Goal: Task Accomplishment & Management: Use online tool/utility

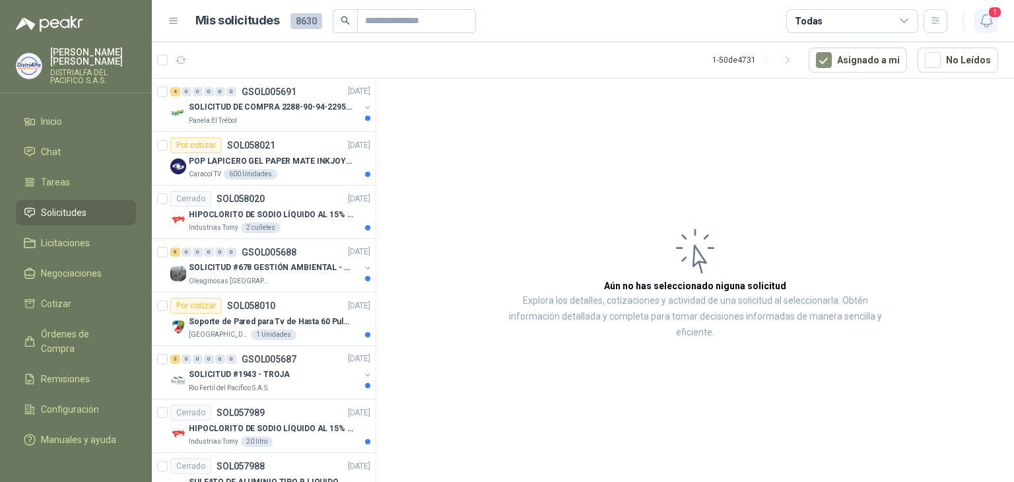
click at [997, 14] on span "1" at bounding box center [995, 12] width 15 height 13
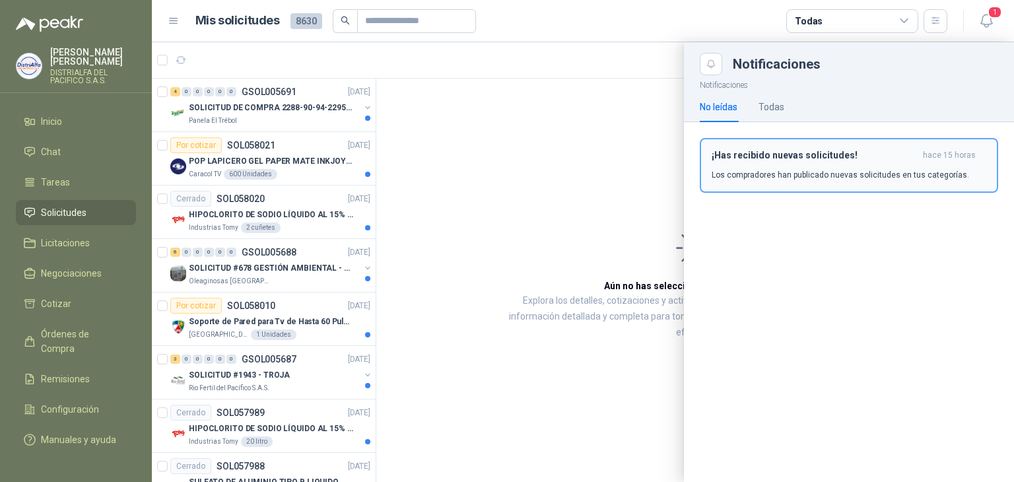
click at [806, 164] on div "¡Has recibido nuevas solicitudes! hace 15 horas Los compradores han publicado n…" at bounding box center [849, 165] width 275 height 31
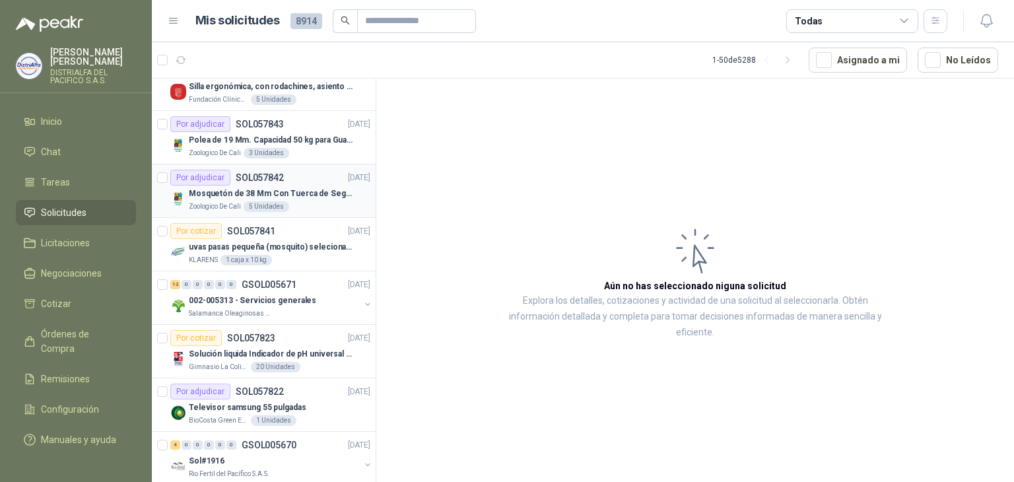
scroll to position [1453, 0]
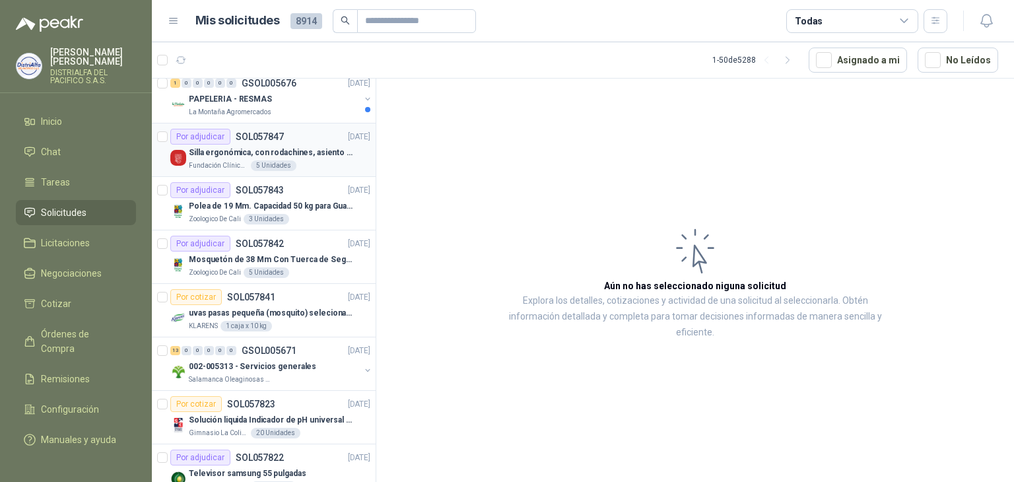
click at [327, 164] on div "Fundación Clínica Shaio 5 Unidades" at bounding box center [280, 165] width 182 height 11
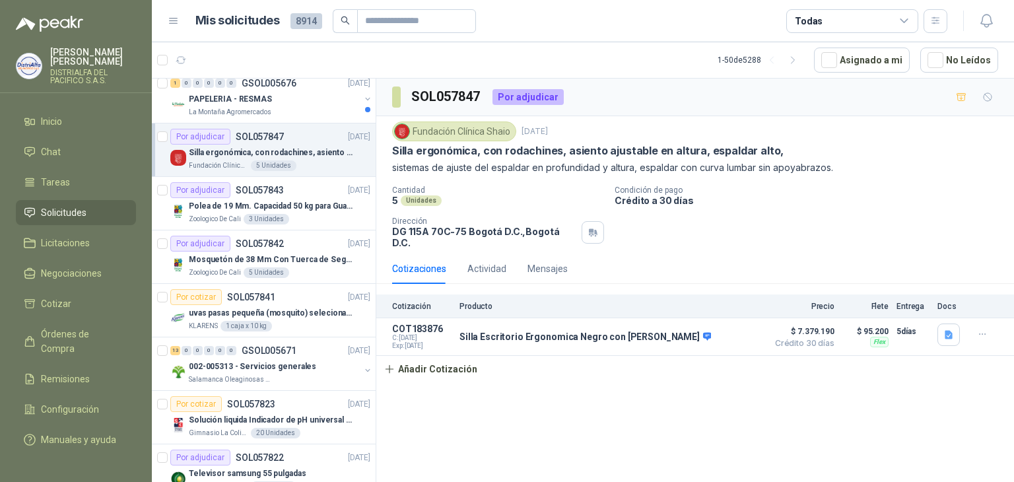
click at [516, 102] on div "Por adjudicar" at bounding box center [528, 97] width 71 height 16
click at [622, 158] on div "Fundación Clínica Shaio [DATE] Silla ergonómica, con rodachines, asiento ajusta…" at bounding box center [695, 147] width 606 height 53
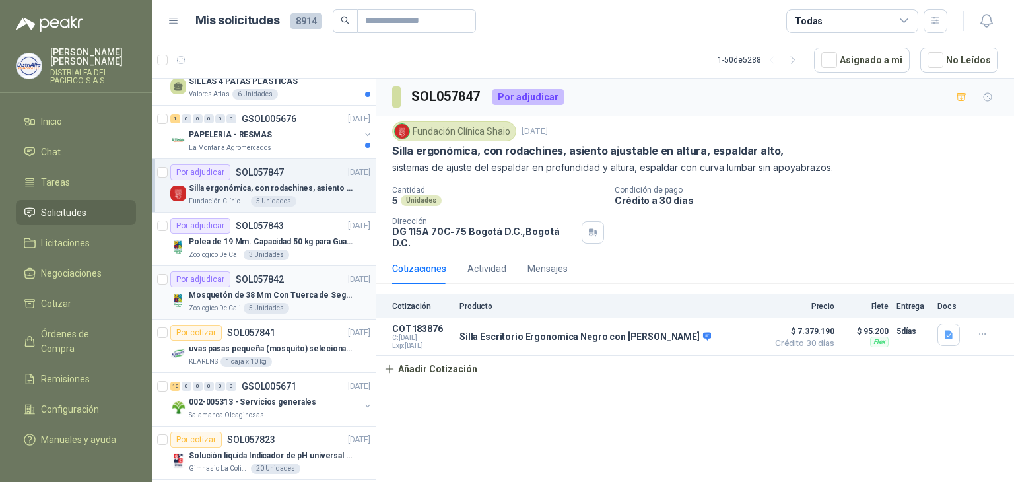
scroll to position [1386, 0]
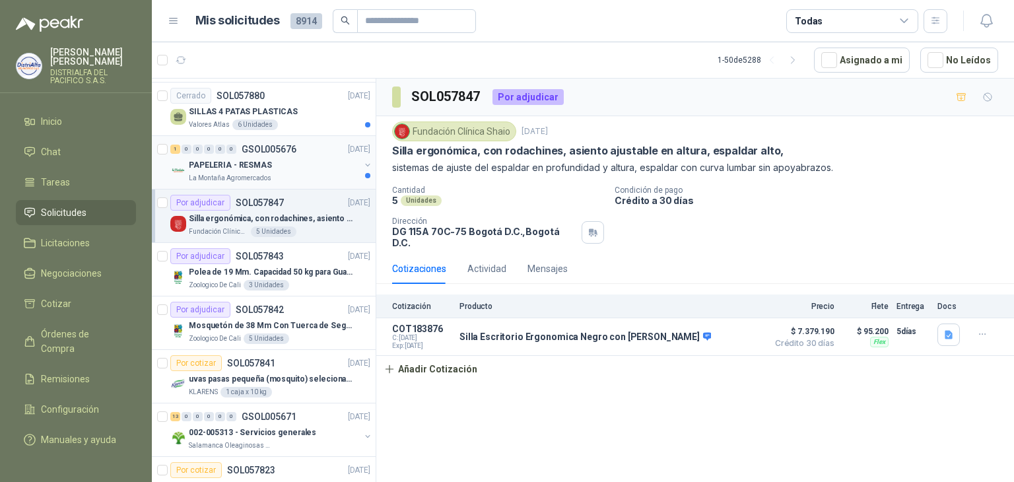
click at [308, 173] on div "La Montaña Agromercados" at bounding box center [274, 178] width 171 height 11
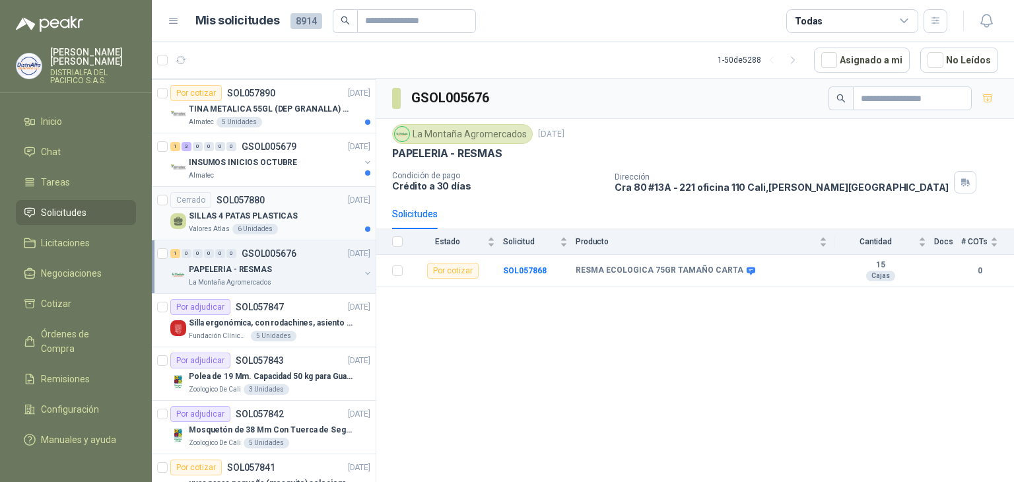
scroll to position [1254, 0]
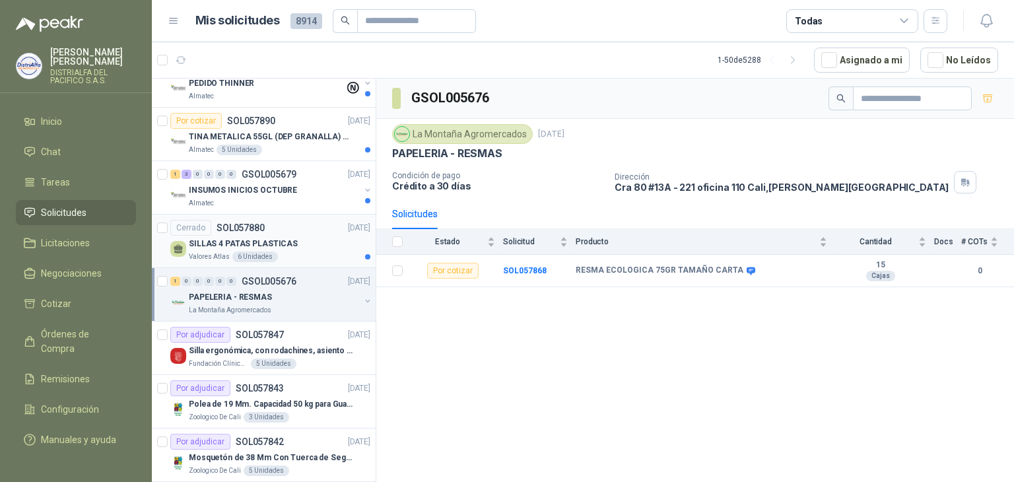
click at [327, 238] on div "SILLAS 4 PATAS PLASTICAS" at bounding box center [280, 244] width 182 height 16
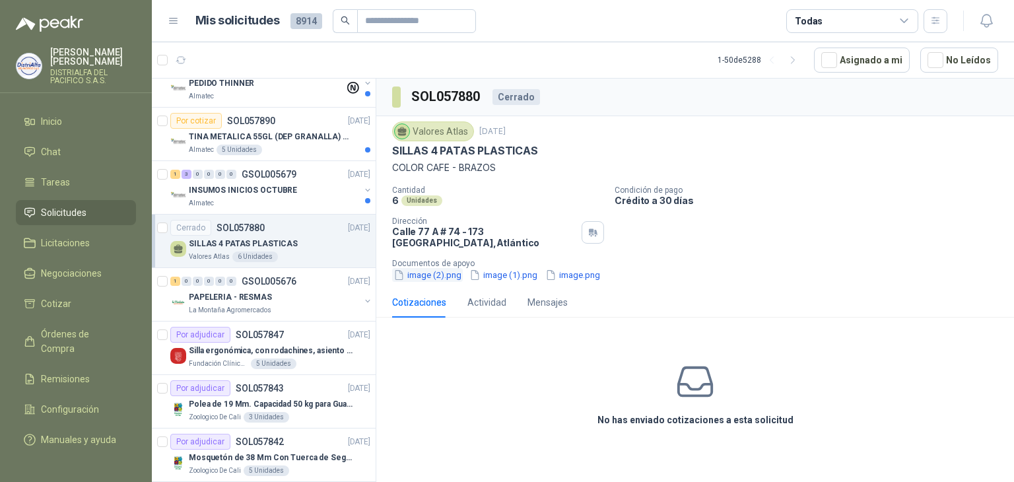
click at [433, 276] on button "image (2).png" at bounding box center [427, 275] width 71 height 14
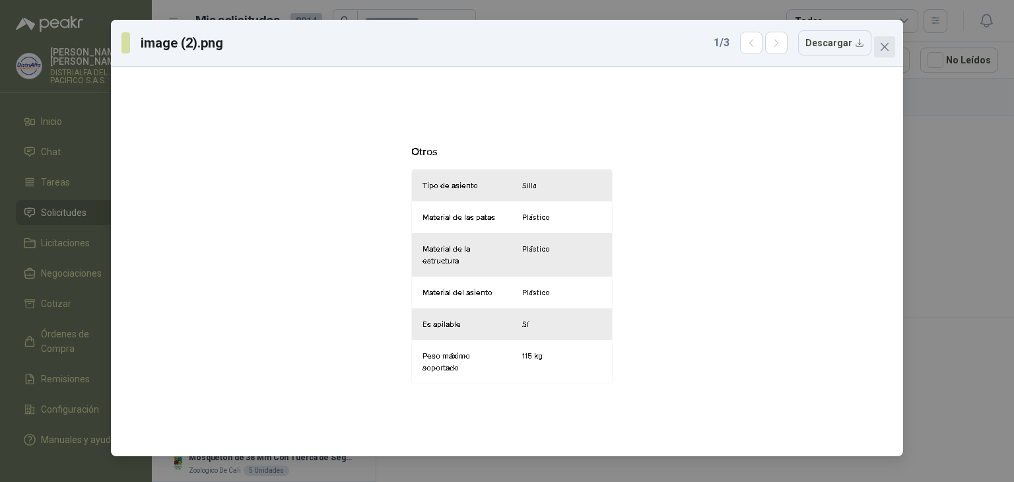
click at [881, 43] on icon "close" at bounding box center [885, 47] width 8 height 8
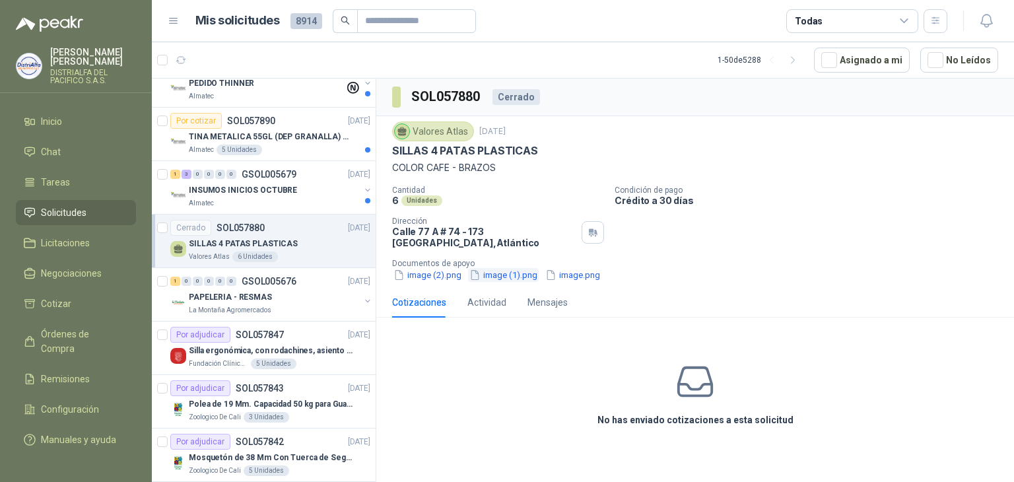
click at [507, 271] on button "image (1).png" at bounding box center [503, 275] width 71 height 14
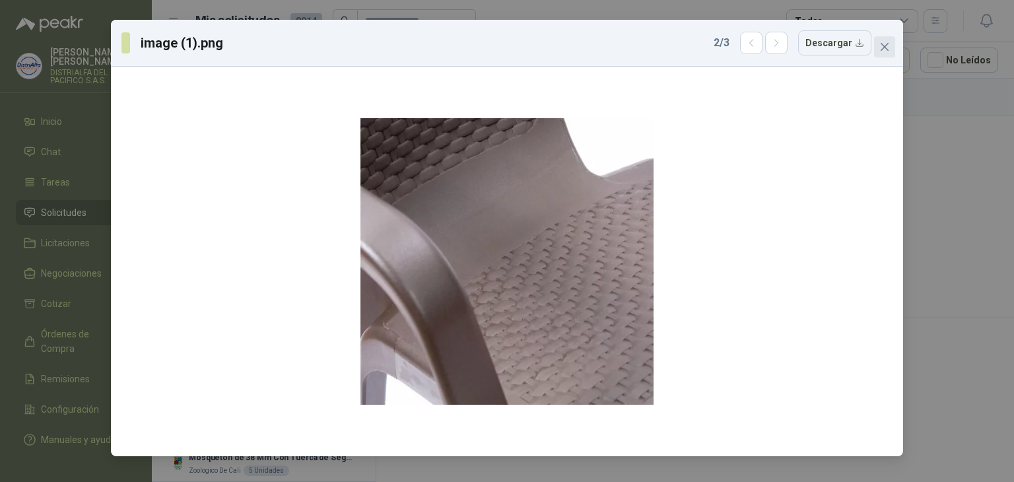
click at [889, 50] on icon "close" at bounding box center [884, 47] width 11 height 11
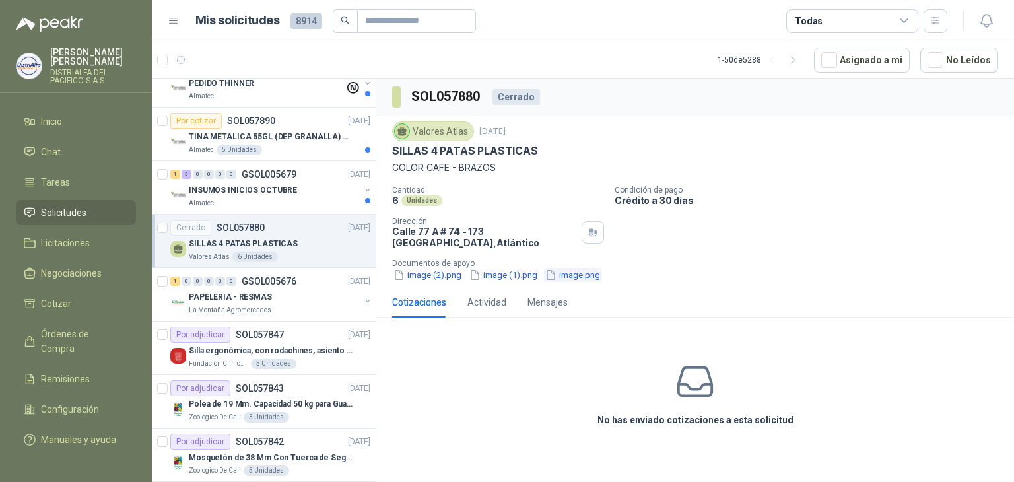
click at [565, 281] on button "image.png" at bounding box center [572, 275] width 57 height 14
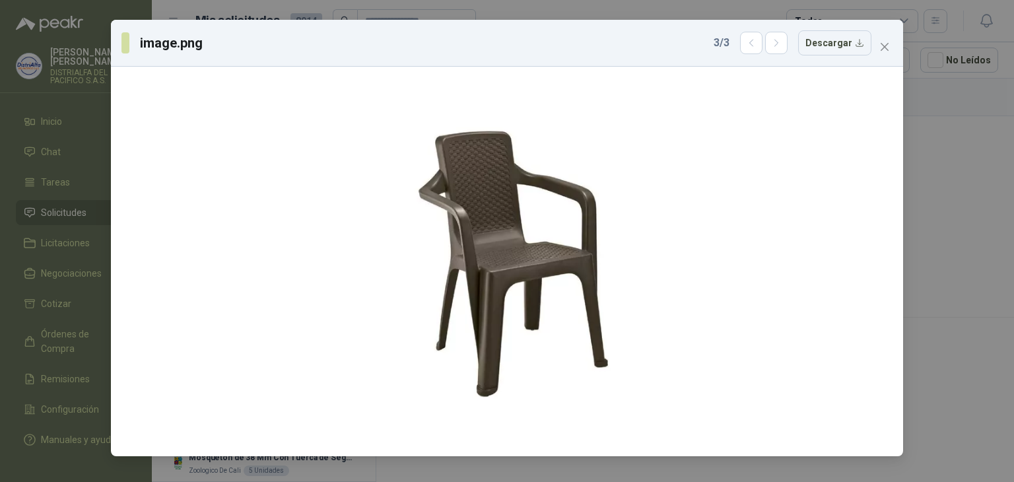
click at [885, 44] on icon "close" at bounding box center [884, 47] width 11 height 11
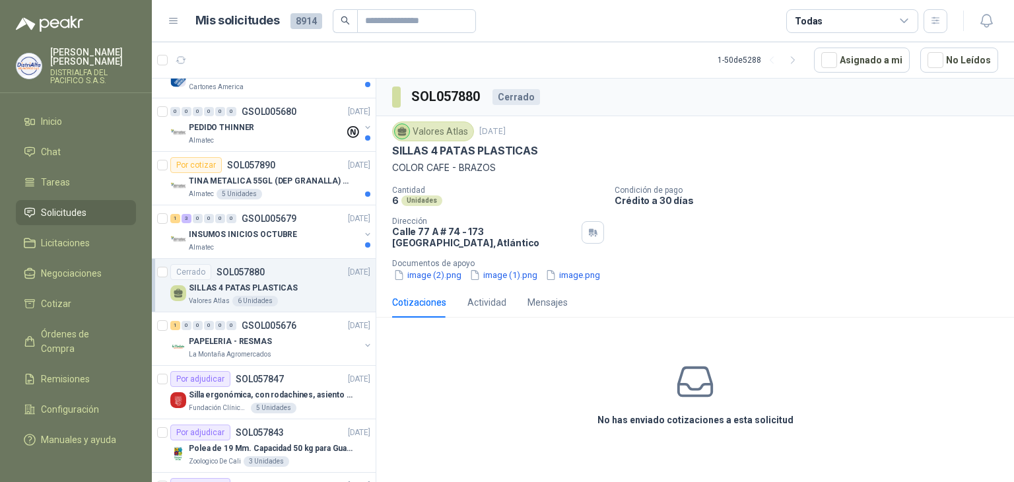
scroll to position [1188, 0]
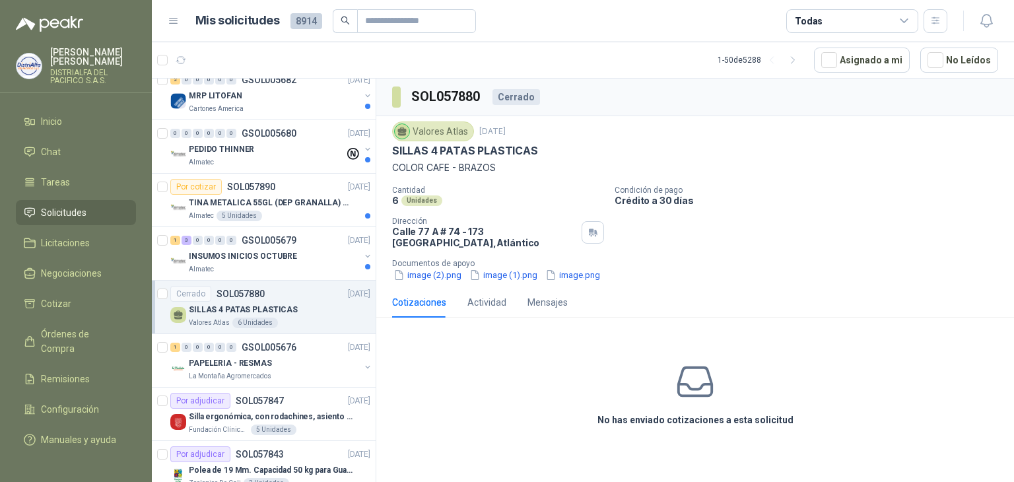
click at [469, 146] on p "SILLAS 4 PATAS PLASTICAS" at bounding box center [465, 151] width 146 height 14
copy p "SILLAS 4 PATAS PLASTICAS"
click at [570, 271] on button "image.png" at bounding box center [572, 275] width 57 height 14
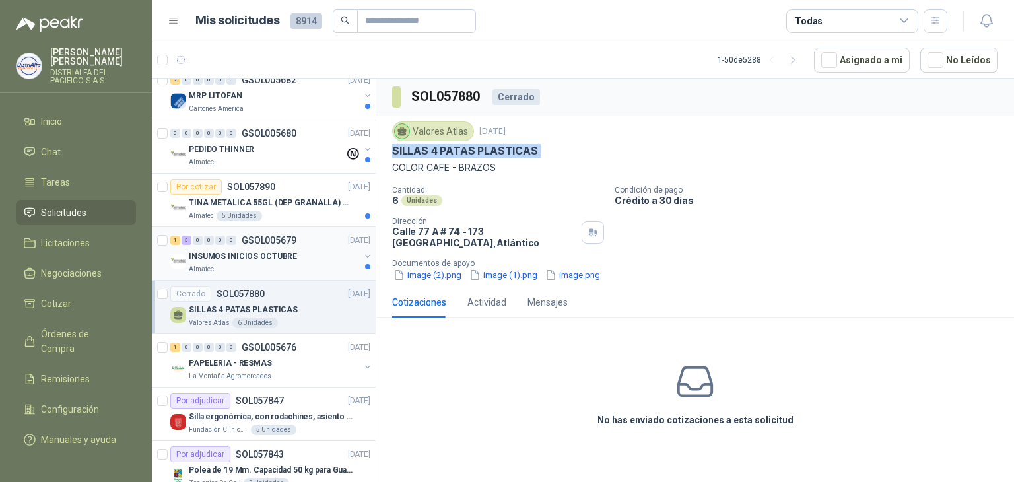
click at [322, 248] on div "INSUMOS INICIOS OCTUBRE" at bounding box center [274, 256] width 171 height 16
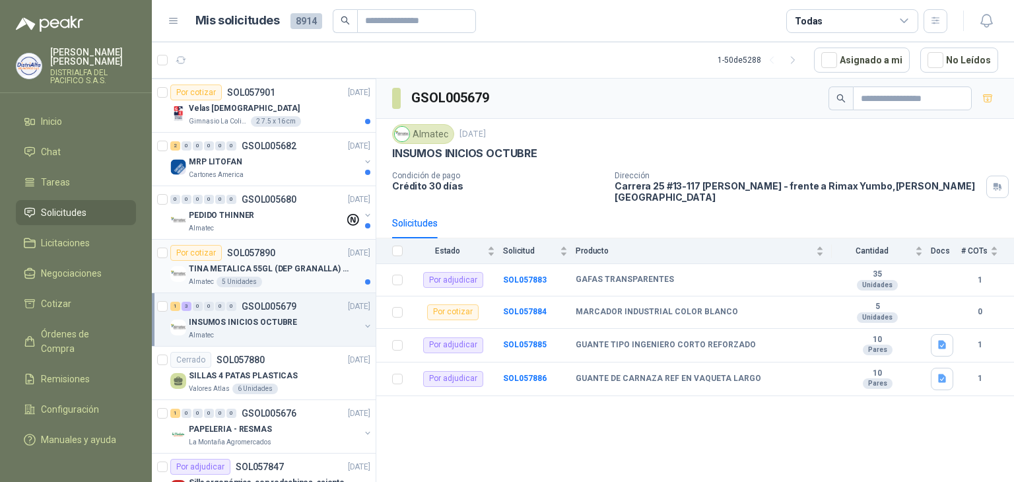
scroll to position [1122, 0]
click at [324, 263] on p "TINA METALICA 55GL (DEP GRANALLA) CON TAPA" at bounding box center [271, 269] width 164 height 13
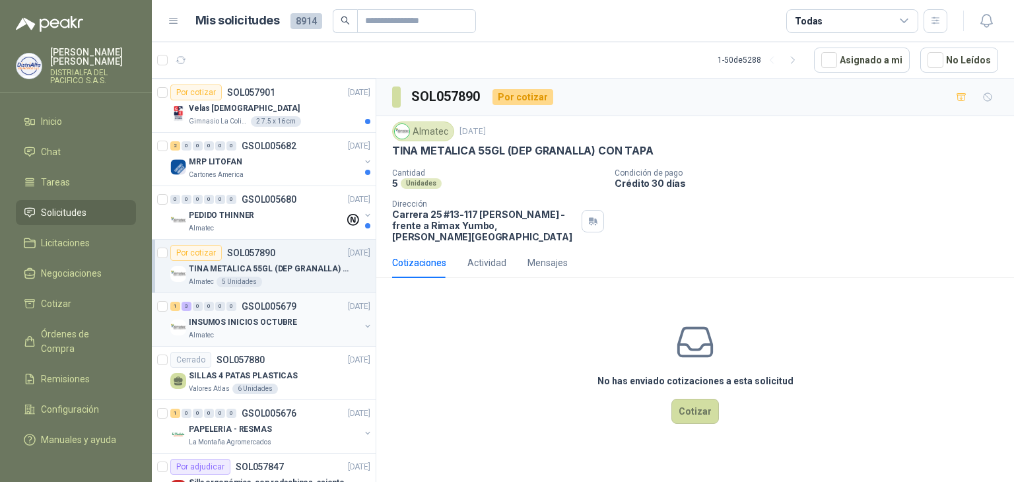
scroll to position [1056, 0]
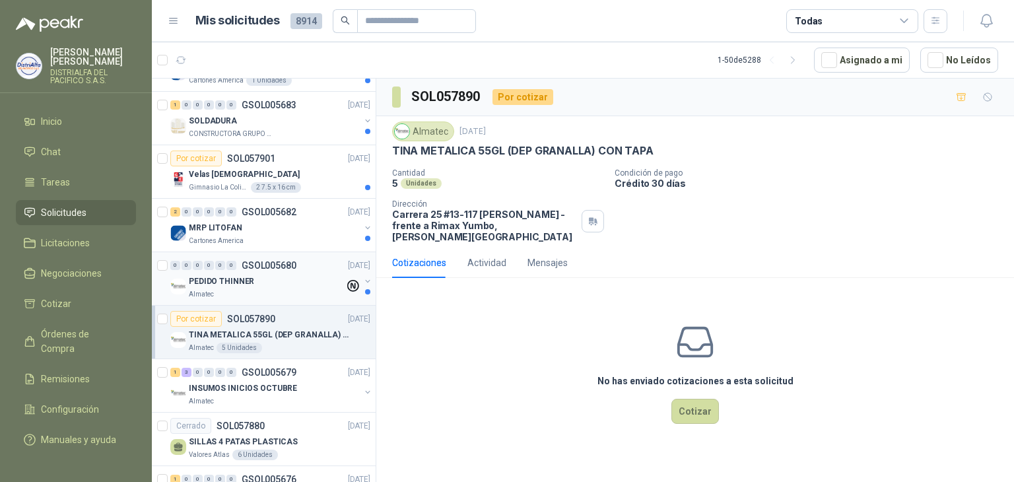
click at [309, 267] on div "0 0 0 0 0 0 GSOL005680 [DATE]" at bounding box center [271, 265] width 203 height 16
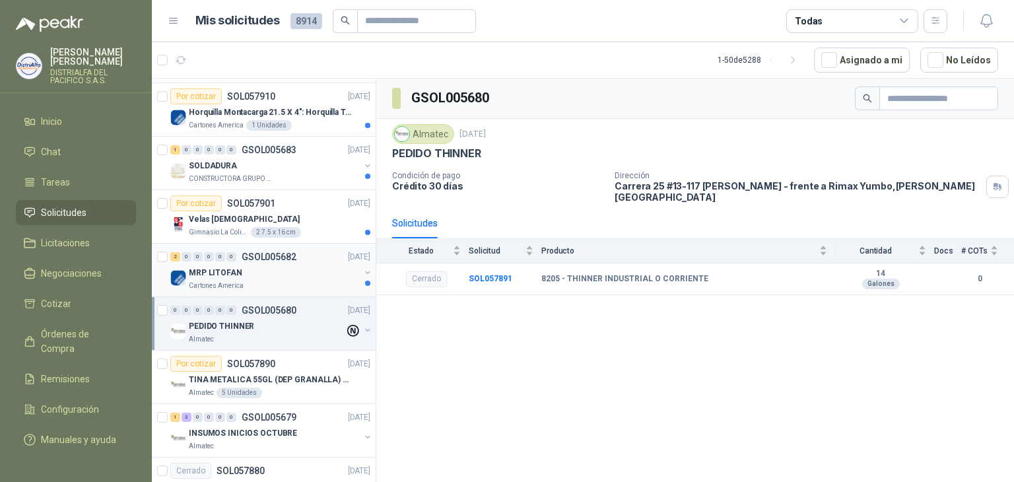
scroll to position [990, 0]
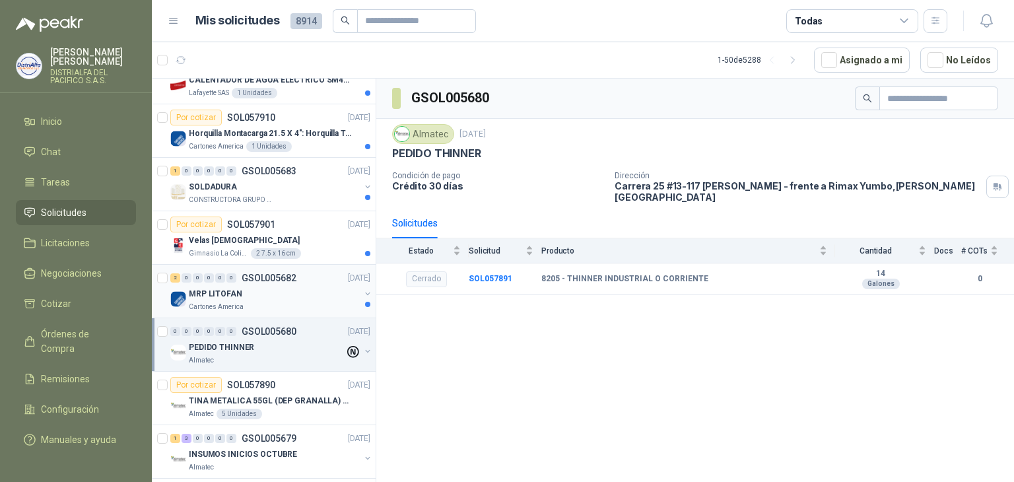
click at [293, 294] on div "MRP LITOFAN" at bounding box center [274, 294] width 171 height 16
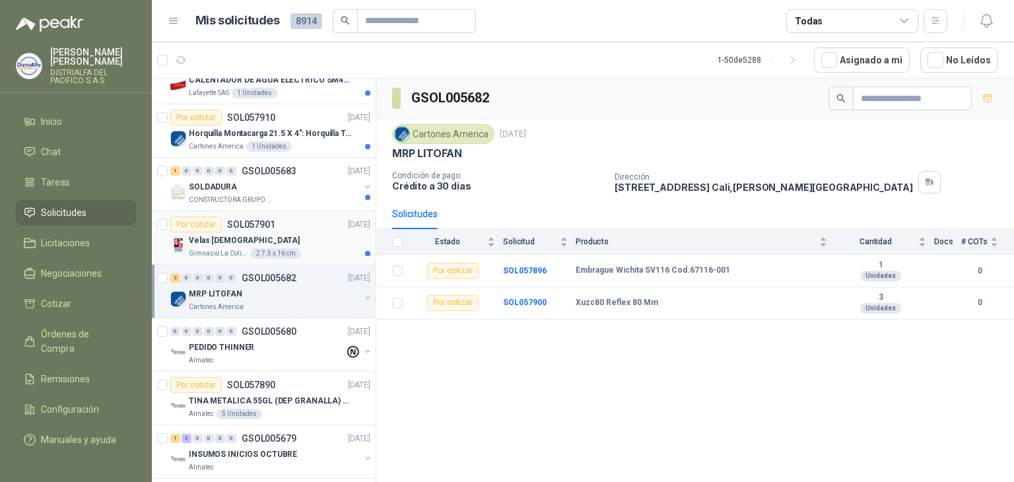
click at [348, 223] on p "[DATE]" at bounding box center [359, 225] width 22 height 13
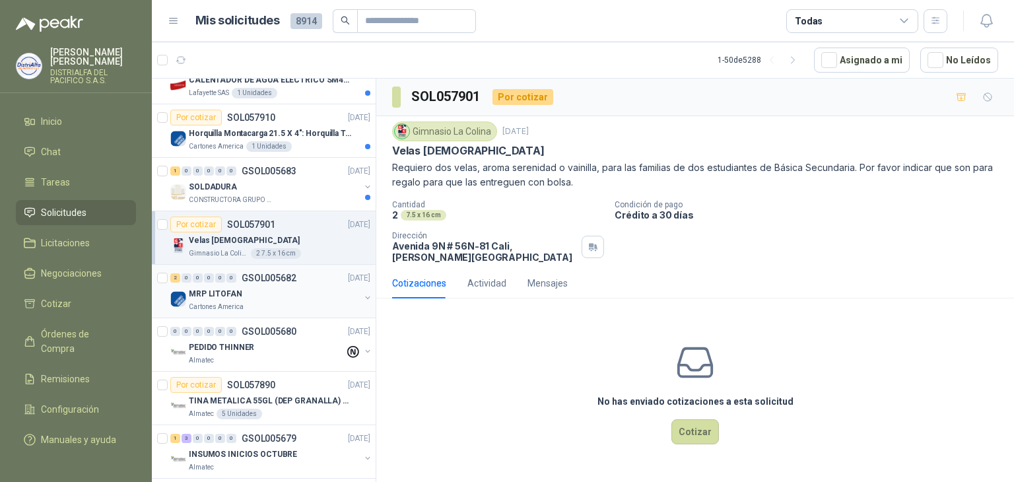
scroll to position [924, 0]
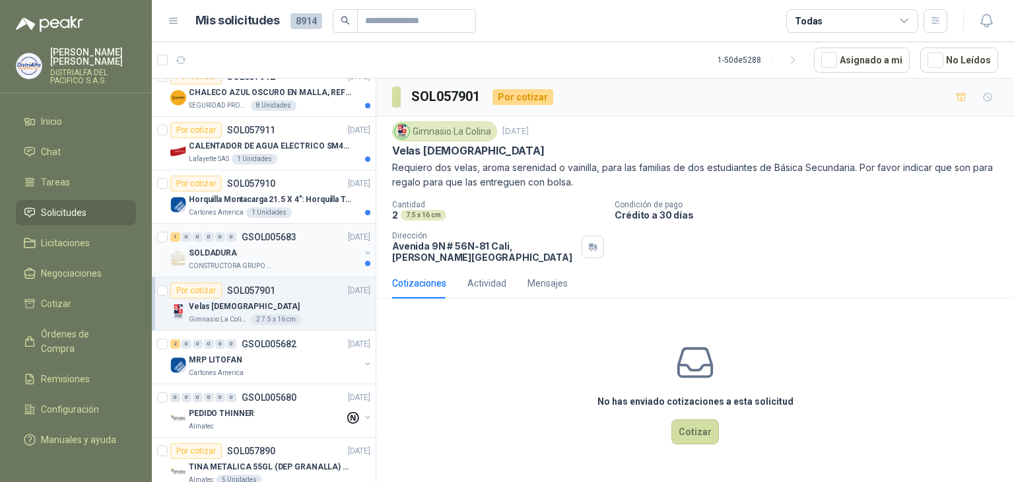
click at [286, 246] on div "SOLDADURA" at bounding box center [274, 253] width 171 height 16
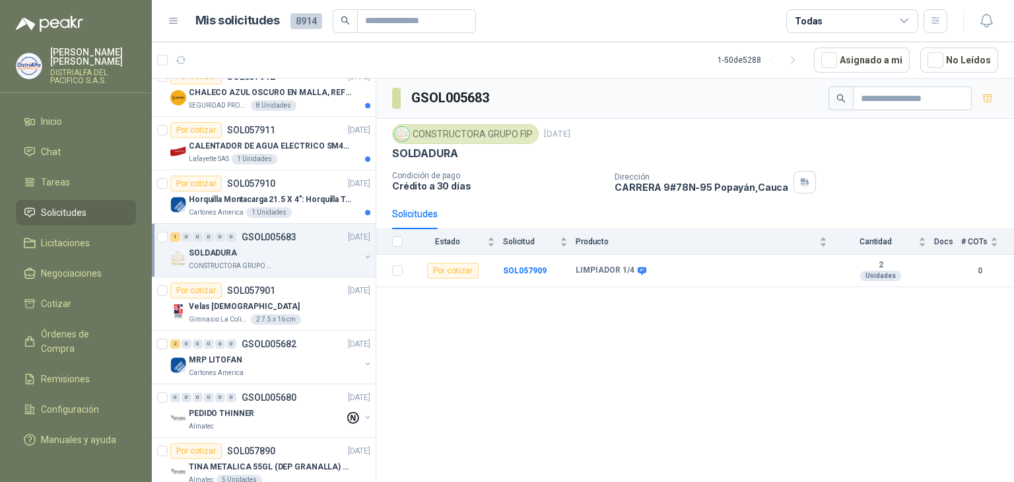
scroll to position [858, 0]
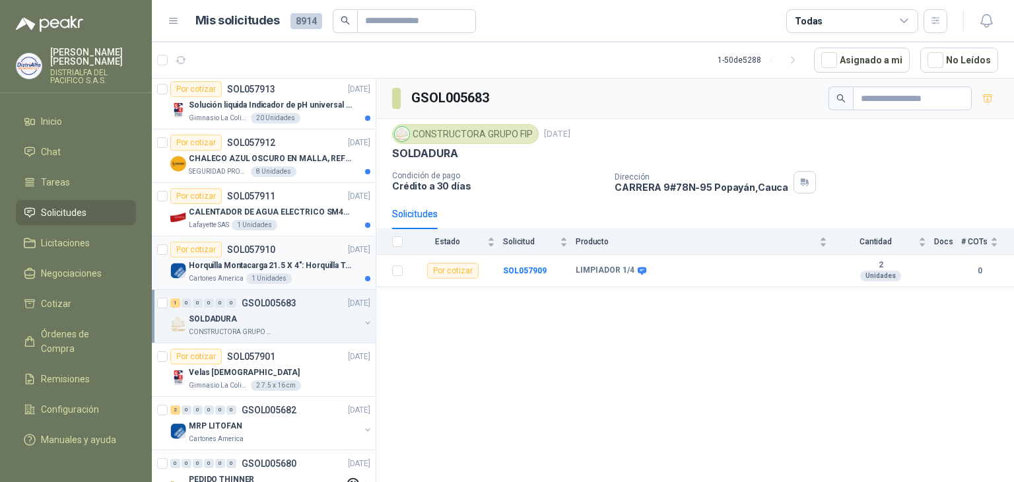
click at [357, 263] on div "Horquilla Montacarga 21.5 X 4": Horquilla Telescopica Overall size 2108 x 660 x…" at bounding box center [280, 265] width 182 height 16
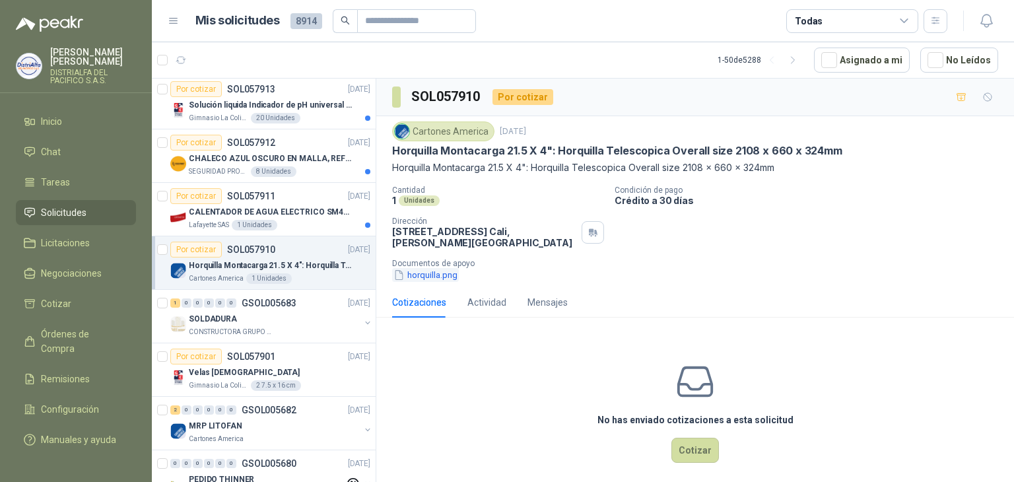
click at [423, 277] on button "horquilla.png" at bounding box center [425, 275] width 67 height 14
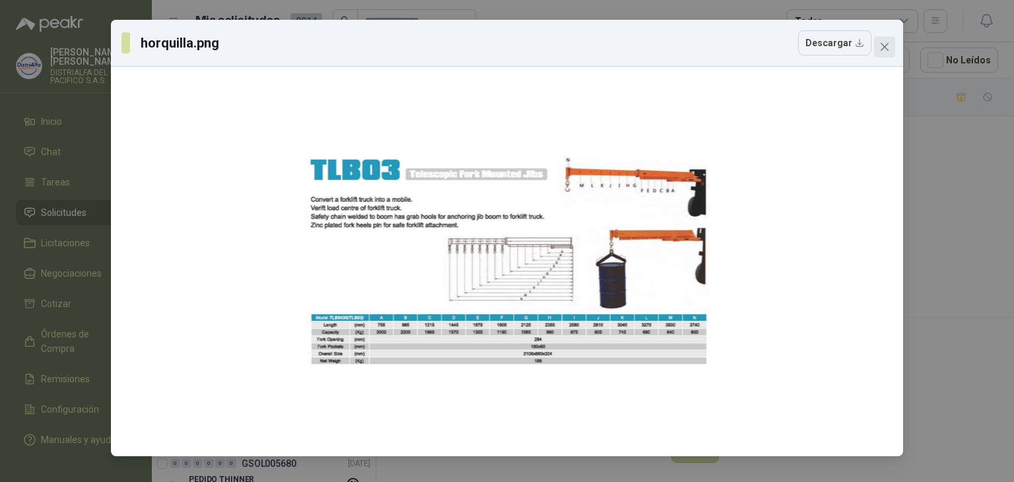
click at [886, 50] on icon "close" at bounding box center [884, 47] width 11 height 11
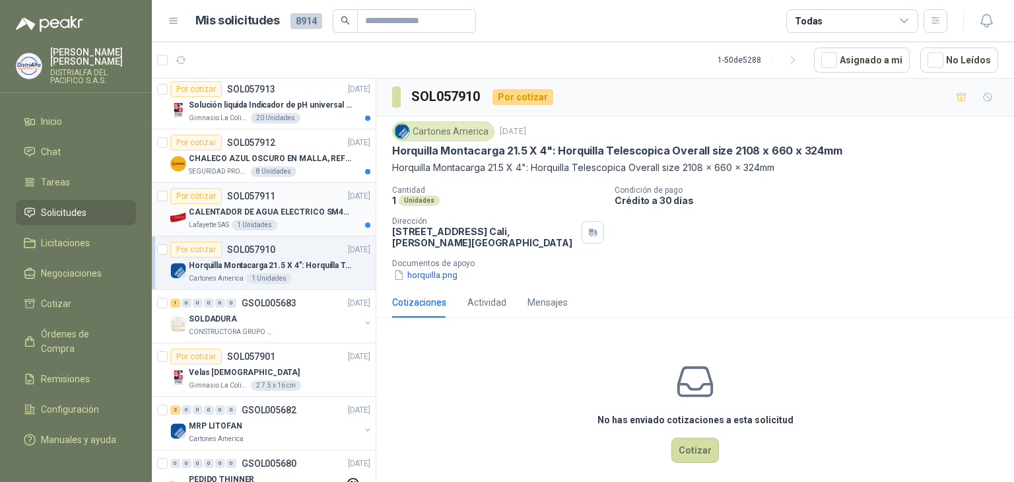
click at [300, 204] on div "CALENTADOR DE AGUA ELECTRICO SM400 5-9LITROS" at bounding box center [280, 212] width 182 height 16
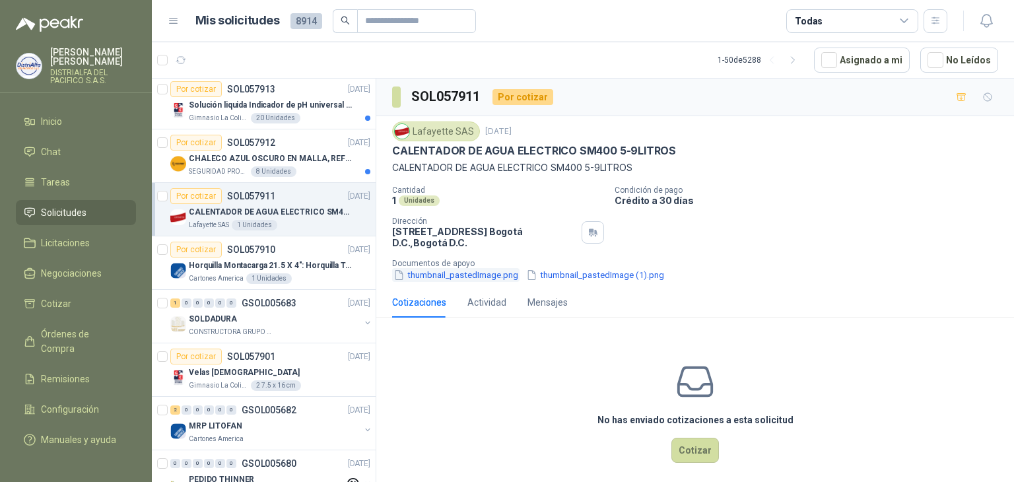
click at [469, 273] on button "thumbnail_pastedImage.png" at bounding box center [455, 275] width 127 height 14
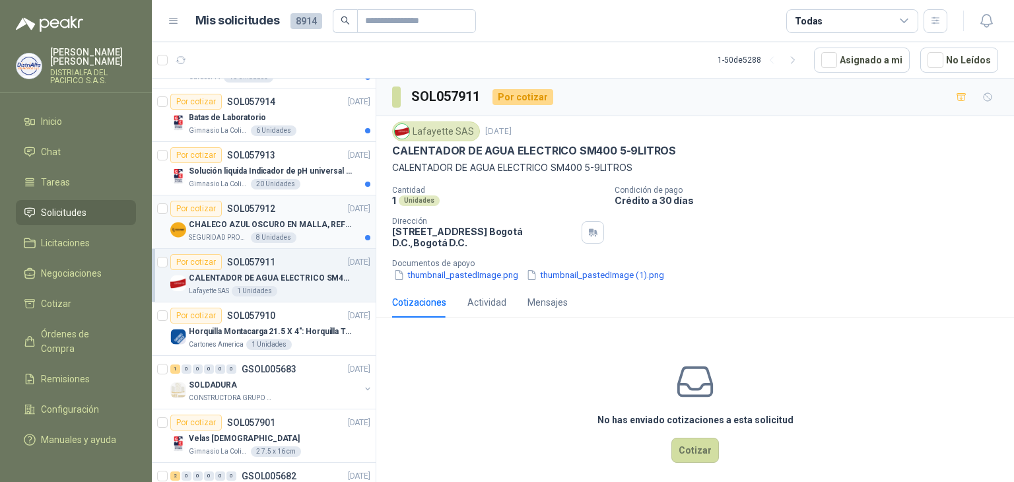
click at [333, 217] on div "CHALECO AZUL OSCURO EN MALLA, REFLECTIVO" at bounding box center [280, 225] width 182 height 16
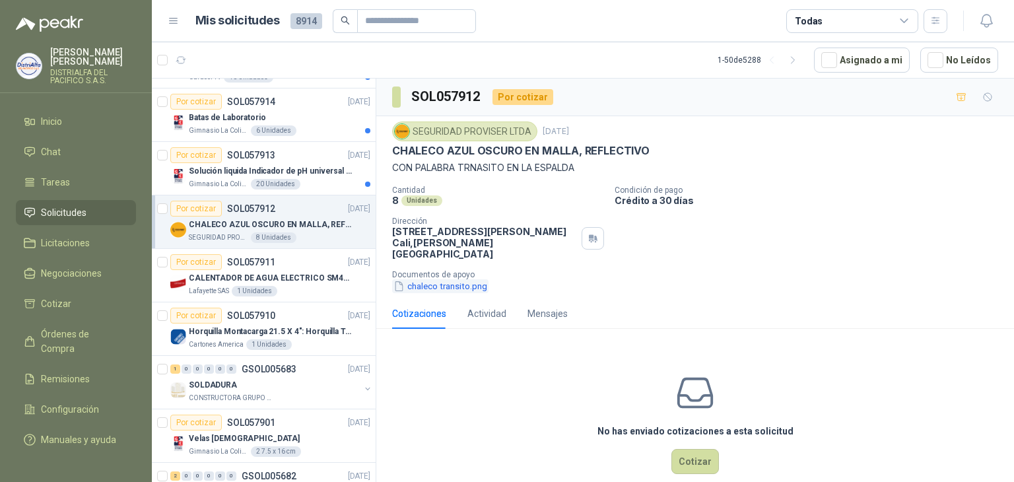
click at [456, 279] on button "chaleco transito.png" at bounding box center [440, 286] width 96 height 14
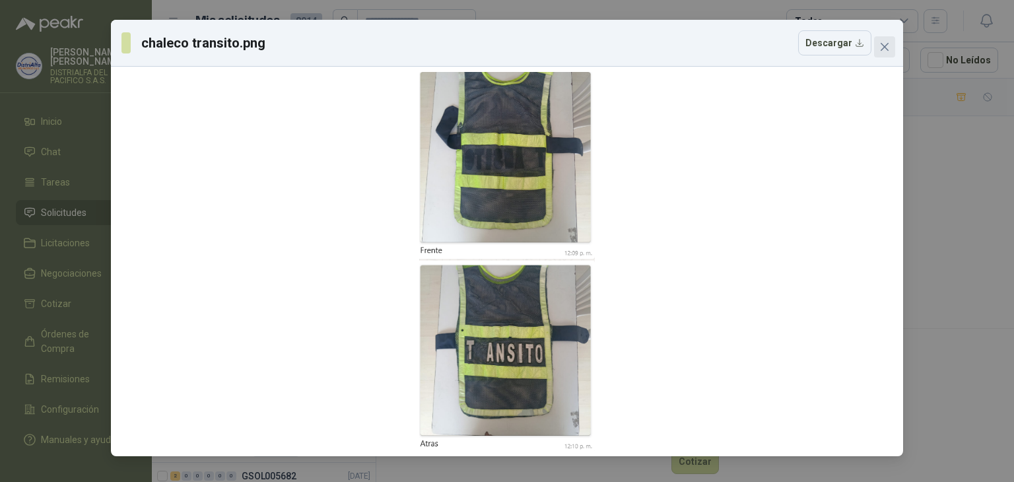
click at [885, 52] on button "Close" at bounding box center [884, 46] width 21 height 21
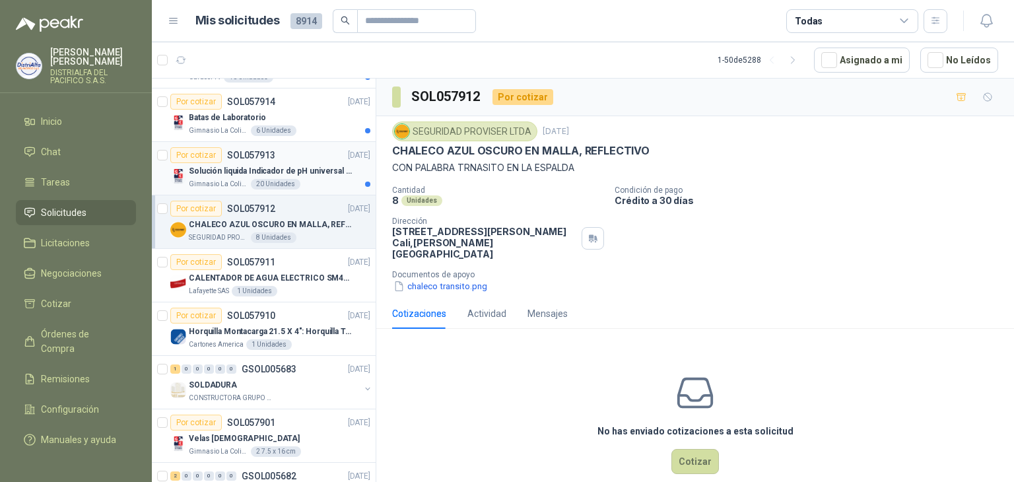
click at [317, 166] on p "Solución liquida Indicador de pH universal de 500ml o 20 de 25ml (no tiras de p…" at bounding box center [271, 171] width 164 height 13
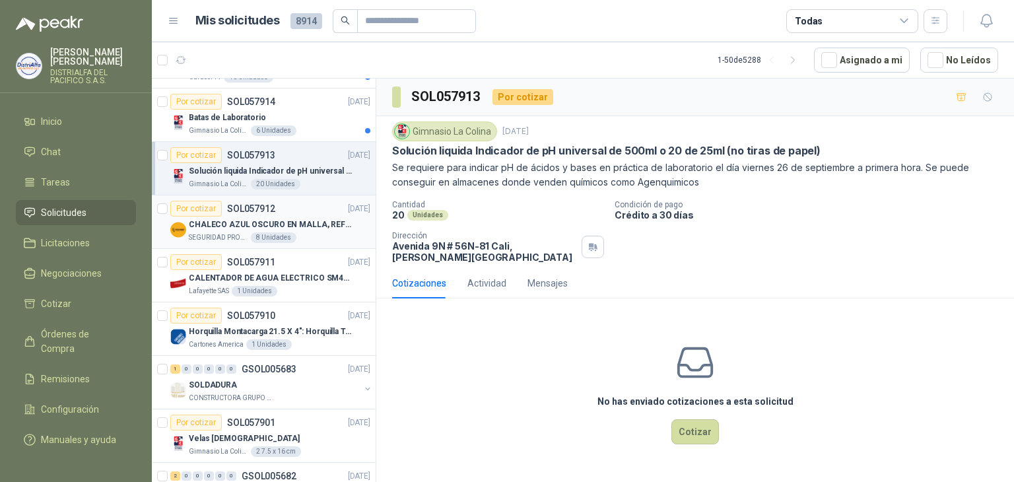
scroll to position [726, 0]
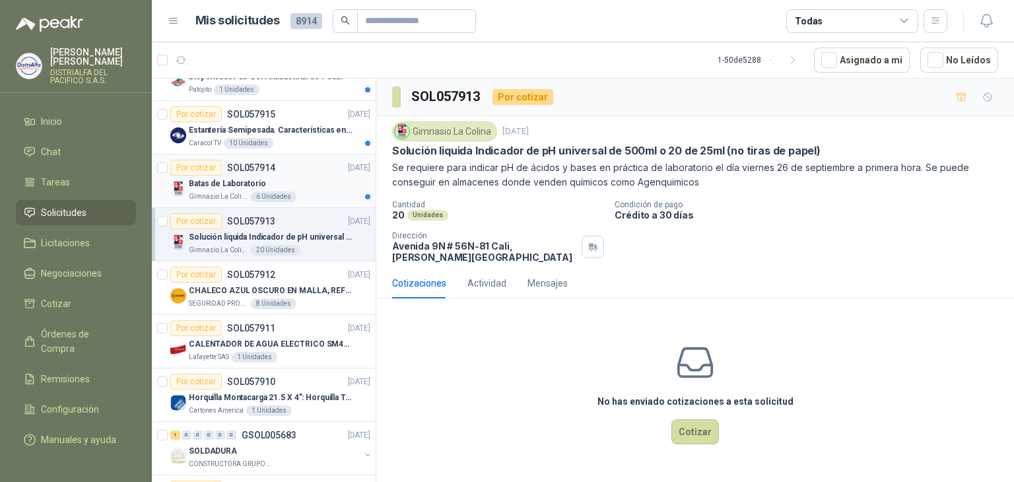
click at [296, 176] on div "Batas de Laboratorio" at bounding box center [280, 184] width 182 height 16
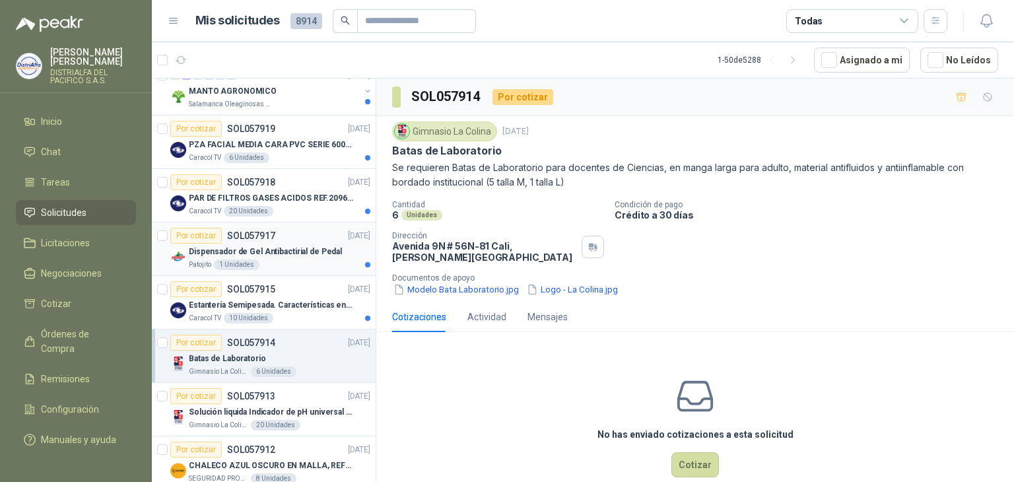
scroll to position [528, 0]
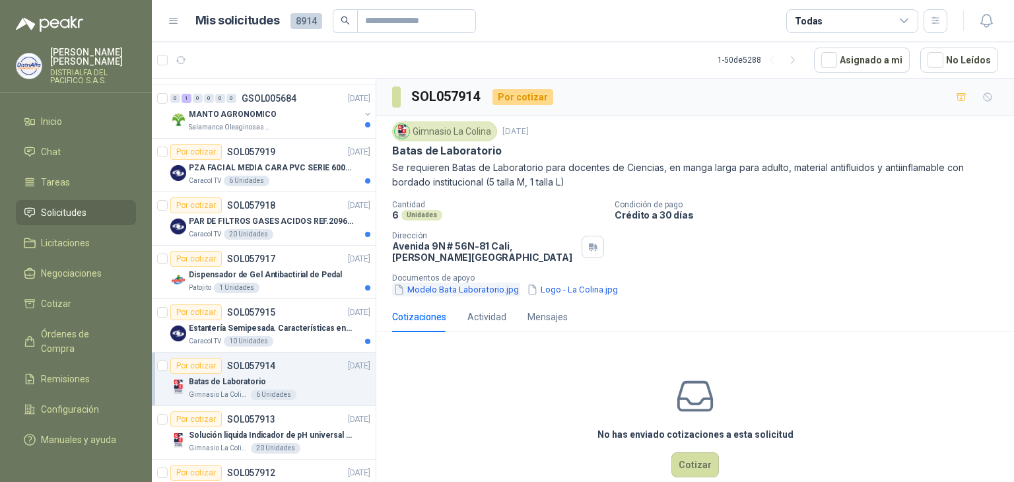
click at [473, 291] on button "Modelo Bata Laboratorio.jpg" at bounding box center [456, 290] width 128 height 14
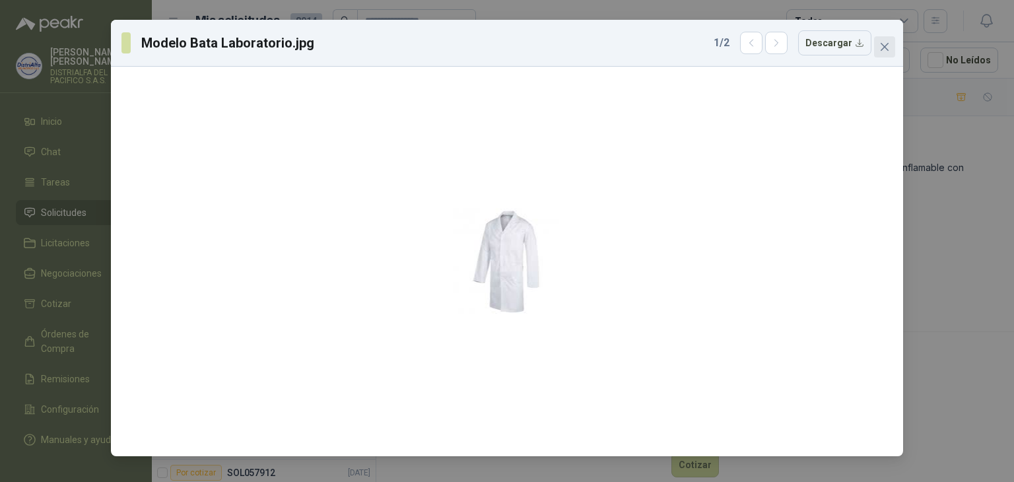
click at [885, 50] on icon "close" at bounding box center [884, 47] width 11 height 11
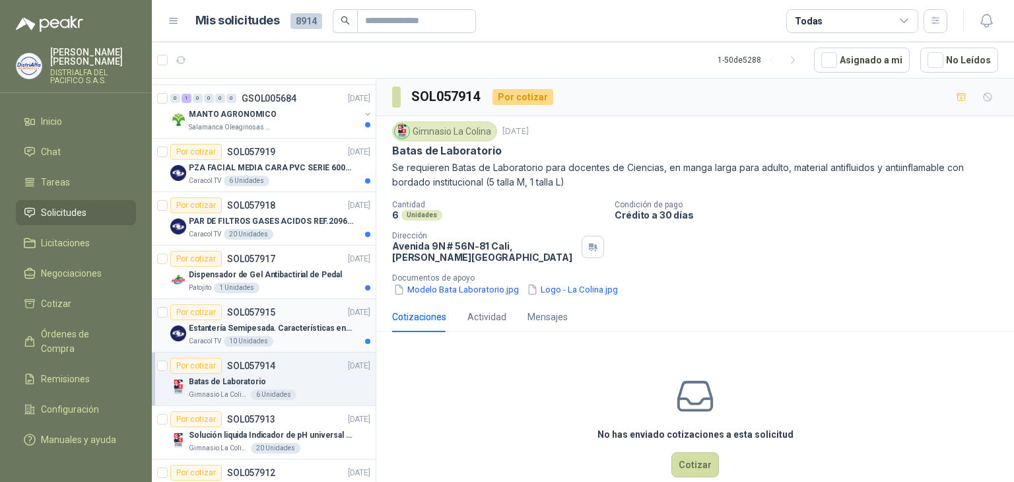
click at [310, 312] on div "Por cotizar SOL057915 [DATE]" at bounding box center [270, 312] width 200 height 16
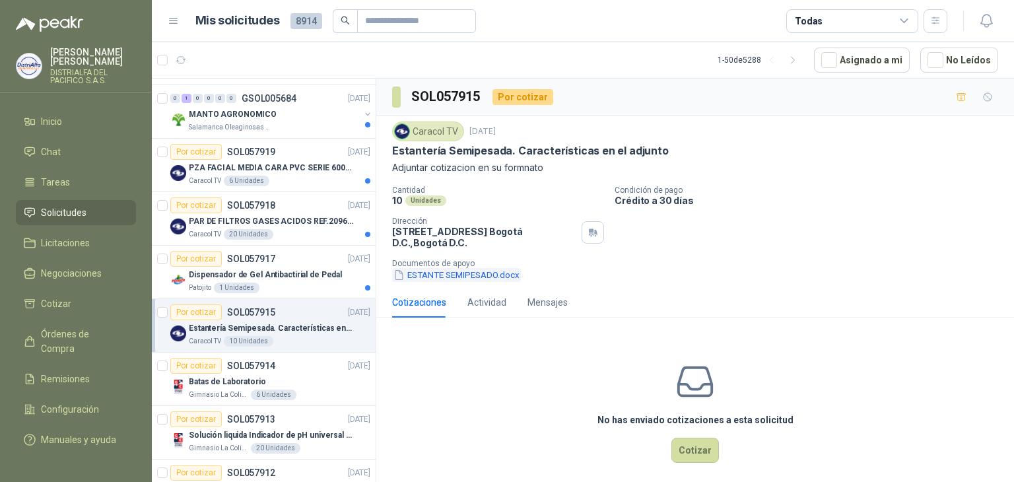
click at [494, 270] on button "ESTANTE SEMIPESADO.docx" at bounding box center [456, 275] width 129 height 14
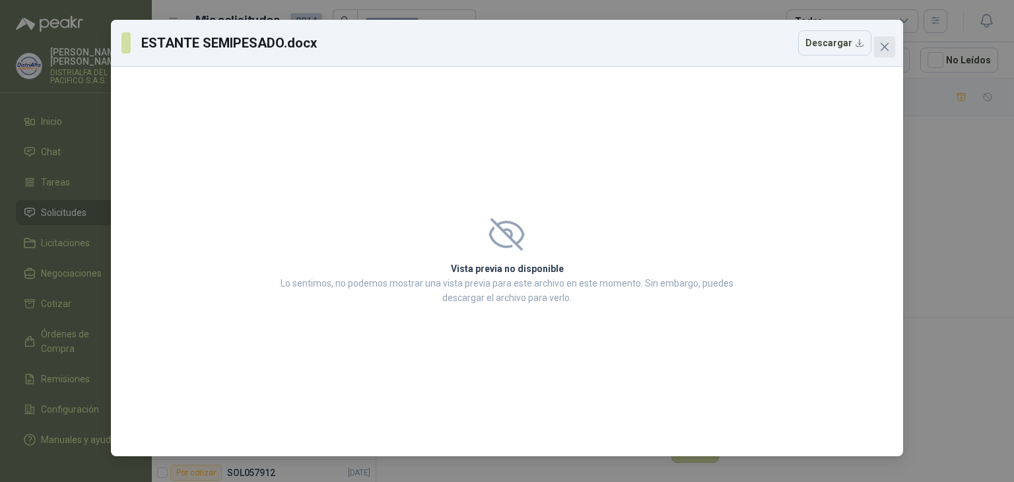
click at [890, 43] on span "Close" at bounding box center [884, 47] width 21 height 11
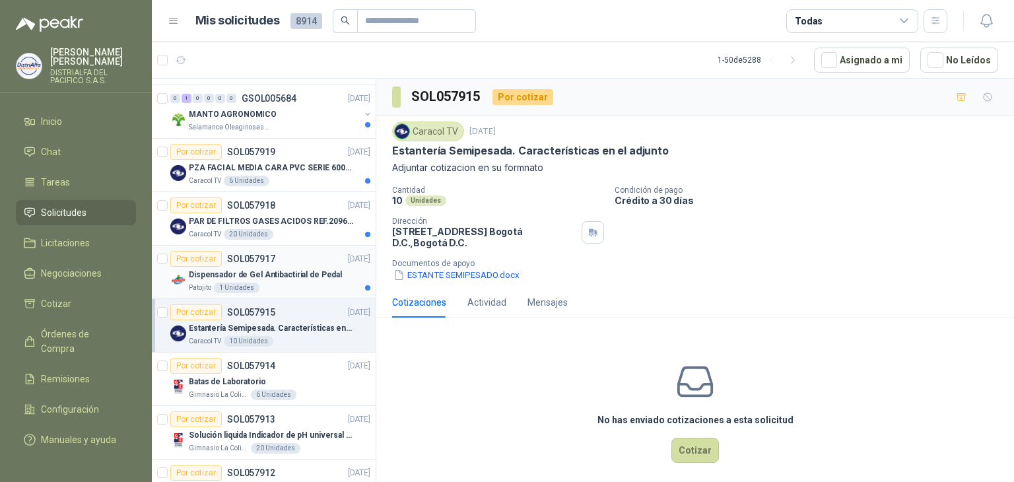
click at [313, 259] on div "Por cotizar SOL057917 [DATE]" at bounding box center [270, 259] width 200 height 16
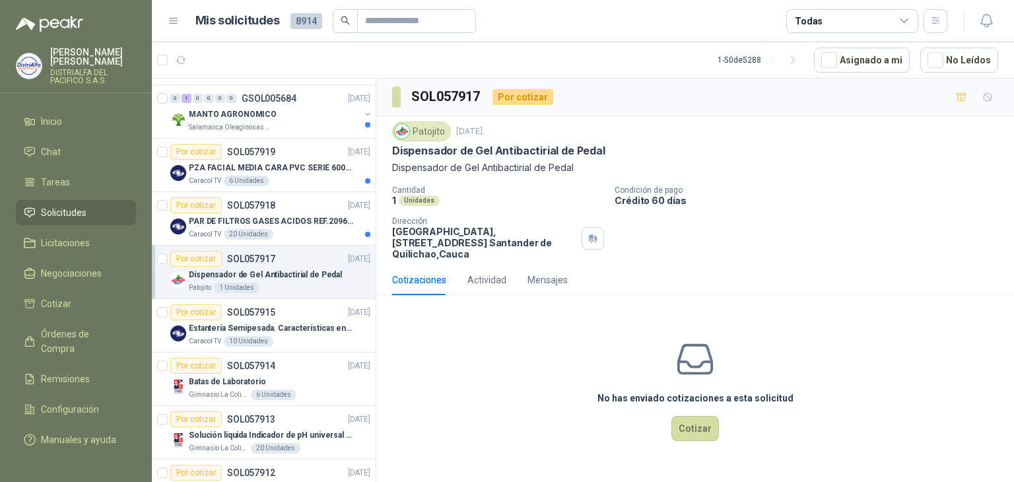
click at [584, 147] on p "Dispensador de Gel Antibactirial de Pedal" at bounding box center [498, 151] width 213 height 14
copy p "Dispensador de Gel Antibactirial de Pedal"
click at [312, 216] on p "PAR DE FILTROS GASES ACIDOS REF.2096 3M" at bounding box center [271, 221] width 164 height 13
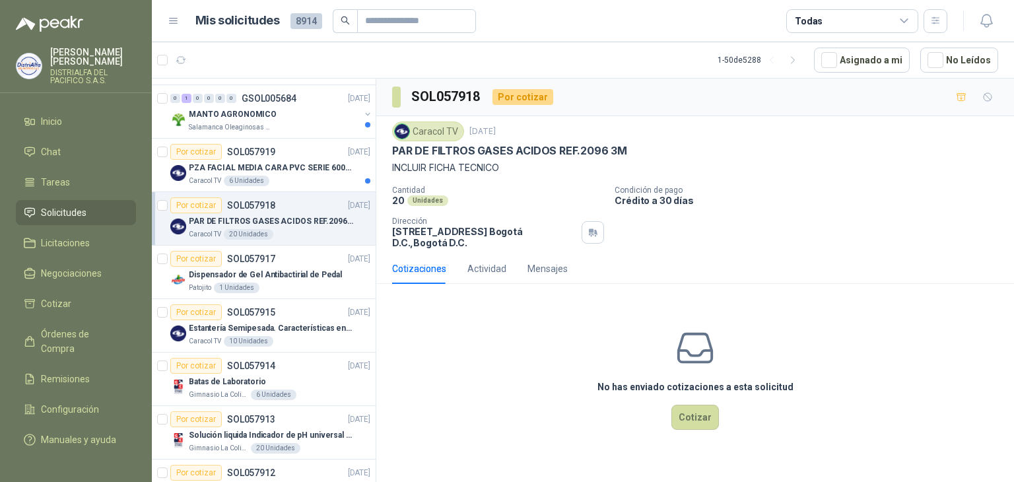
click at [557, 153] on p "PAR DE FILTROS GASES ACIDOS REF.2096 3M" at bounding box center [509, 151] width 235 height 14
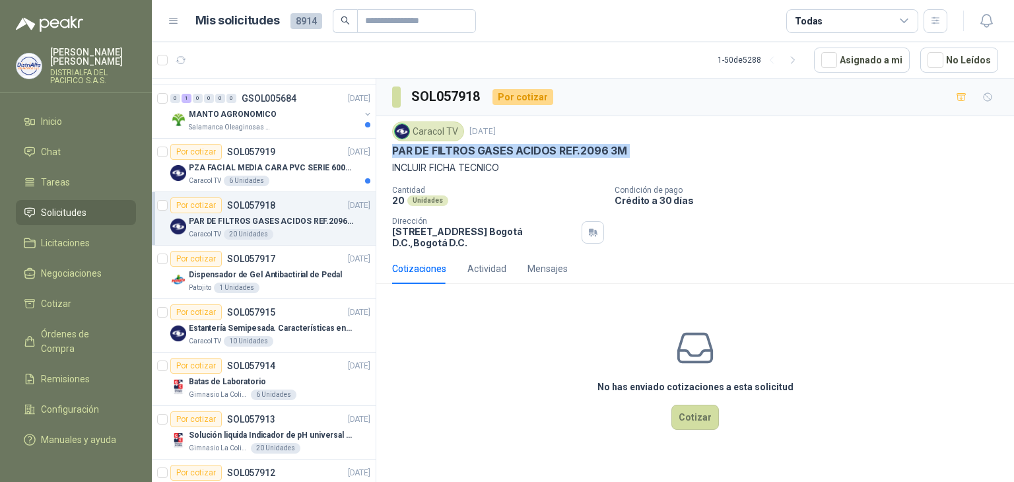
click at [557, 153] on p "PAR DE FILTROS GASES ACIDOS REF.2096 3M" at bounding box center [509, 151] width 235 height 14
copy p "PAR DE FILTROS GASES ACIDOS REF.2096 3M"
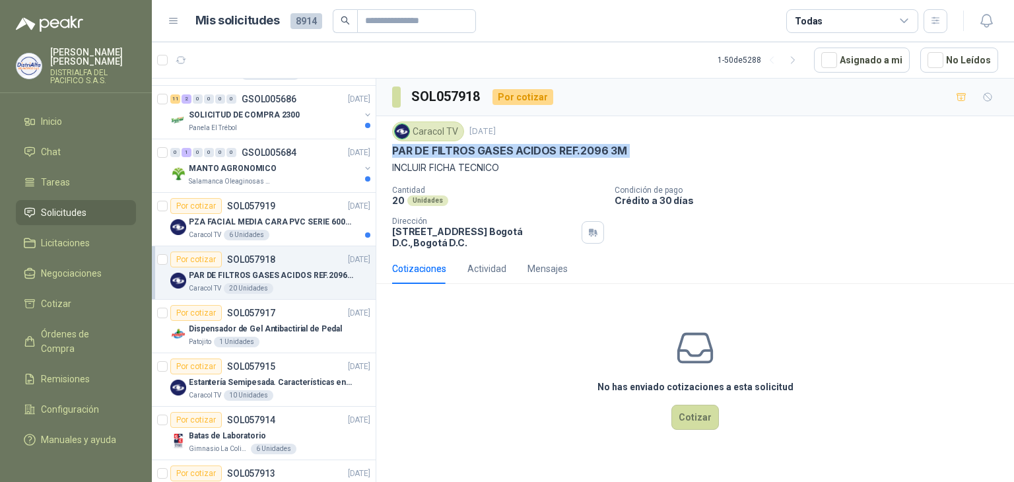
scroll to position [462, 0]
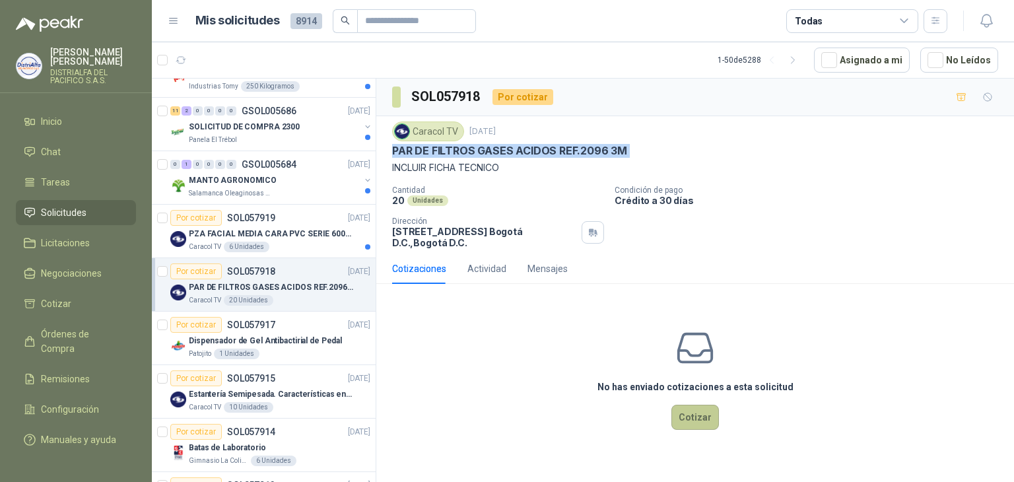
click at [694, 413] on button "Cotizar" at bounding box center [695, 417] width 48 height 25
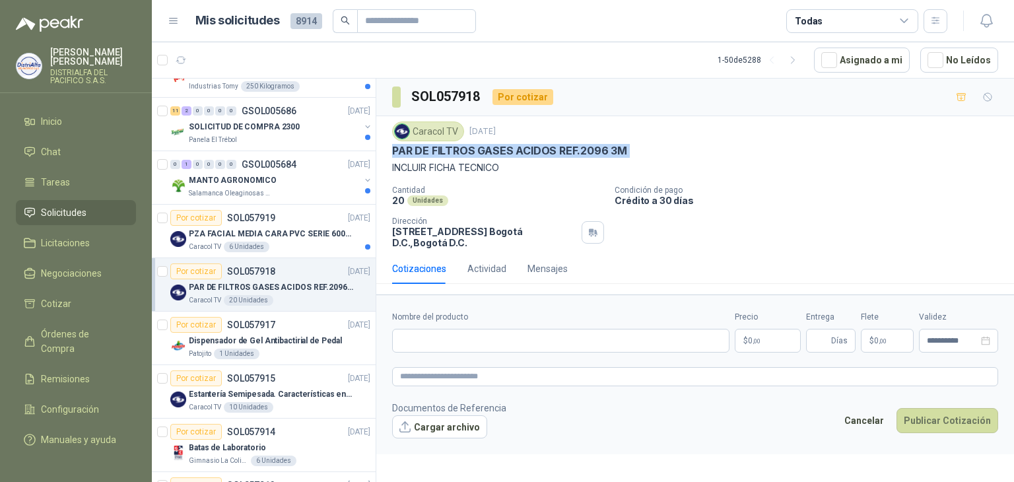
click at [587, 153] on p "PAR DE FILTROS GASES ACIDOS REF.2096 3M" at bounding box center [509, 151] width 235 height 14
click at [448, 381] on textarea at bounding box center [695, 376] width 606 height 19
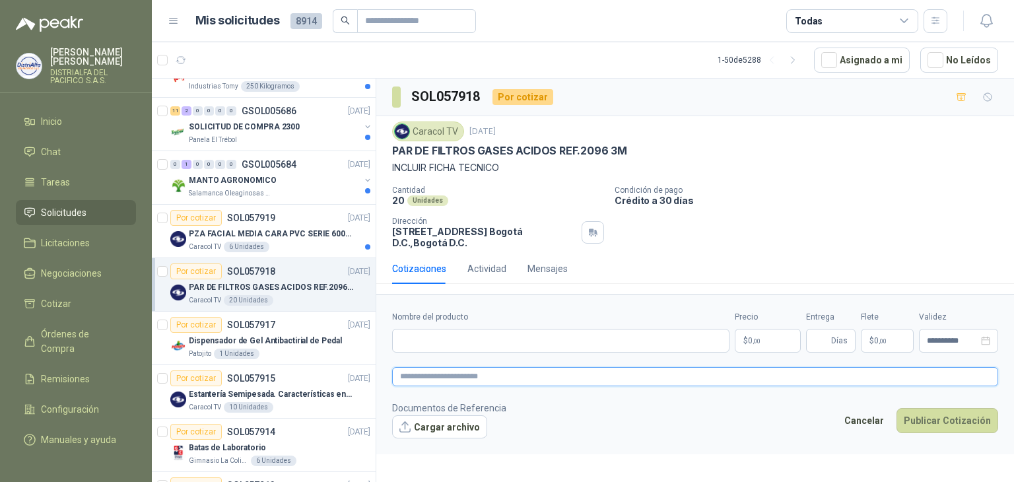
paste textarea "**********"
type textarea "**********"
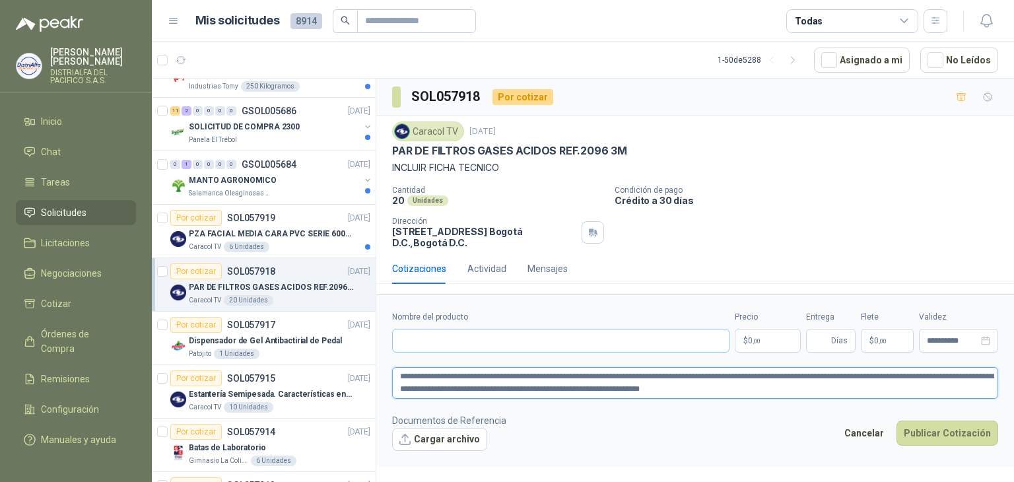
type textarea "**********"
click at [465, 344] on input "Nombre del producto" at bounding box center [560, 341] width 337 height 24
drag, startPoint x: 445, startPoint y: 377, endPoint x: 374, endPoint y: 373, distance: 70.8
click at [374, 373] on div "4 0 0 0 0 0 GSOL005691 [DATE] SOLICITUD DE COMPRA 2288-90-94-2295-96-2301-02-04…" at bounding box center [583, 282] width 862 height 409
click at [420, 340] on input "Nombre del producto" at bounding box center [560, 341] width 337 height 24
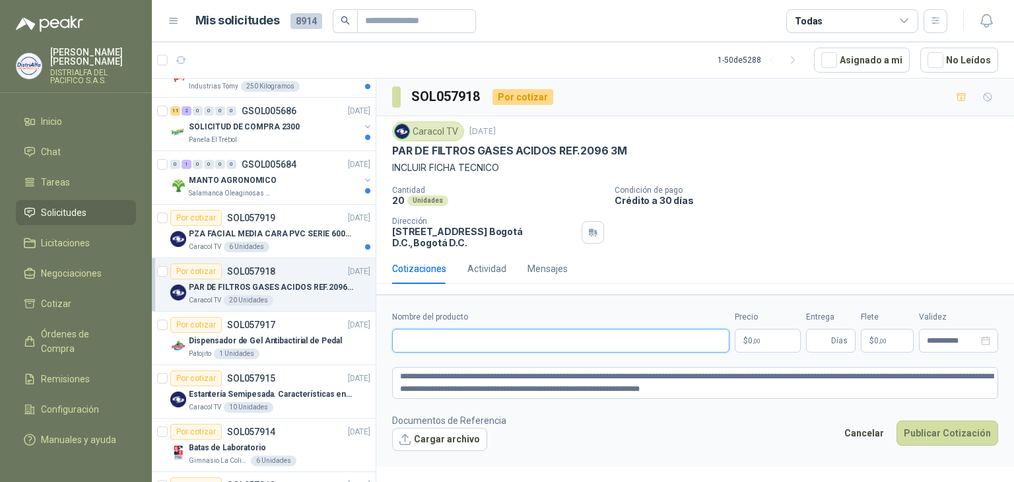
paste input "**********"
type input "**********"
click at [749, 341] on body "[PERSON_NAME] DISTRIALFA [PERSON_NAME] S.A.S. Inicio Chat Tareas Solicitudes Li…" at bounding box center [507, 241] width 1014 height 482
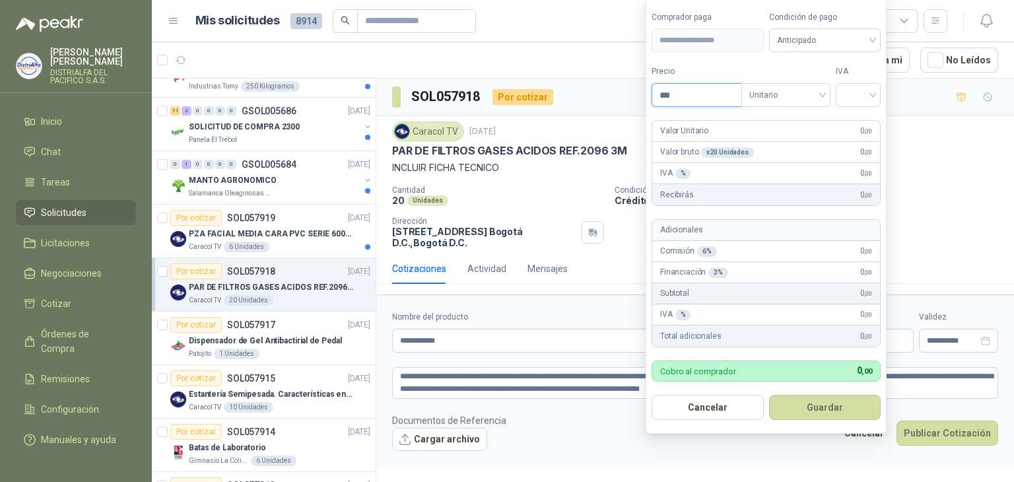
drag, startPoint x: 699, startPoint y: 94, endPoint x: 631, endPoint y: 83, distance: 69.6
click at [631, 83] on body "[PERSON_NAME] DISTRIALFA [PERSON_NAME] S.A.S. Inicio Chat Tareas Solicitudes Li…" at bounding box center [507, 241] width 1014 height 482
click at [769, 96] on span "Unitario" at bounding box center [785, 95] width 73 height 20
click at [703, 92] on input "***" at bounding box center [696, 95] width 89 height 22
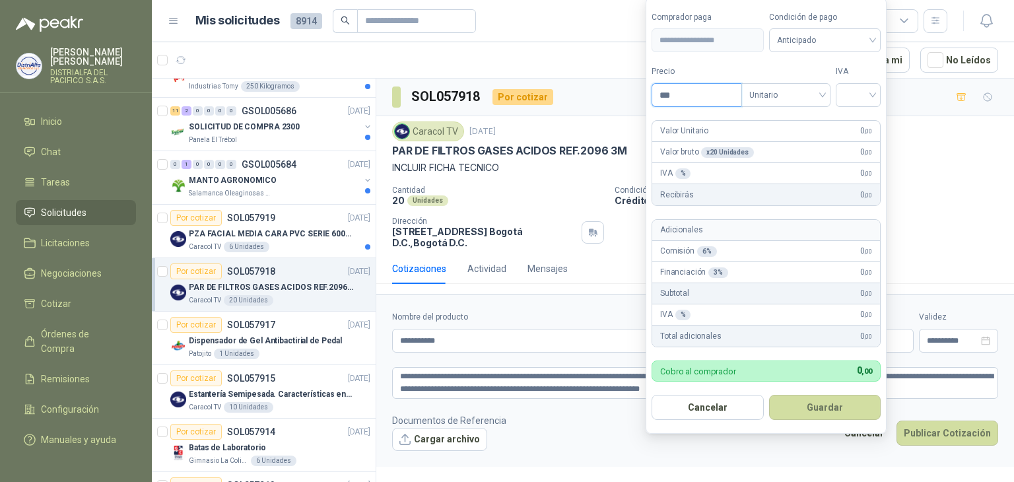
drag, startPoint x: 703, startPoint y: 92, endPoint x: 681, endPoint y: 92, distance: 21.8
click at [681, 92] on input "***" at bounding box center [696, 95] width 89 height 22
type input "********"
click at [867, 95] on input "search" at bounding box center [858, 94] width 29 height 20
click at [864, 123] on div "19%" at bounding box center [861, 123] width 24 height 15
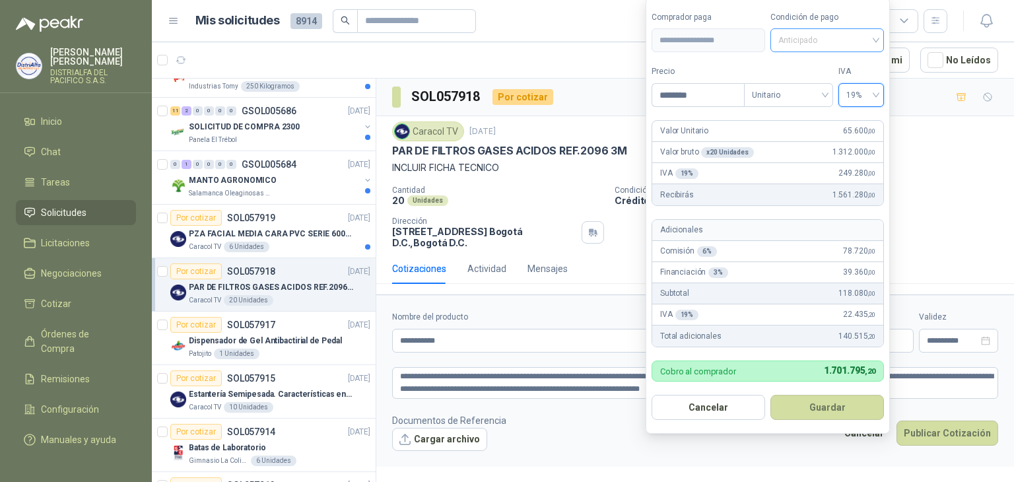
click at [831, 42] on span "Anticipado" at bounding box center [827, 40] width 98 height 20
click at [825, 83] on div "Crédito a 30 días" at bounding box center [827, 90] width 92 height 15
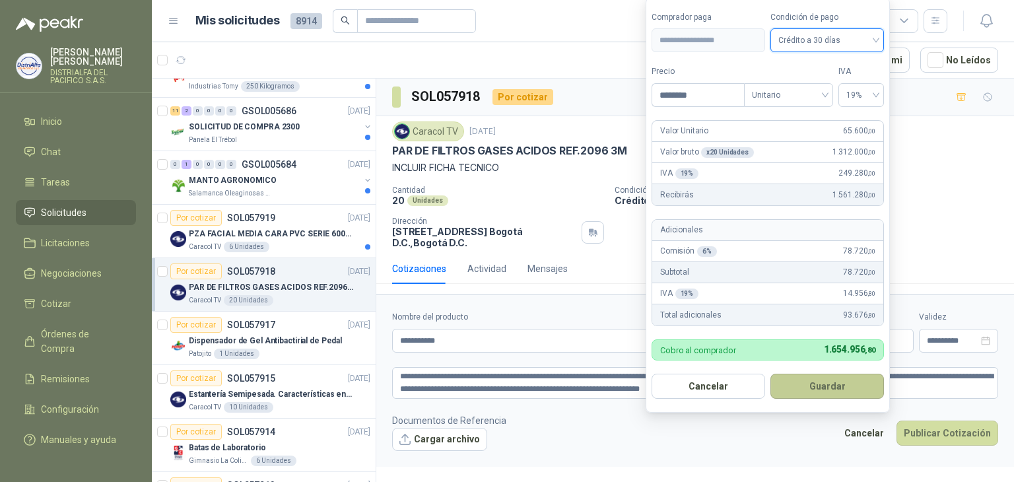
click at [845, 391] on button "Guardar" at bounding box center [827, 386] width 114 height 25
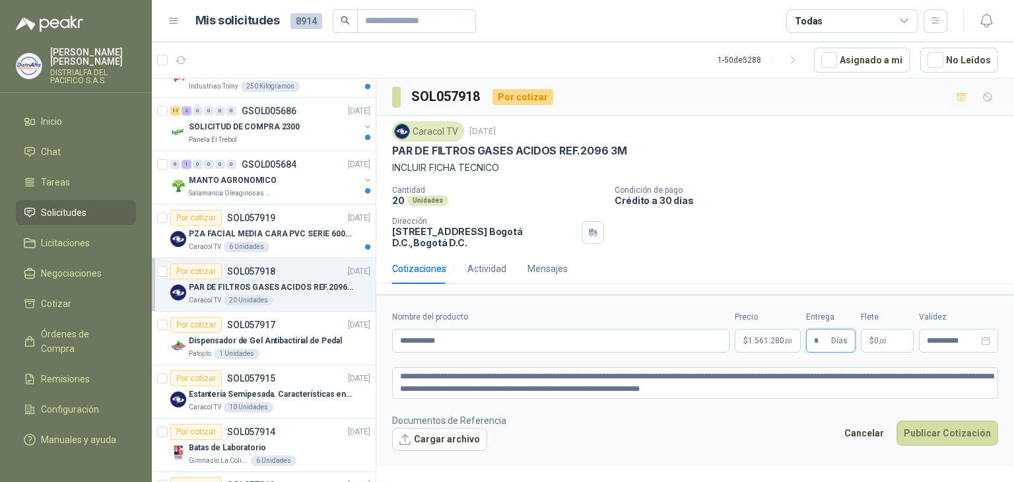
type input "*"
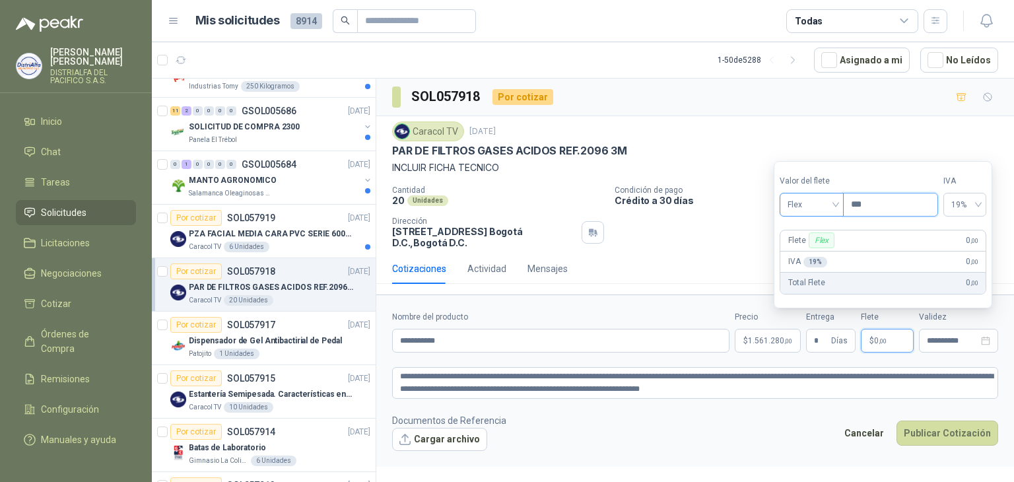
drag, startPoint x: 896, startPoint y: 205, endPoint x: 790, endPoint y: 204, distance: 106.3
click at [790, 204] on div "Valor del flete Flex Precio ***" at bounding box center [859, 196] width 158 height 42
type input "********"
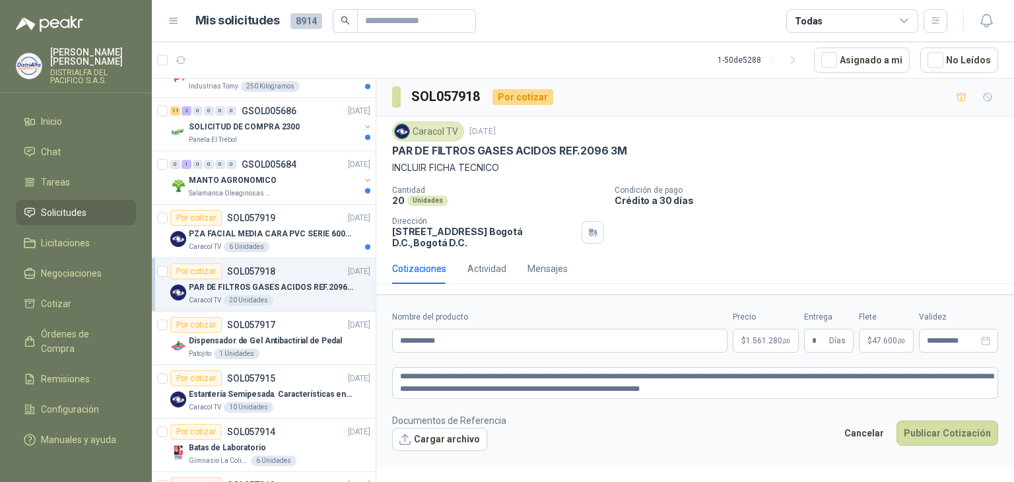
click at [593, 400] on form "**********" at bounding box center [695, 380] width 638 height 172
click at [605, 392] on textarea "**********" at bounding box center [695, 383] width 606 height 32
click at [446, 440] on button "Cargar archivo" at bounding box center [439, 440] width 95 height 24
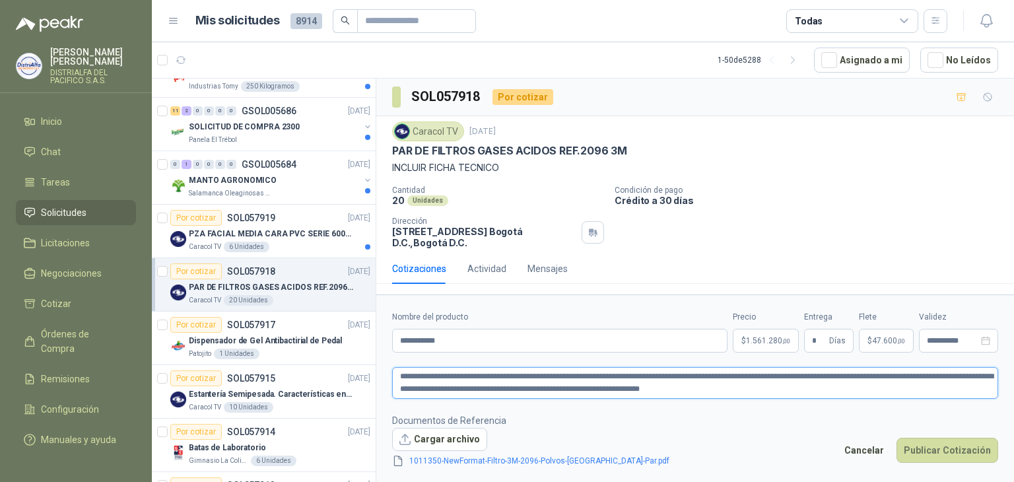
click at [931, 386] on textarea "**********" at bounding box center [695, 383] width 606 height 32
type textarea "**********"
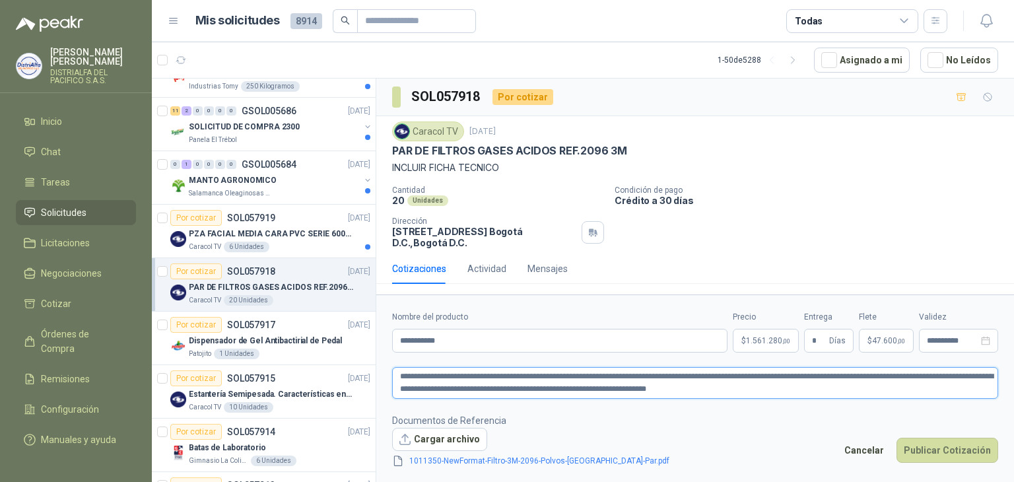
type textarea "**********"
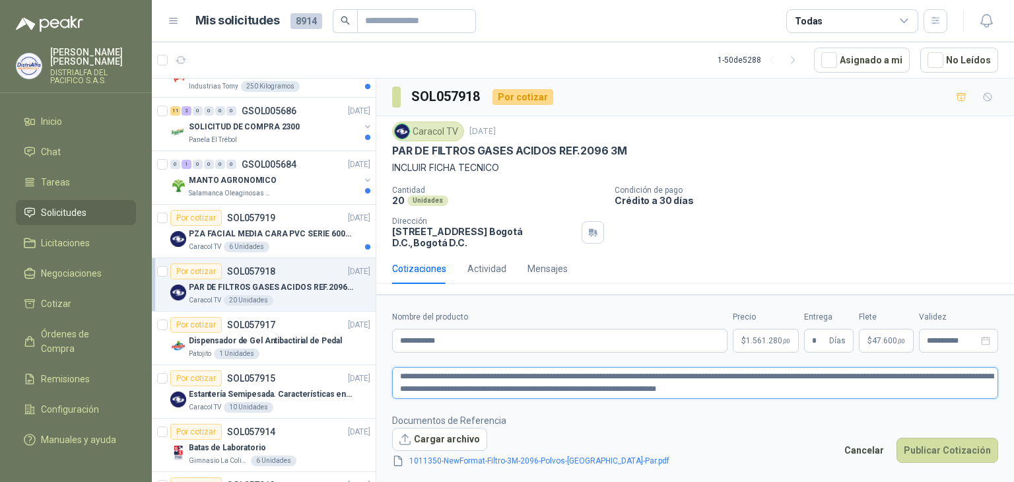
type textarea "**********"
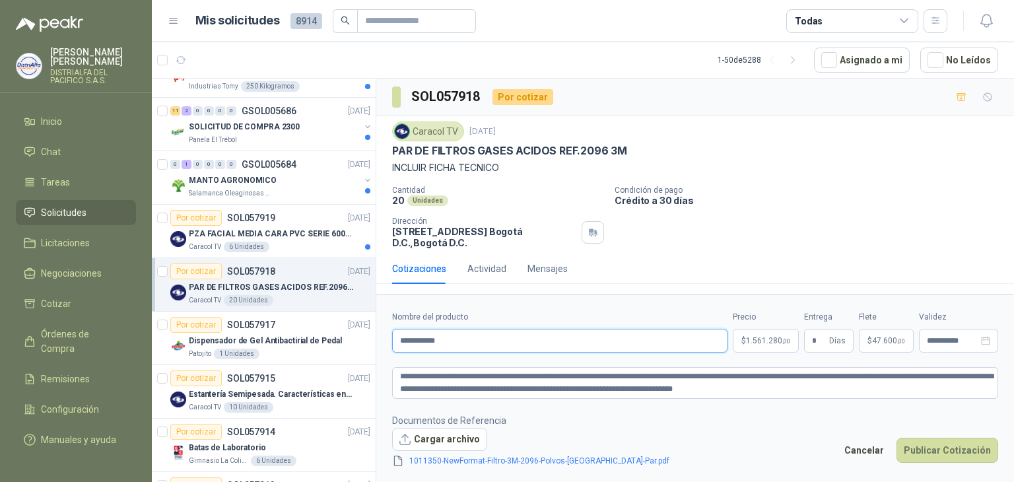
click at [576, 349] on input "**********" at bounding box center [559, 341] width 335 height 24
click at [940, 443] on button "Publicar Cotización" at bounding box center [948, 450] width 102 height 25
drag, startPoint x: 907, startPoint y: 388, endPoint x: 605, endPoint y: 399, distance: 302.6
click at [605, 399] on form "**********" at bounding box center [695, 388] width 638 height 189
type textarea "**********"
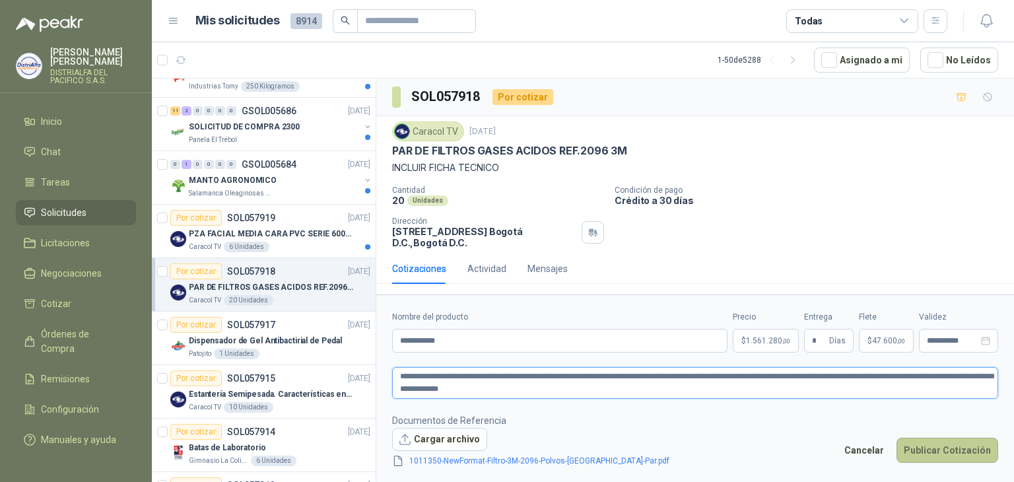
type textarea "**********"
click at [959, 461] on button "Publicar Cotización" at bounding box center [948, 450] width 102 height 25
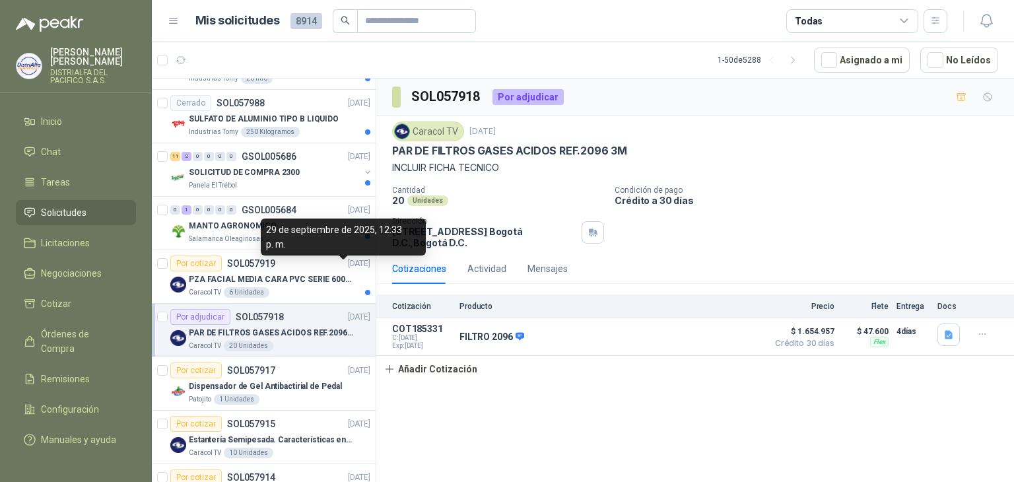
scroll to position [396, 0]
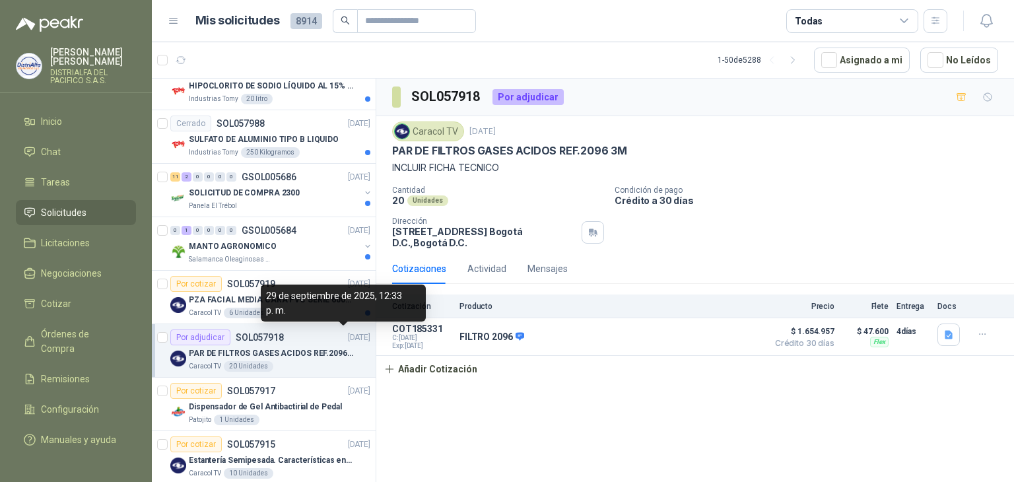
click at [296, 303] on div "29 de septiembre de 2025, 12:33 p. m." at bounding box center [343, 303] width 165 height 37
click at [205, 289] on div "Por cotizar" at bounding box center [195, 284] width 51 height 16
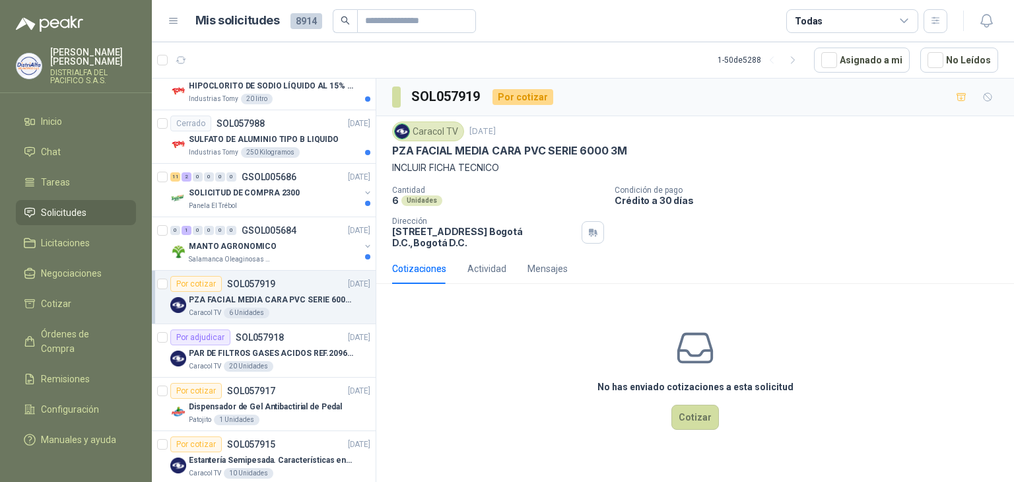
click at [467, 149] on p "PZA FACIAL MEDIA CARA PVC SERIE 6000 3M" at bounding box center [509, 151] width 235 height 14
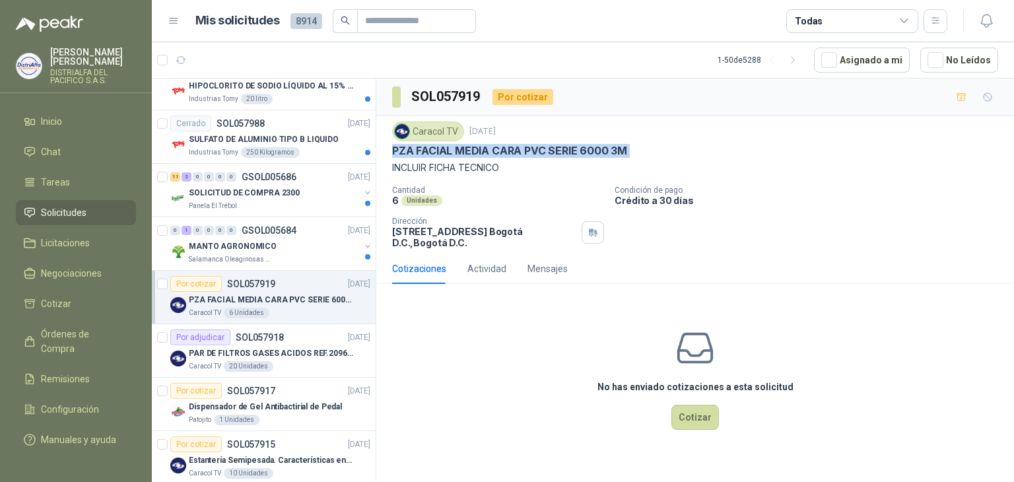
click at [467, 149] on p "PZA FACIAL MEDIA CARA PVC SERIE 6000 3M" at bounding box center [509, 151] width 235 height 14
click at [692, 409] on button "Cotizar" at bounding box center [695, 417] width 48 height 25
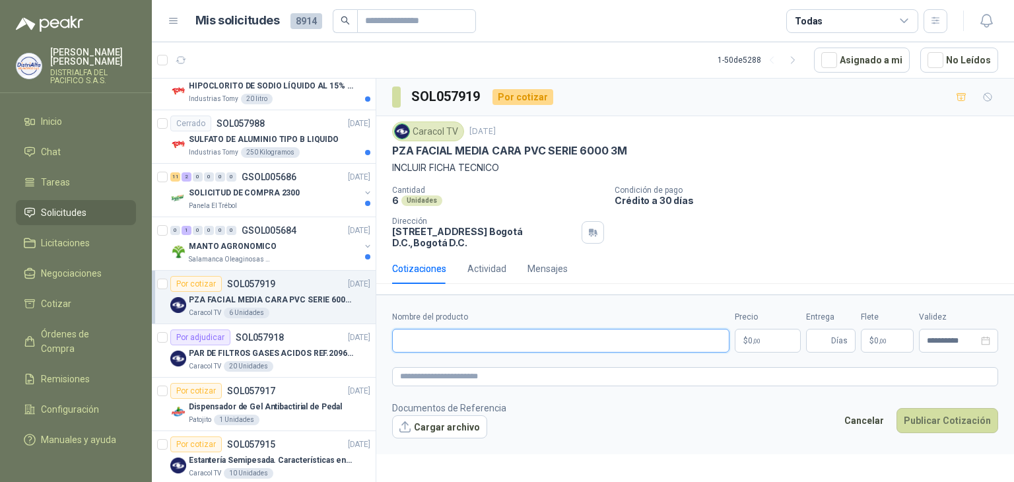
click at [467, 331] on input "Nombre del producto" at bounding box center [560, 341] width 337 height 24
type input "**********"
click at [435, 386] on form "**********" at bounding box center [695, 374] width 638 height 160
click at [756, 347] on body "[PERSON_NAME] DISTRIALFA [PERSON_NAME] S.A.S. Inicio Chat Tareas Solicitudes Li…" at bounding box center [507, 241] width 1014 height 482
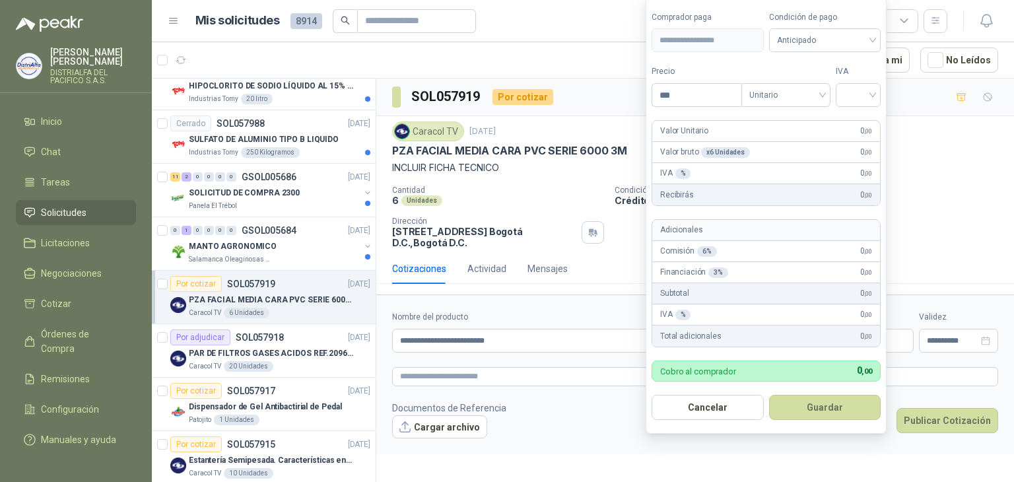
click at [611, 98] on body "[PERSON_NAME] DISTRIALFA [PERSON_NAME] S.A.S. Inicio Chat Tareas Solicitudes Li…" at bounding box center [507, 241] width 1014 height 482
type input "********"
click at [858, 93] on input "search" at bounding box center [858, 94] width 29 height 20
click at [860, 114] on div "19%" at bounding box center [861, 123] width 40 height 21
click at [818, 43] on span "Anticipado" at bounding box center [827, 40] width 98 height 20
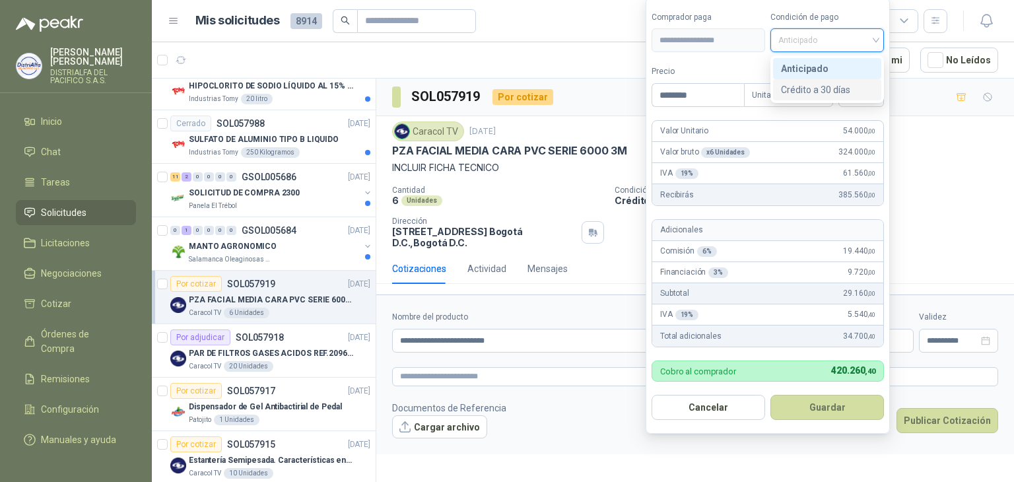
click at [825, 83] on div "Crédito a 30 días" at bounding box center [827, 90] width 92 height 15
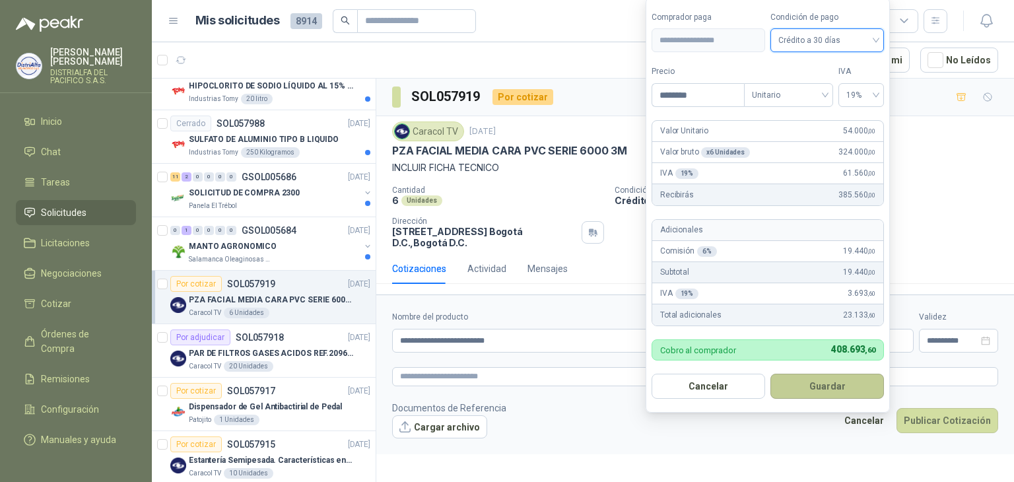
click at [841, 375] on button "Guardar" at bounding box center [827, 386] width 114 height 25
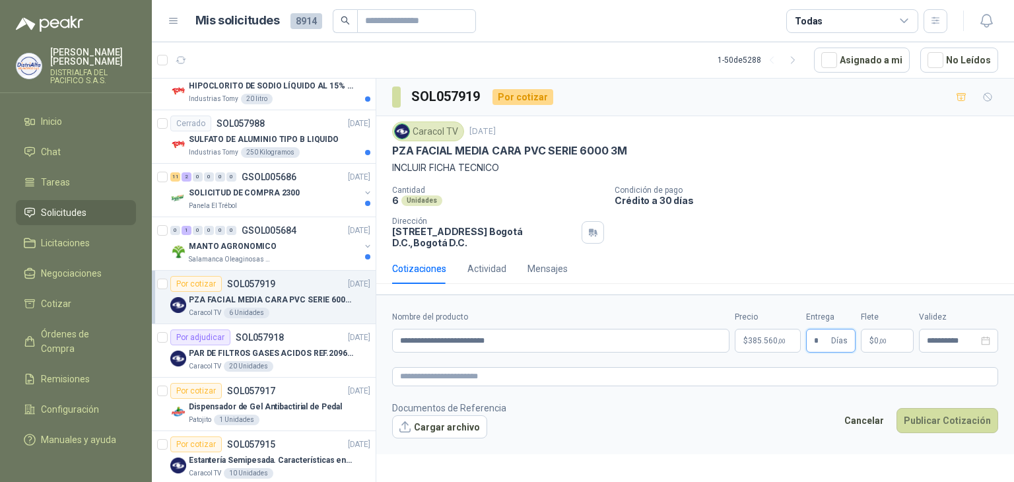
type input "*"
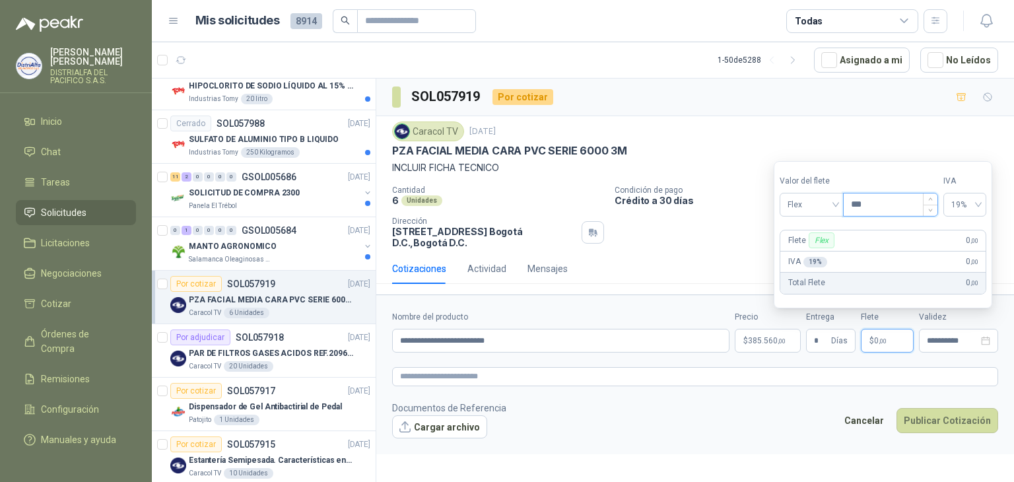
click at [901, 215] on div "***" at bounding box center [891, 204] width 94 height 22
drag, startPoint x: 897, startPoint y: 211, endPoint x: 814, endPoint y: 213, distance: 83.2
click at [815, 212] on div "Valor del flete Flex Precio ***" at bounding box center [859, 196] width 158 height 42
type input "********"
click at [491, 380] on textarea at bounding box center [695, 376] width 606 height 19
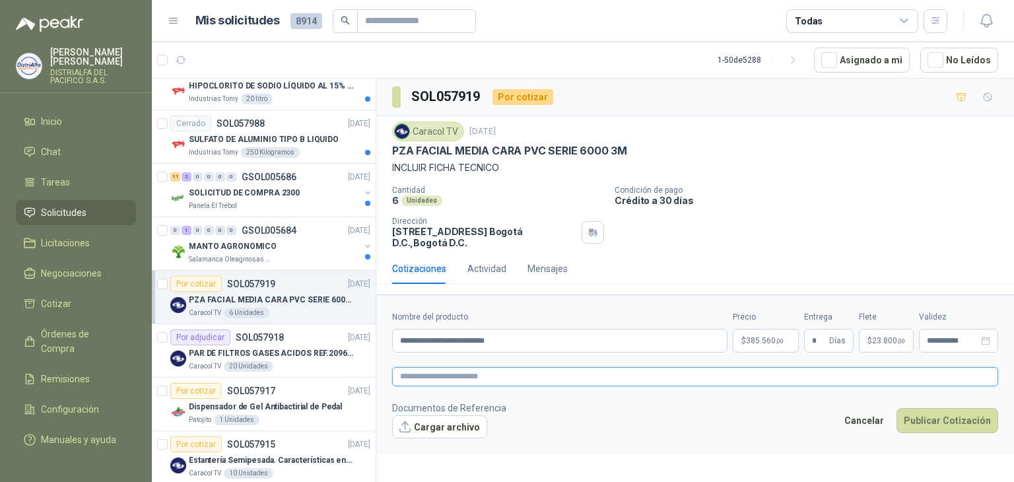
paste textarea "**********"
type textarea "**********"
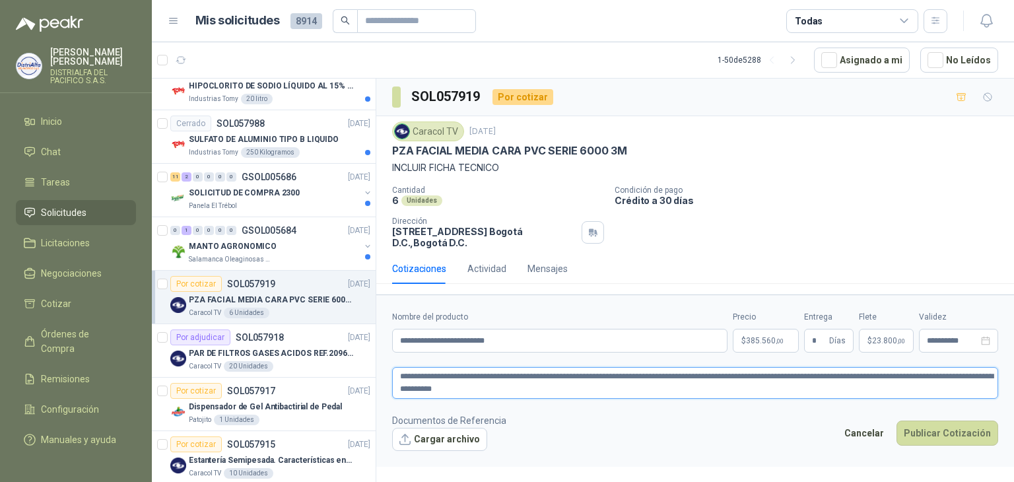
type textarea "**********"
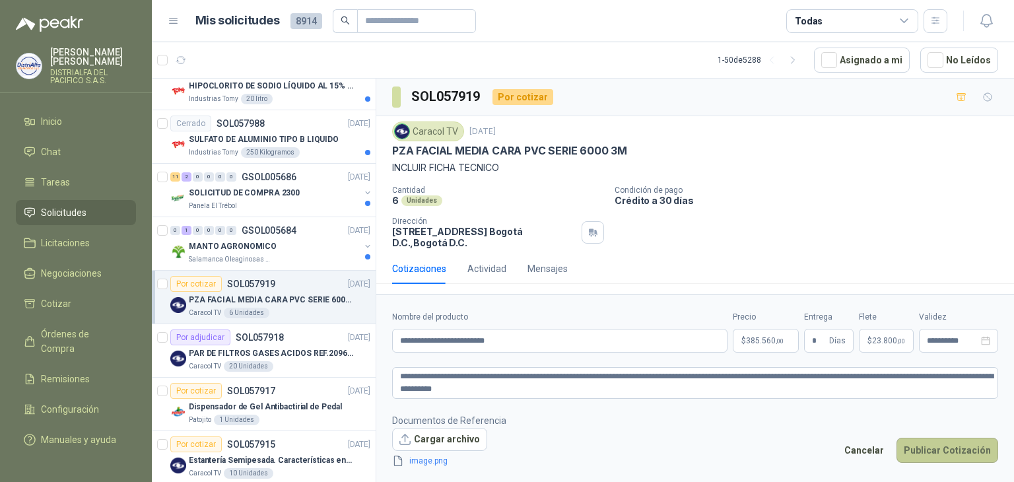
click at [955, 445] on button "Publicar Cotización" at bounding box center [948, 450] width 102 height 25
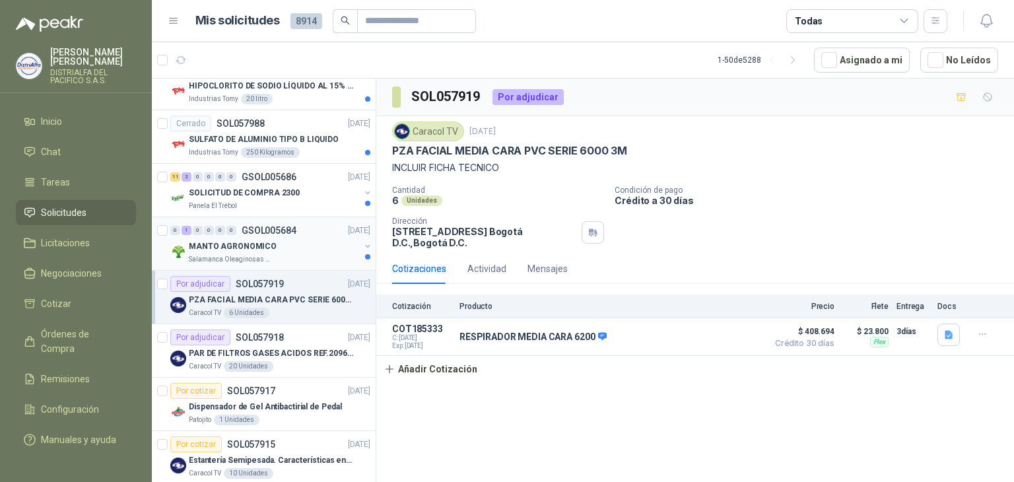
click at [279, 245] on div "MANTO AGRONOMICO" at bounding box center [274, 246] width 171 height 16
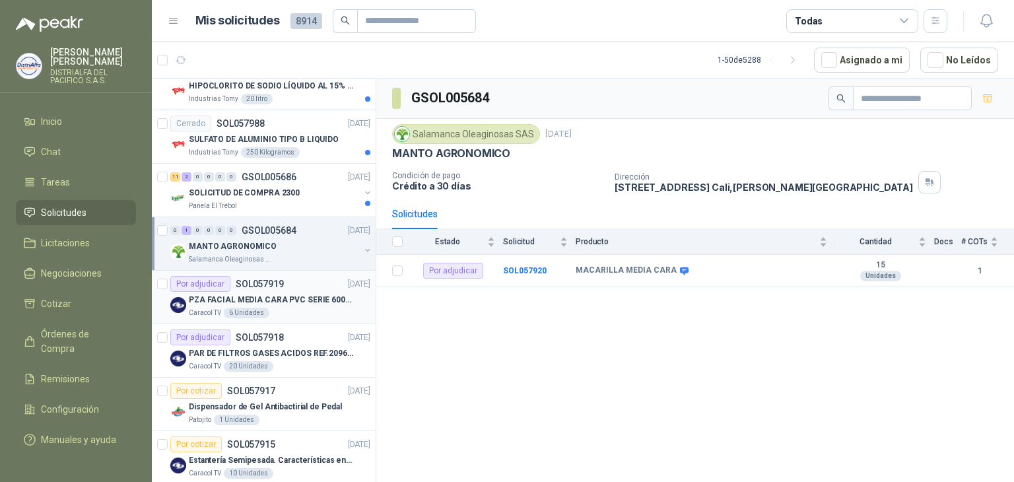
scroll to position [330, 0]
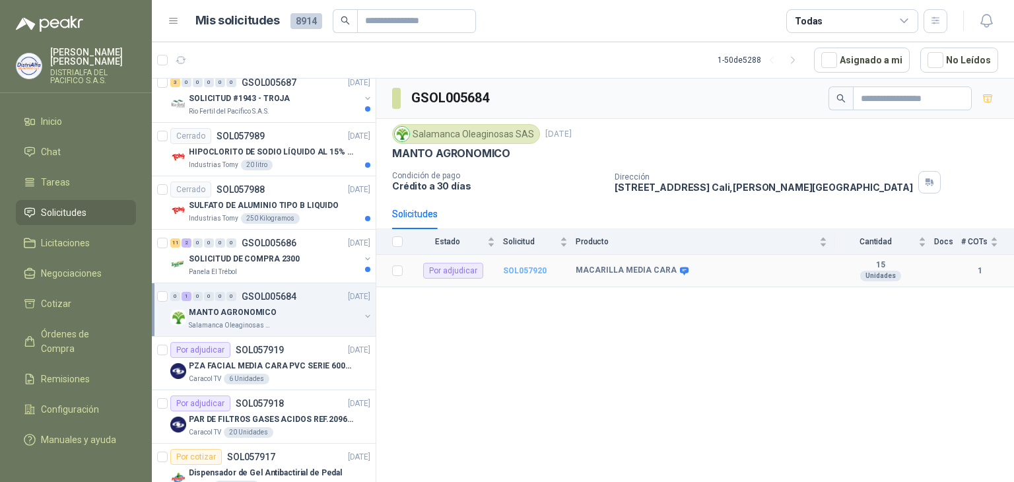
click at [526, 267] on b "SOL057920" at bounding box center [525, 270] width 44 height 9
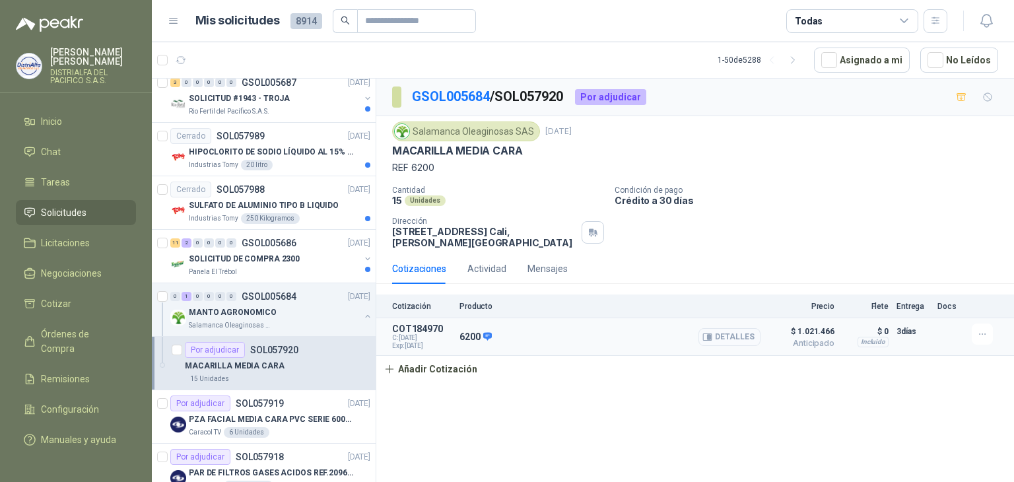
click at [737, 332] on button "Detalles" at bounding box center [730, 337] width 62 height 18
click at [278, 299] on div "0 1 0 0 0 0 GSOL005684 [DATE]" at bounding box center [271, 297] width 203 height 16
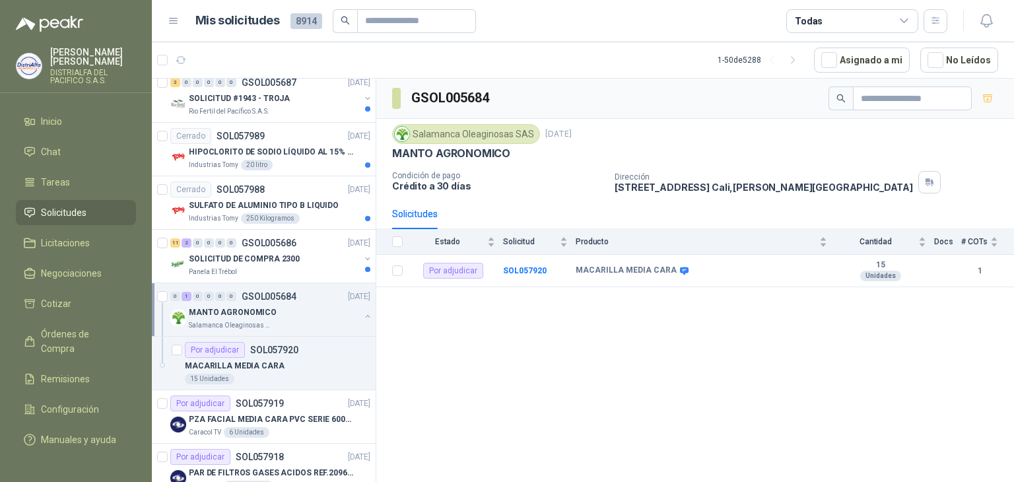
click at [280, 310] on div "MANTO AGRONOMICO" at bounding box center [274, 312] width 171 height 16
click at [292, 254] on p "SOLICITUD DE COMPRA 2300" at bounding box center [244, 259] width 111 height 13
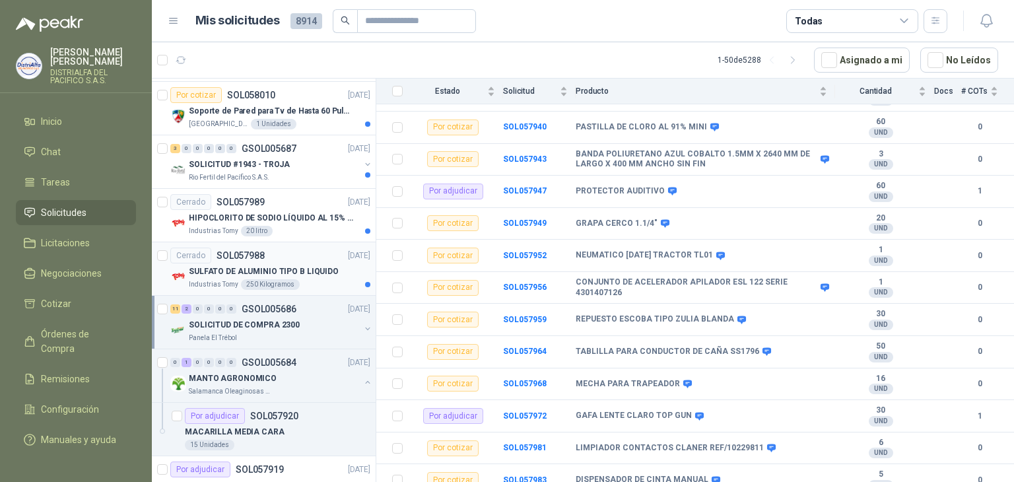
scroll to position [264, 0]
click at [348, 259] on p "[DATE]" at bounding box center [359, 256] width 22 height 13
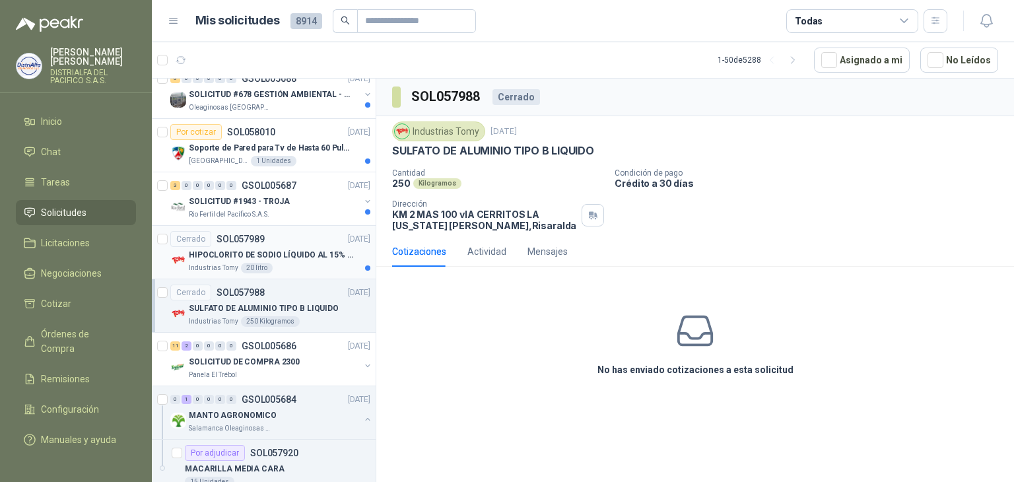
scroll to position [198, 0]
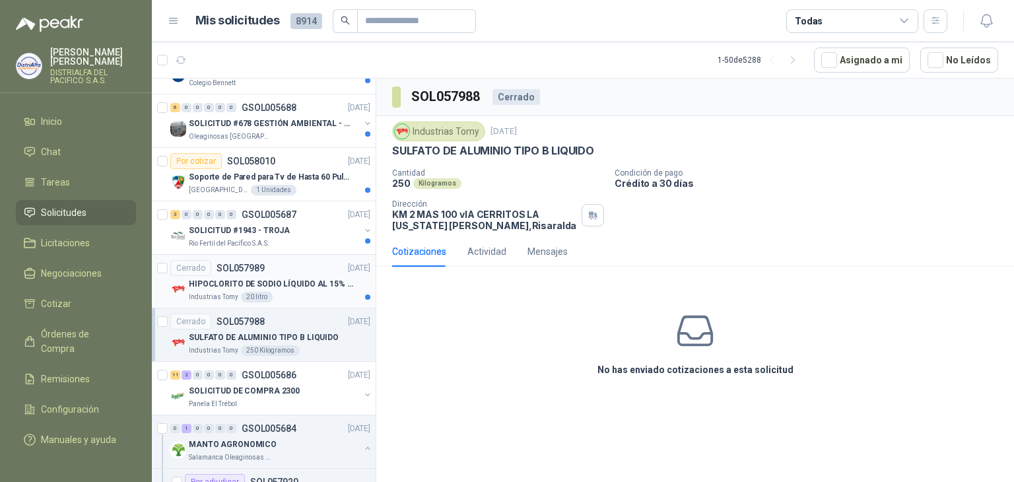
click at [327, 280] on p "HIPOCLORITO DE SODIO LÍQUIDO AL 15% CONT NETO 20L" at bounding box center [271, 284] width 164 height 13
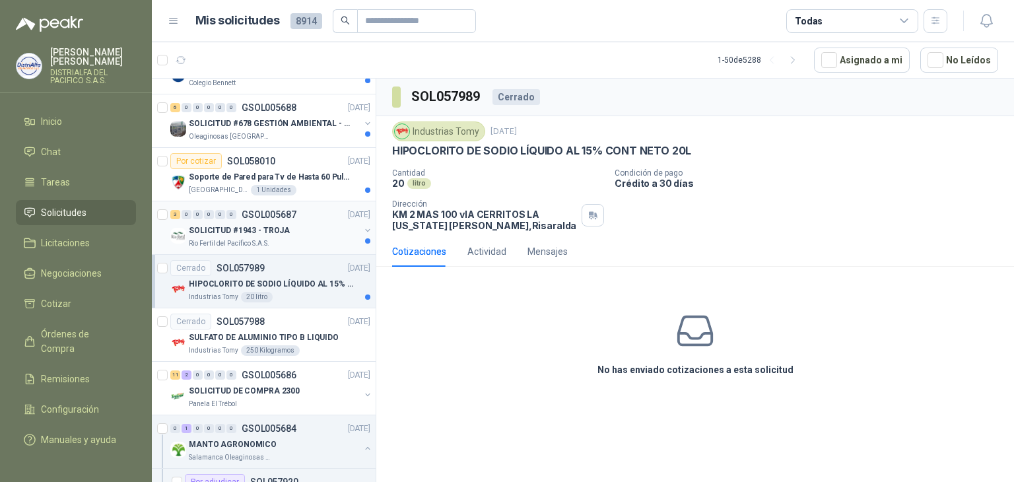
click at [322, 223] on div "SOLICITUD #1943 - TROJA" at bounding box center [274, 230] width 171 height 16
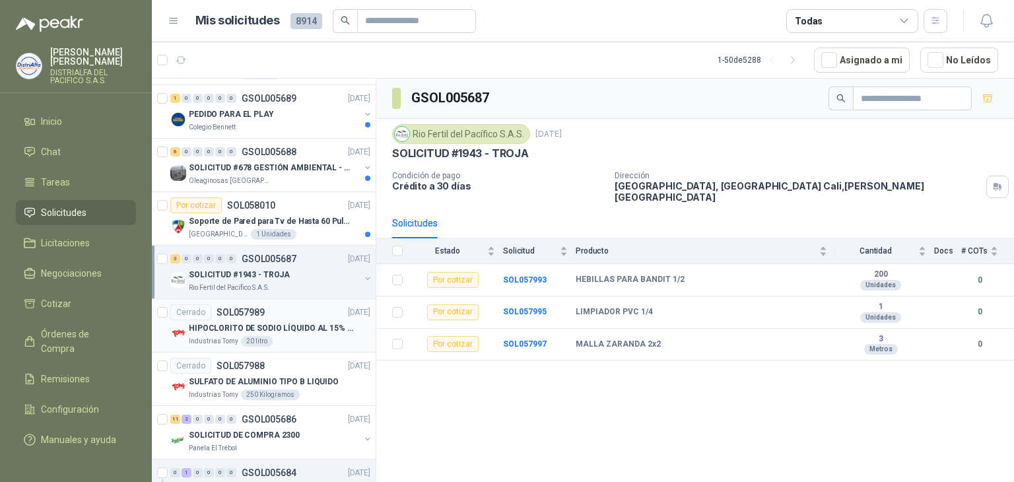
scroll to position [132, 0]
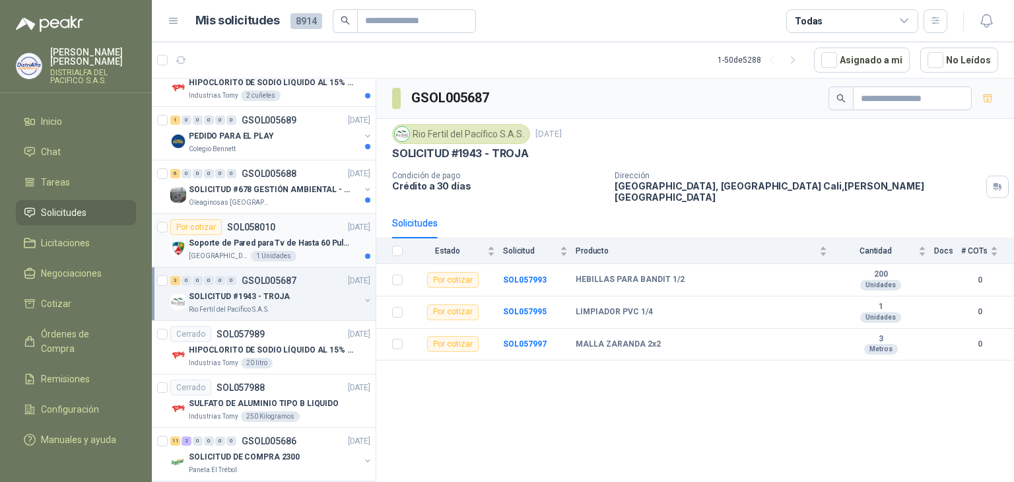
click at [348, 221] on p "[DATE]" at bounding box center [359, 227] width 22 height 13
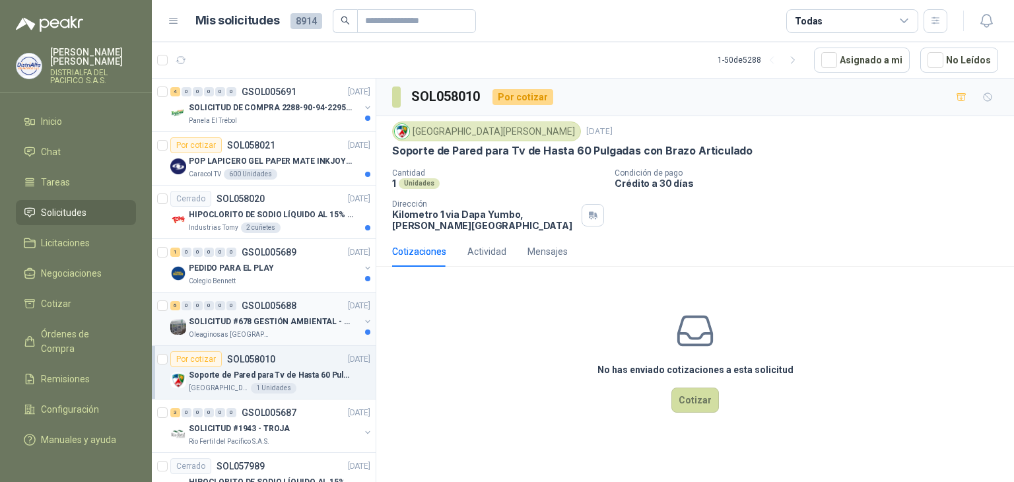
click at [316, 318] on p "SOLICITUD #678 GESTIÓN AMBIENTAL - TUMACO" at bounding box center [271, 322] width 164 height 13
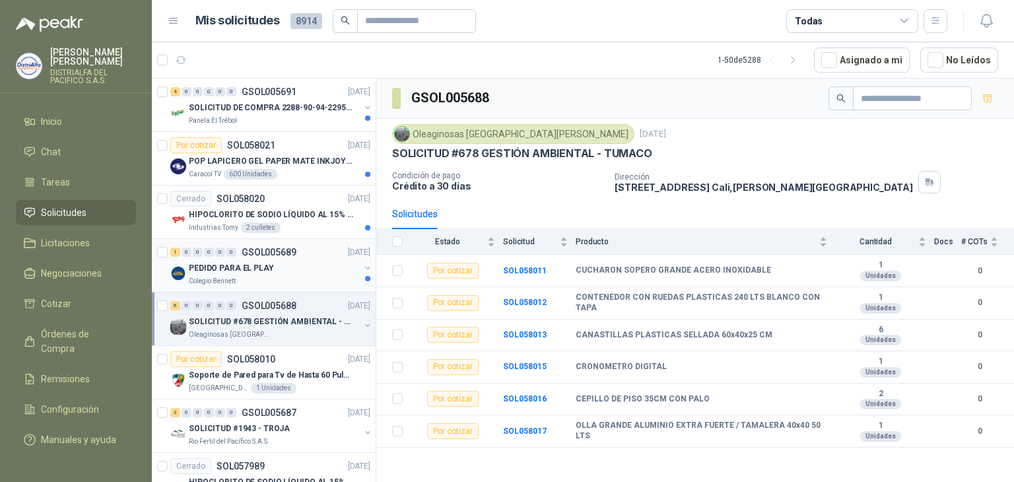
click at [319, 265] on div "PEDIDO PARA EL PLAY" at bounding box center [274, 268] width 171 height 16
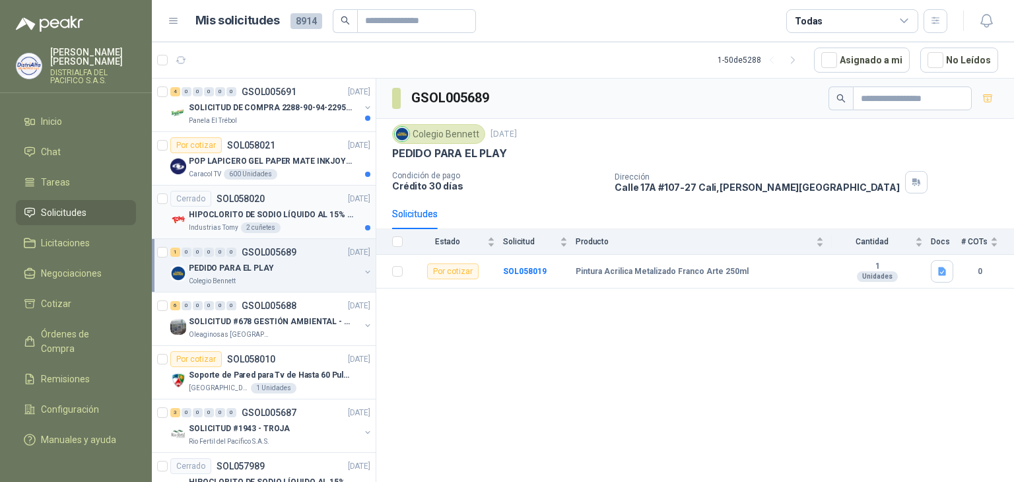
click at [325, 209] on p "HIPOCLORITO DE SODIO LÍQUIDO AL 15% CONT NETO 20L" at bounding box center [271, 215] width 164 height 13
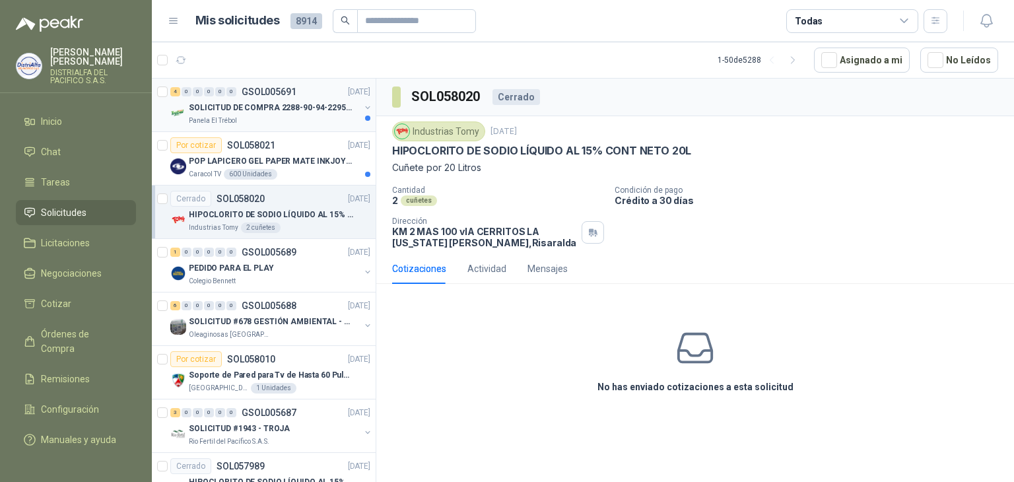
click at [327, 128] on div "4 0 0 0 0 0 GSOL005691 [DATE] SOLICITUD DE COMPRA 2288-90-94-2295-96-2301-02-04…" at bounding box center [264, 105] width 224 height 53
click at [308, 150] on div "Por cotizar SOL058021 [DATE]" at bounding box center [270, 145] width 200 height 16
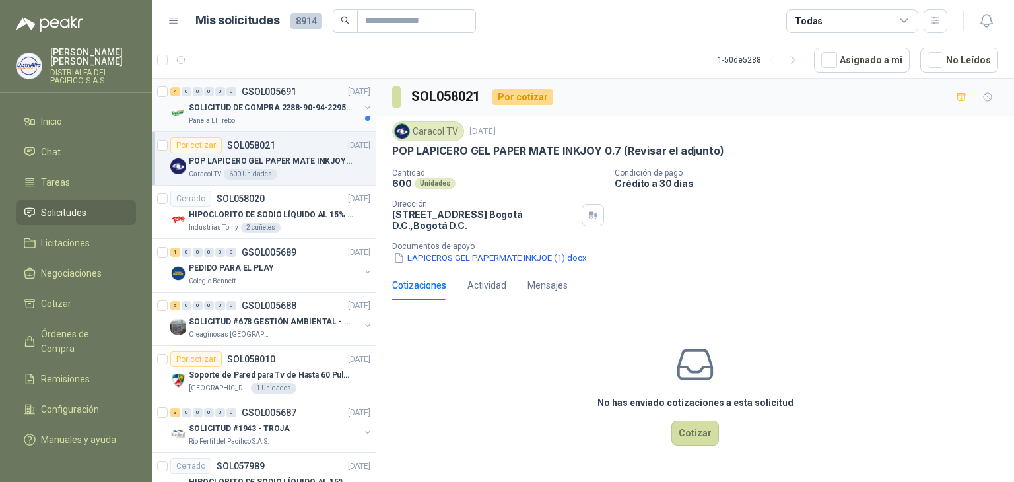
click at [318, 116] on div "Panela El Trébol" at bounding box center [274, 121] width 171 height 11
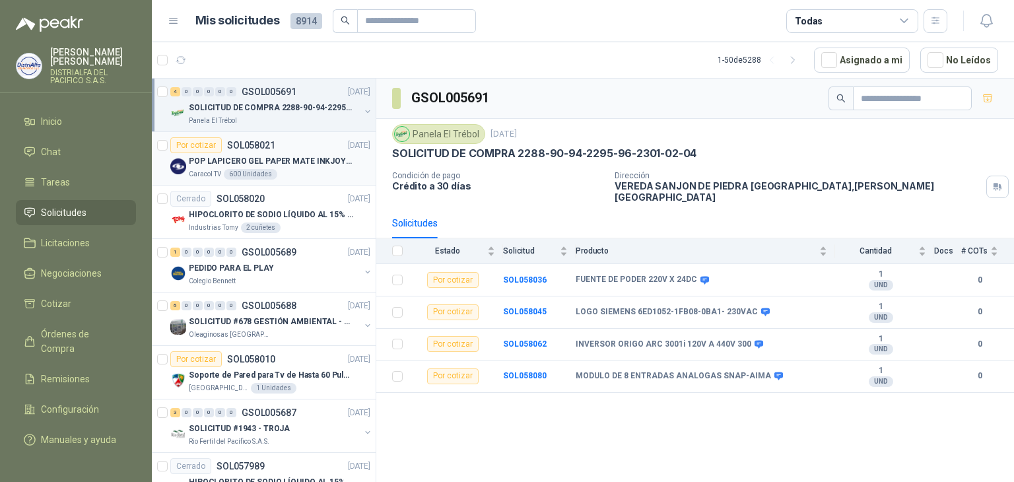
click at [295, 174] on div "Caracol TV 600 Unidades" at bounding box center [280, 174] width 182 height 11
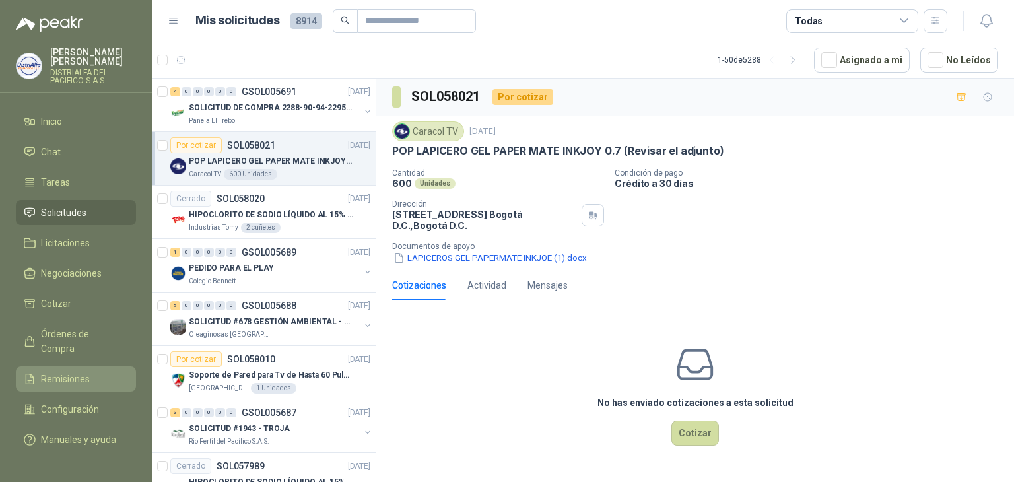
click at [105, 366] on link "Remisiones" at bounding box center [76, 378] width 120 height 25
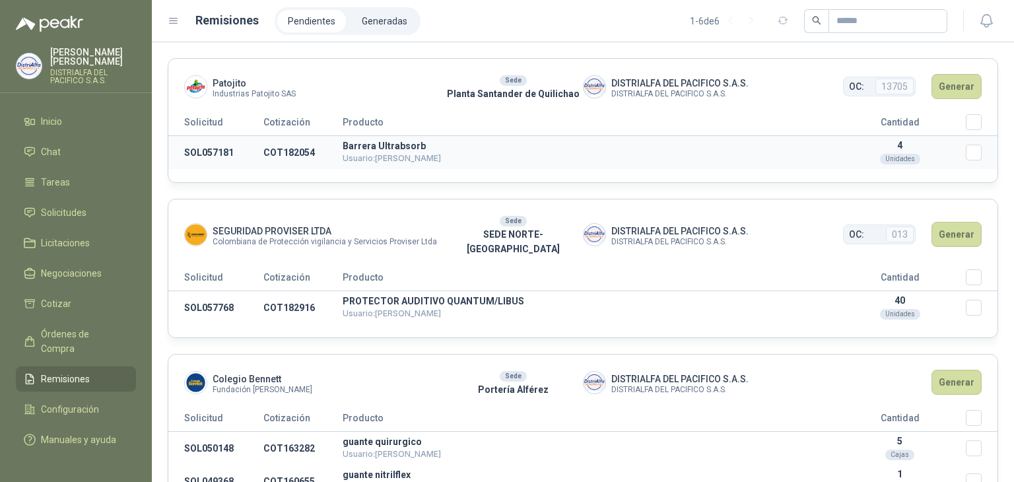
click at [366, 141] on p "Barrera Ultrabsorb" at bounding box center [588, 145] width 491 height 9
click at [373, 143] on p "Barrera Ultrabsorb" at bounding box center [588, 145] width 491 height 9
click at [416, 159] on span "Usuario: [PERSON_NAME]" at bounding box center [392, 158] width 98 height 10
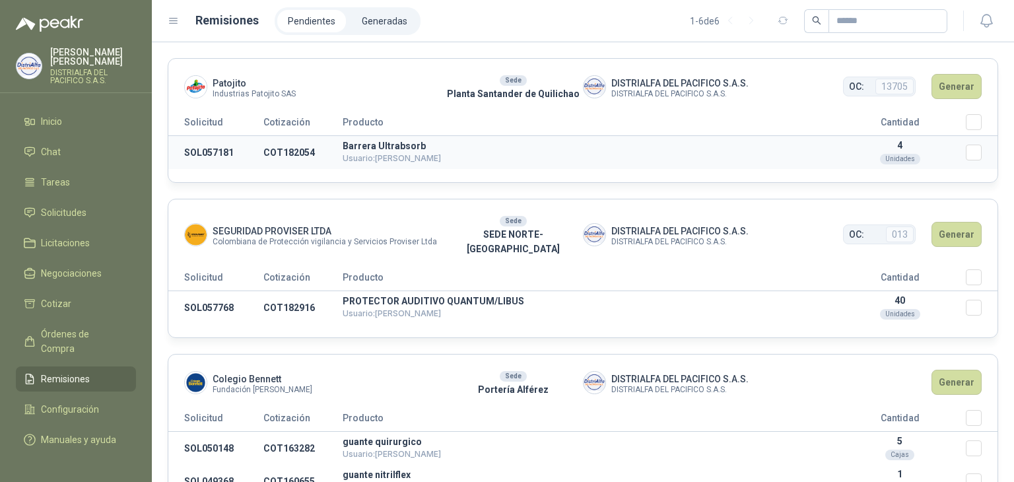
click at [305, 155] on td "COT182054" at bounding box center [302, 153] width 79 height 34
click at [970, 27] on div at bounding box center [972, 21] width 51 height 20
click at [987, 24] on icon "button" at bounding box center [985, 21] width 11 height 13
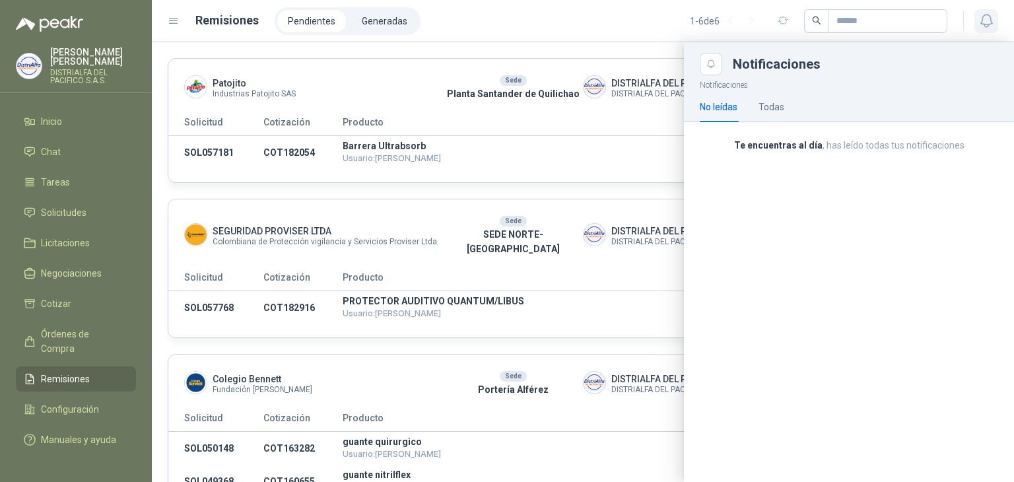
click at [993, 24] on icon "button" at bounding box center [986, 21] width 17 height 17
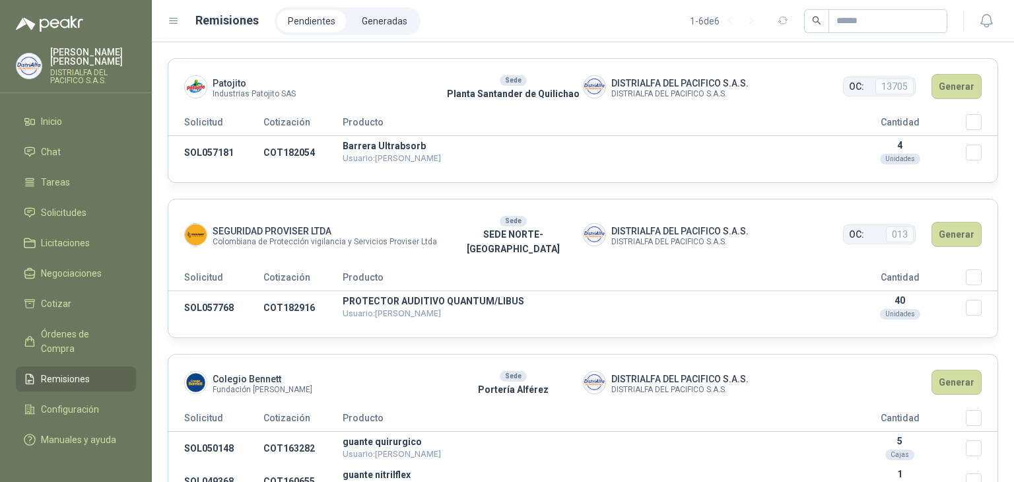
drag, startPoint x: 261, startPoint y: 77, endPoint x: 688, endPoint y: 85, distance: 426.6
click at [651, 91] on span "DISTRIALFA DEL PACIFICO S.A.S." at bounding box center [679, 93] width 137 height 7
click at [853, 77] on div "OC: 13705" at bounding box center [879, 87] width 73 height 20
click at [864, 80] on div "OC: 13705" at bounding box center [879, 87] width 73 height 20
click at [943, 89] on button "Generar" at bounding box center [957, 86] width 50 height 25
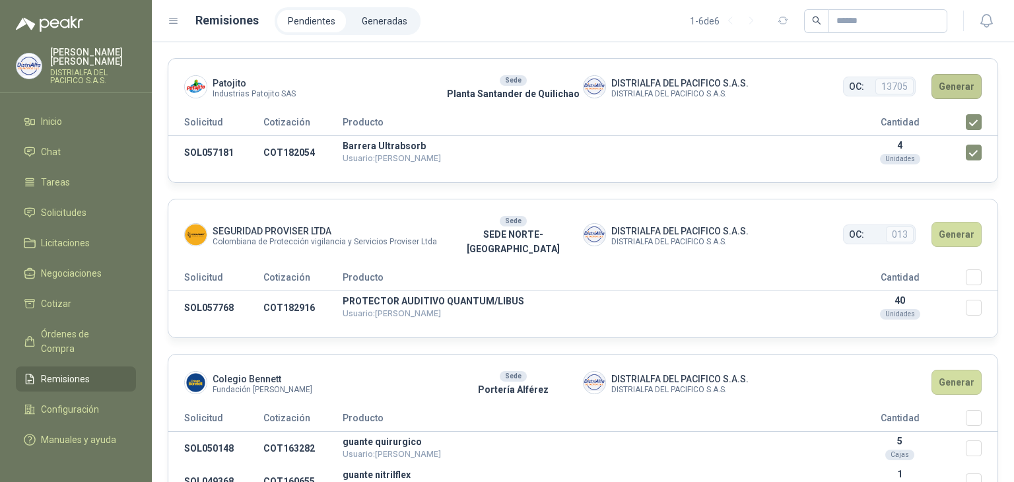
click at [945, 78] on button "Generar" at bounding box center [957, 86] width 50 height 25
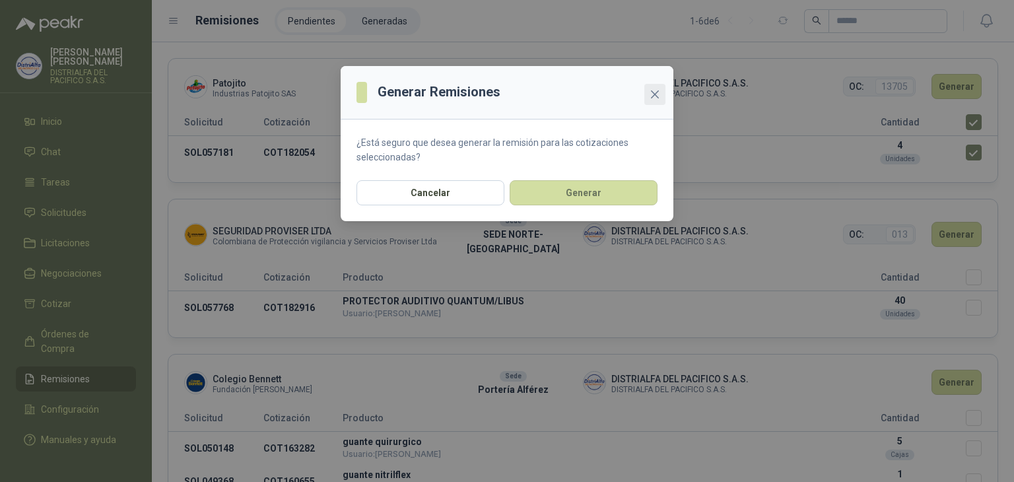
click at [655, 96] on icon "close" at bounding box center [655, 94] width 11 height 11
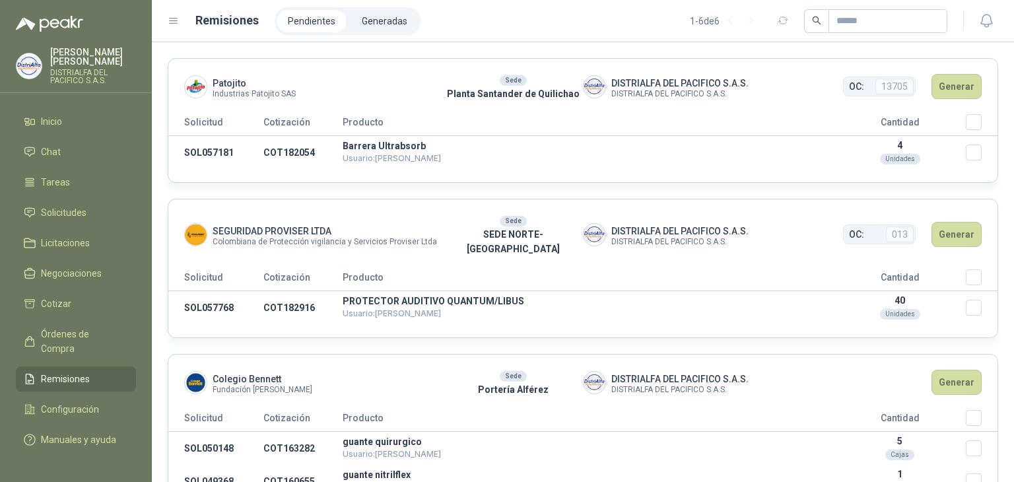
click at [177, 90] on header "Patojito Industrias Patojito SAS Sede Planta Santander de Quilichao DISTRIALFA …" at bounding box center [582, 86] width 829 height 55
click at [333, 143] on td "COT182054" at bounding box center [302, 153] width 79 height 34
click at [333, 142] on td "COT182054" at bounding box center [302, 153] width 79 height 34
click at [301, 154] on td "COT182054" at bounding box center [302, 153] width 79 height 34
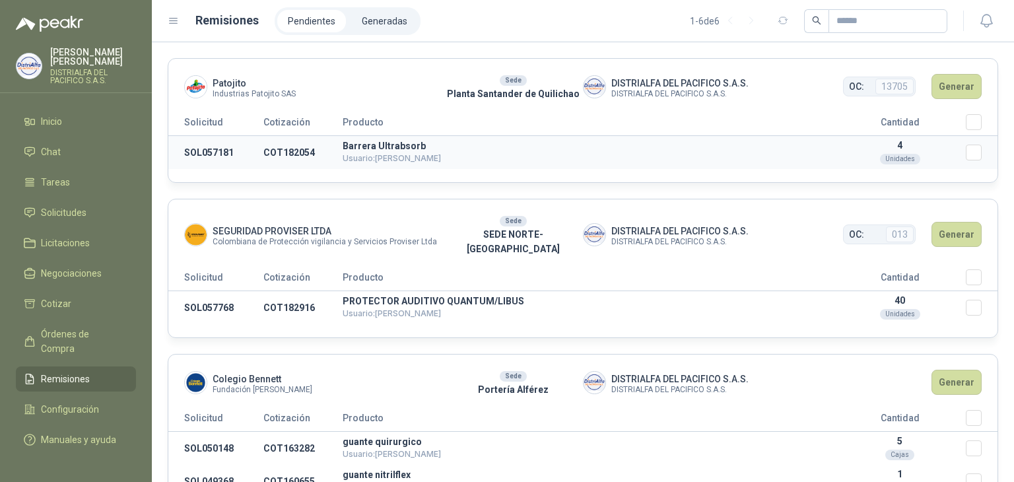
click at [192, 155] on td "SOL057181" at bounding box center [215, 153] width 95 height 34
click at [191, 154] on td "SOL057181" at bounding box center [215, 153] width 95 height 34
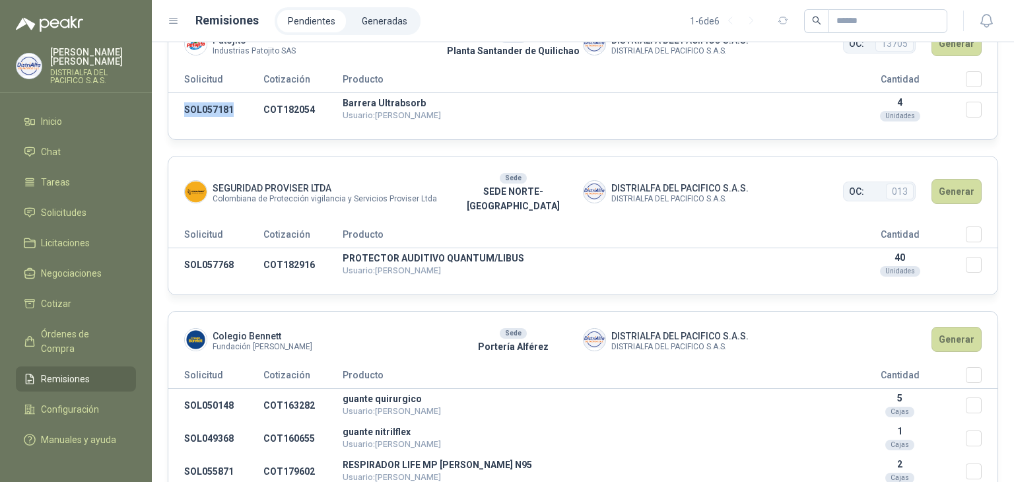
scroll to position [66, 0]
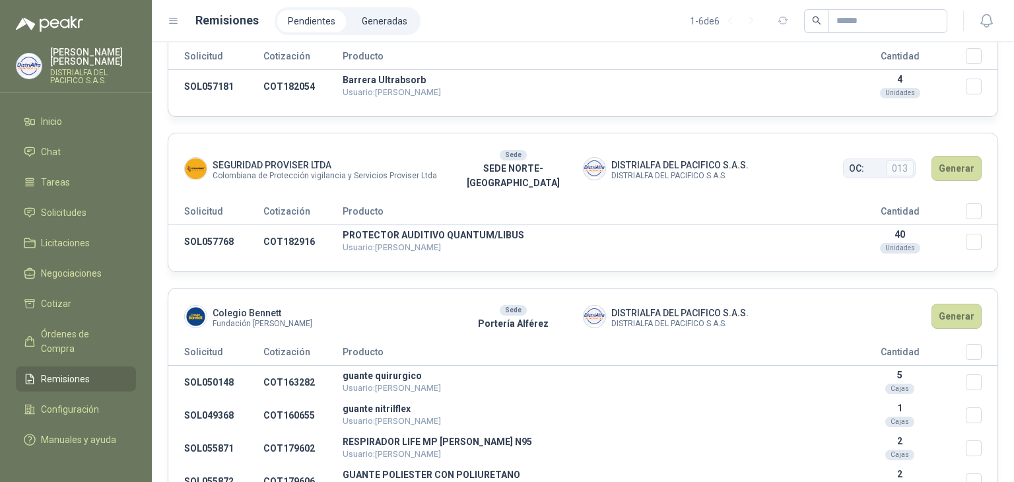
click at [95, 229] on ul "Inicio Chat Tareas Solicitudes Licitaciones Negociaciones Cotizar Órdenes de Co…" at bounding box center [76, 279] width 152 height 341
click at [90, 215] on li "Solicitudes" at bounding box center [76, 212] width 104 height 15
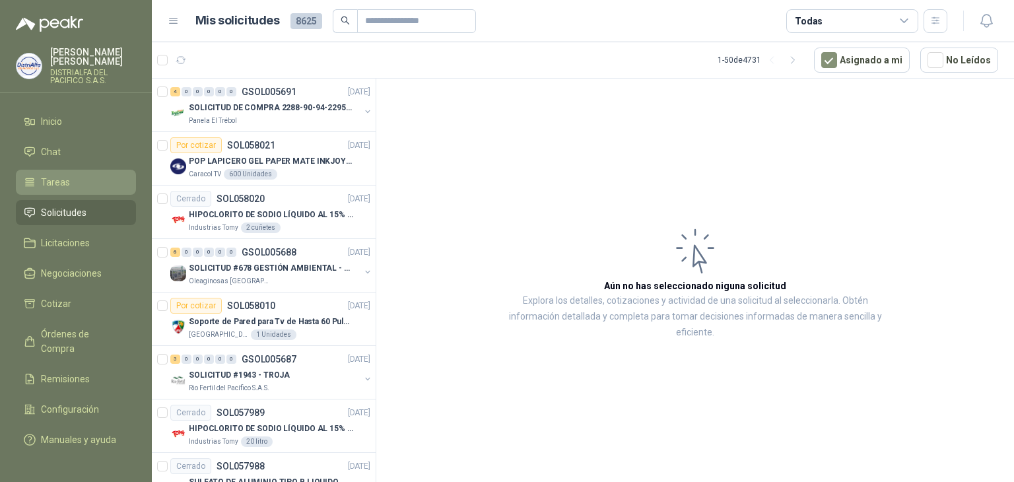
click at [98, 178] on li "Tareas" at bounding box center [76, 182] width 104 height 15
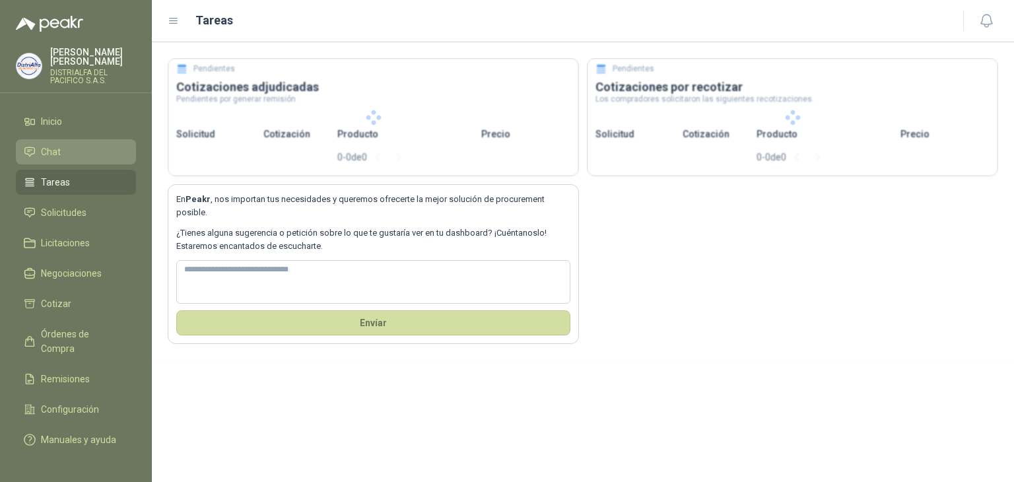
click at [100, 153] on li "Chat" at bounding box center [76, 152] width 104 height 15
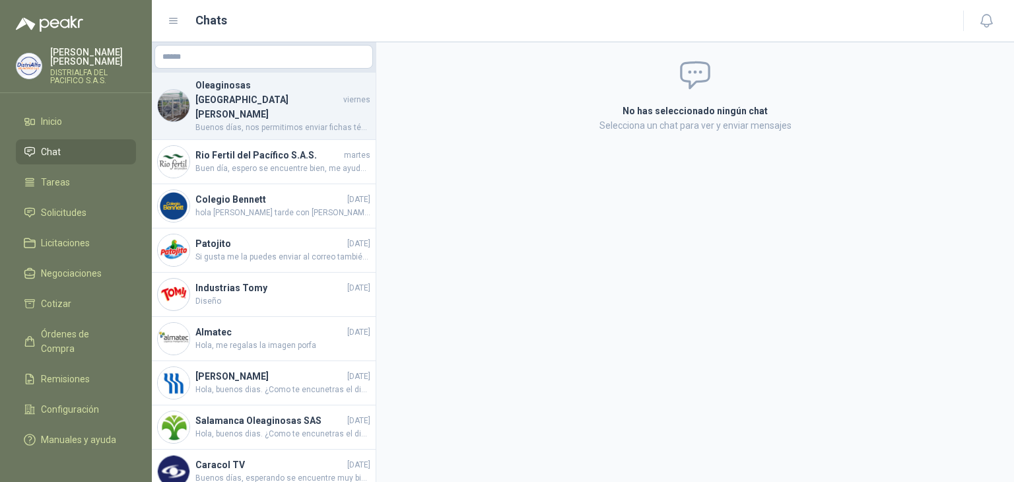
click at [239, 94] on h4 "Oleaginosas [GEOGRAPHIC_DATA][PERSON_NAME]" at bounding box center [267, 100] width 145 height 44
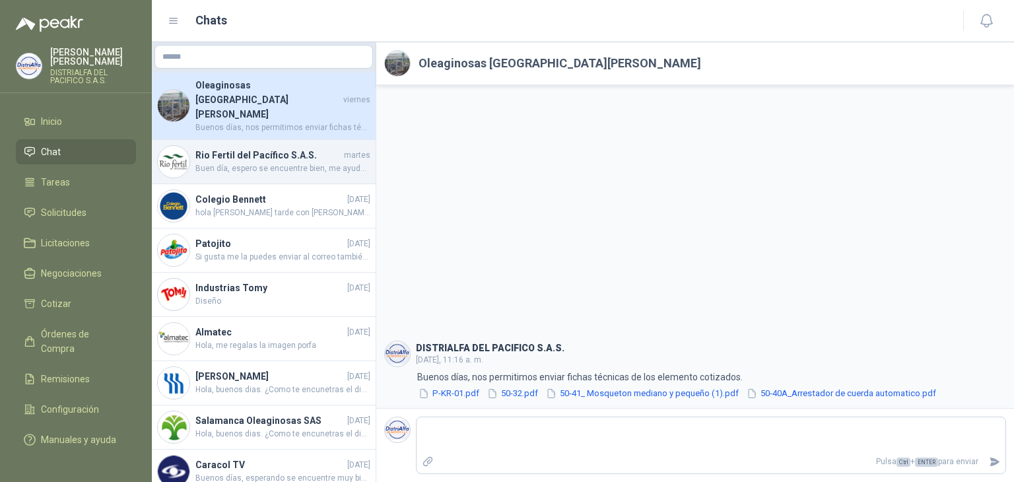
click at [228, 162] on span "Buen día, espero se encuentre bien, me ayuda por favor con la foto de la refere…" at bounding box center [282, 168] width 175 height 13
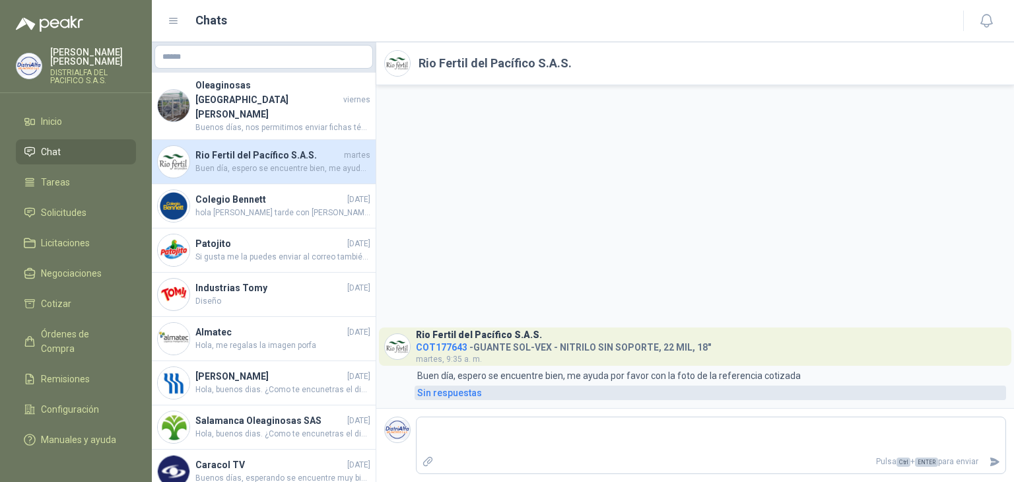
click at [455, 394] on div "Sin respuestas" at bounding box center [449, 393] width 65 height 15
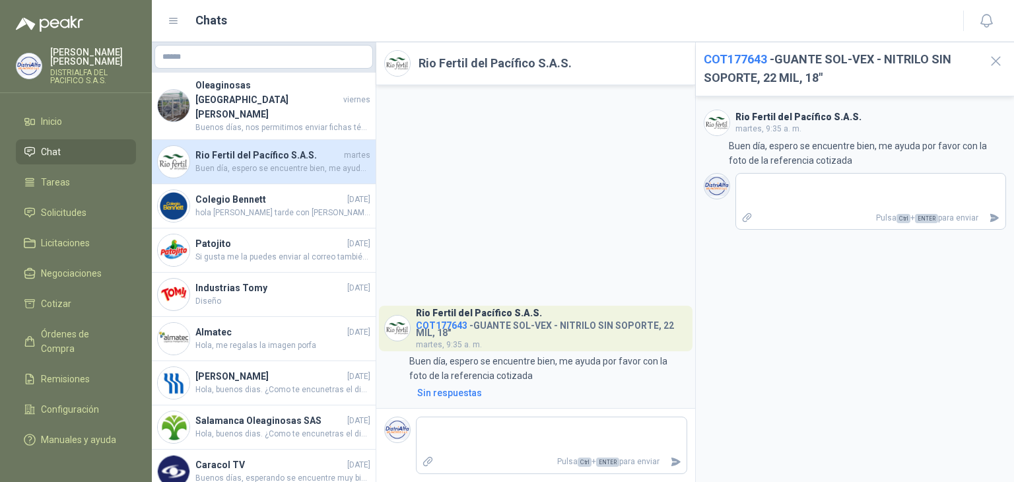
click at [433, 325] on span "COT177643" at bounding box center [441, 325] width 51 height 11
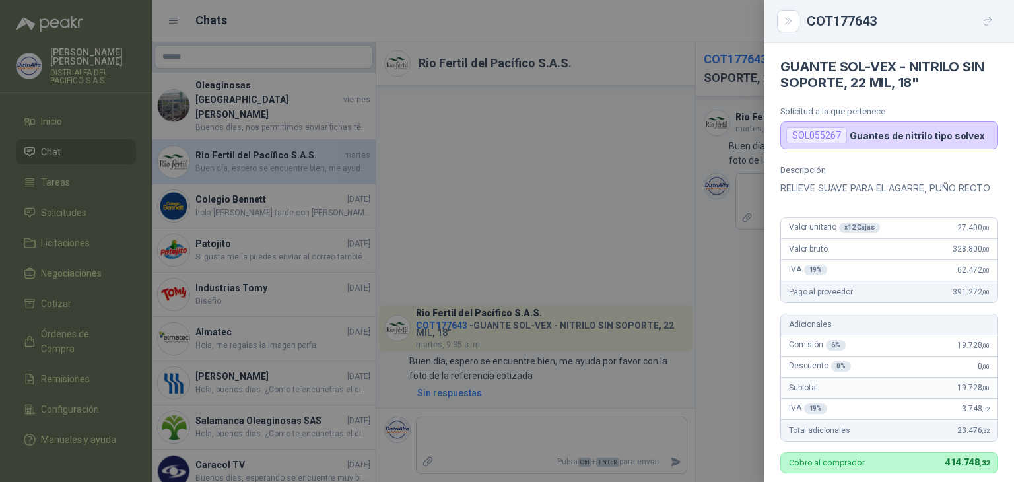
click at [827, 132] on div "SOL055267" at bounding box center [816, 135] width 61 height 16
click at [792, 18] on icon "Close" at bounding box center [788, 21] width 11 height 11
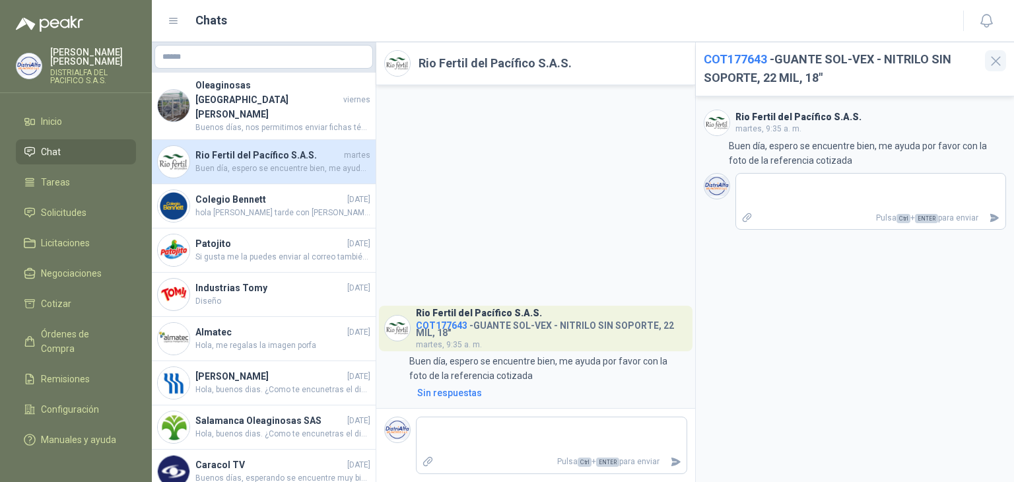
click at [988, 53] on icon "button" at bounding box center [996, 61] width 17 height 17
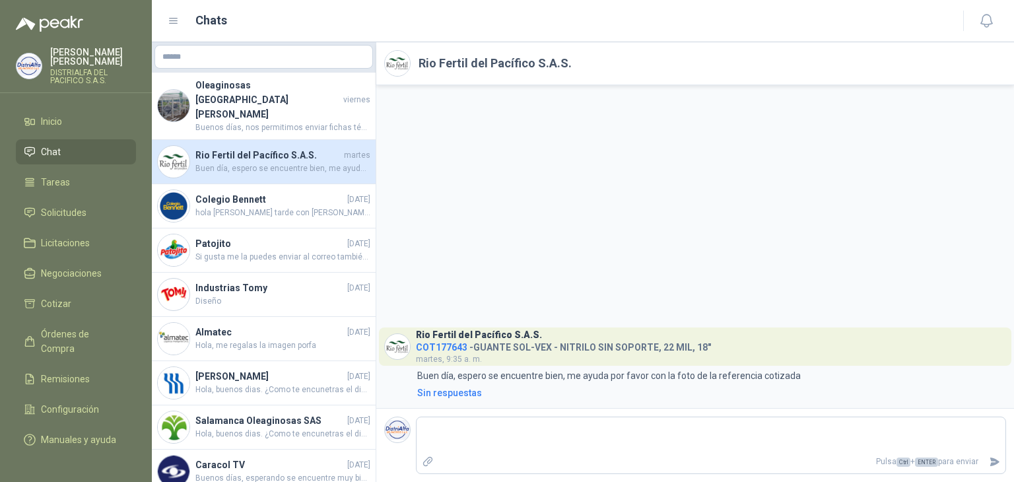
click at [434, 349] on span "COT177643" at bounding box center [441, 347] width 51 height 11
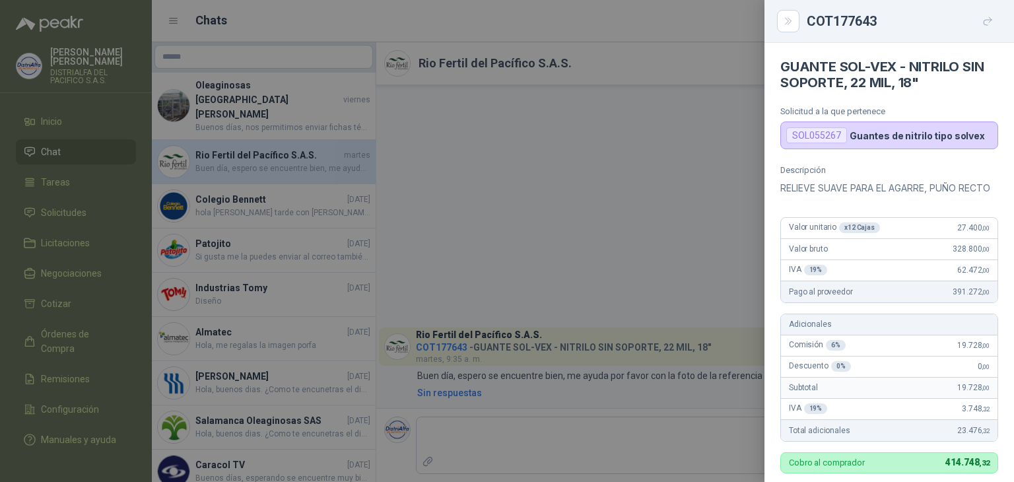
click at [982, 26] on button "button" at bounding box center [987, 21] width 21 height 21
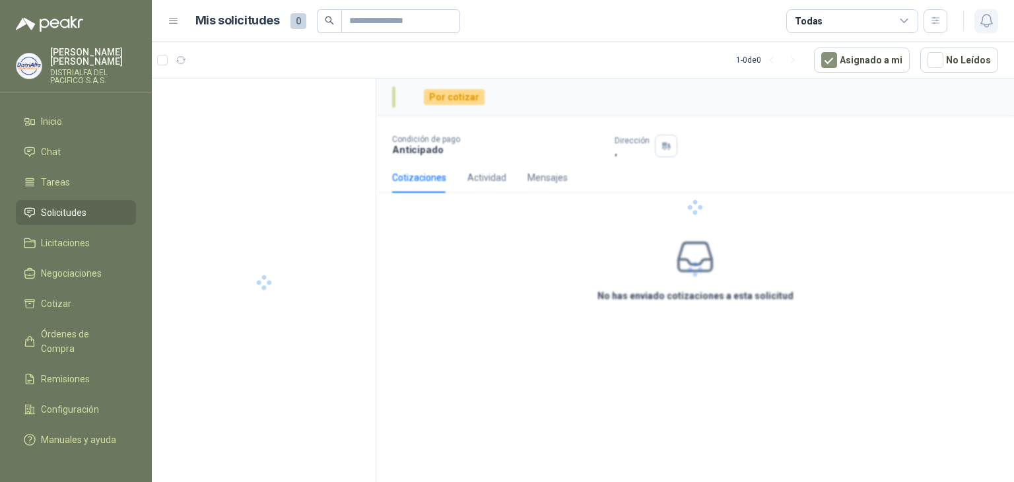
click at [987, 23] on icon "button" at bounding box center [986, 21] width 17 height 17
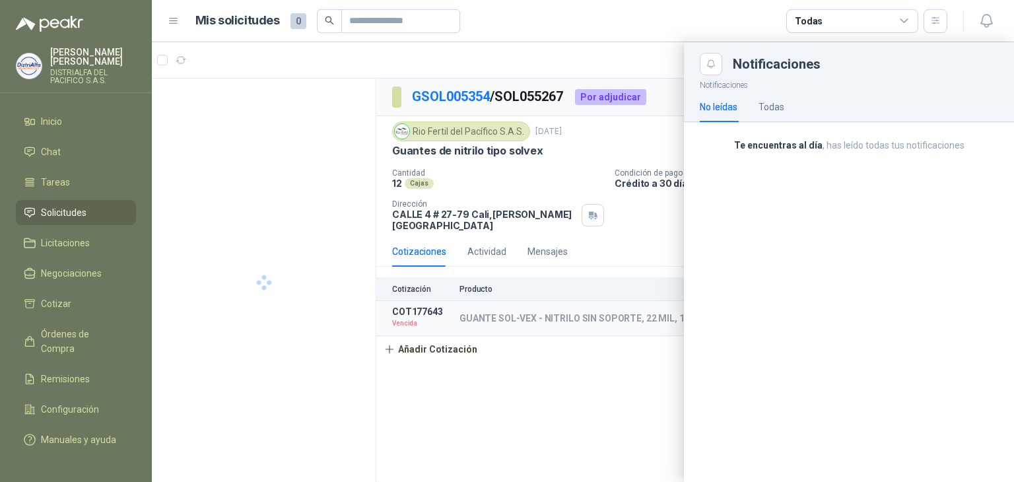
click at [558, 173] on div at bounding box center [583, 262] width 862 height 440
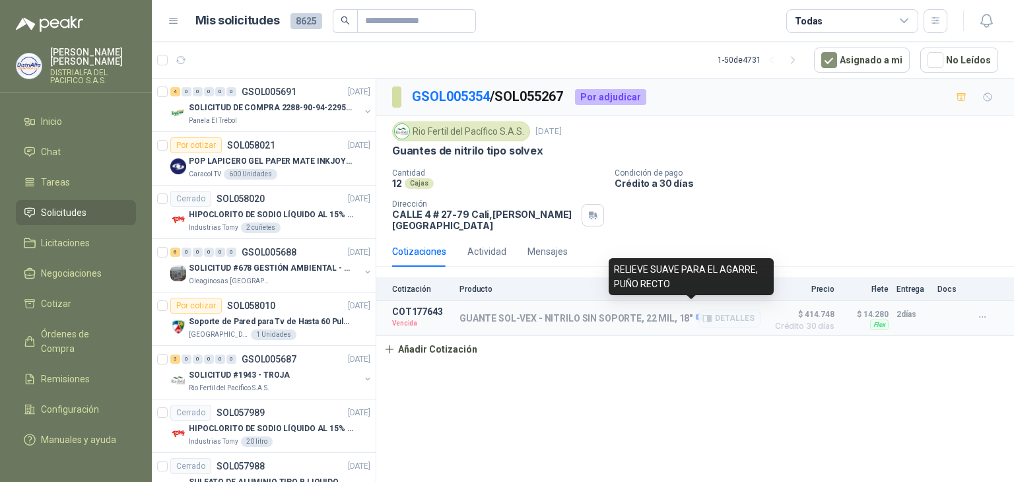
click at [696, 314] on icon at bounding box center [700, 318] width 9 height 8
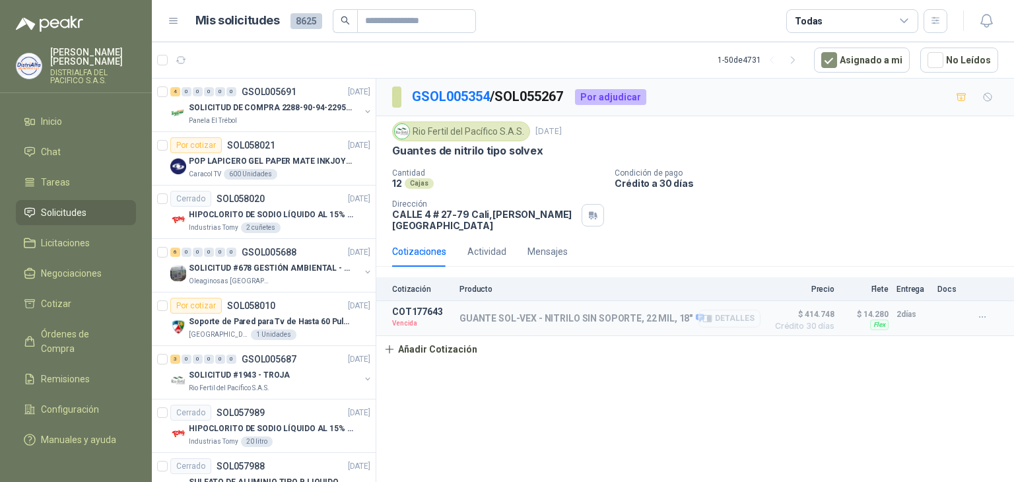
click at [720, 310] on button "Detalles" at bounding box center [730, 319] width 62 height 18
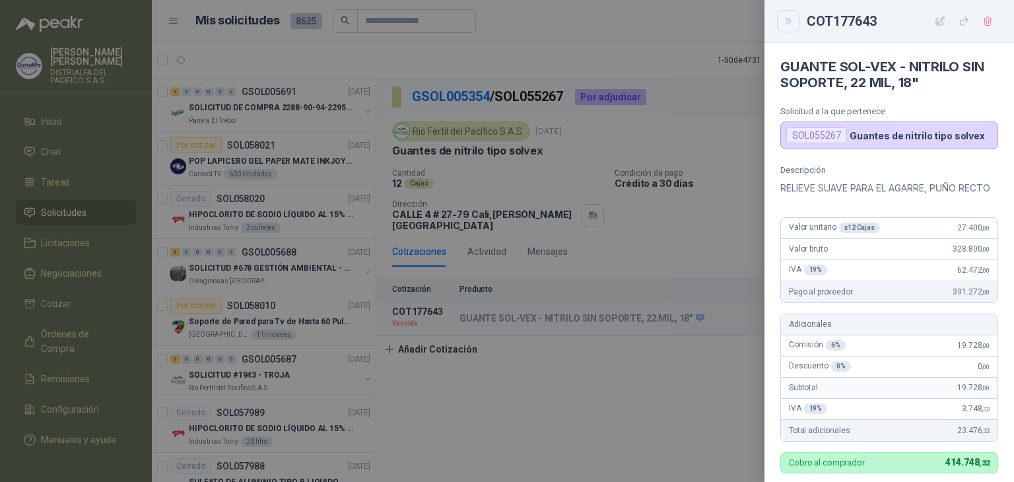
click at [784, 19] on icon "Close" at bounding box center [788, 21] width 11 height 11
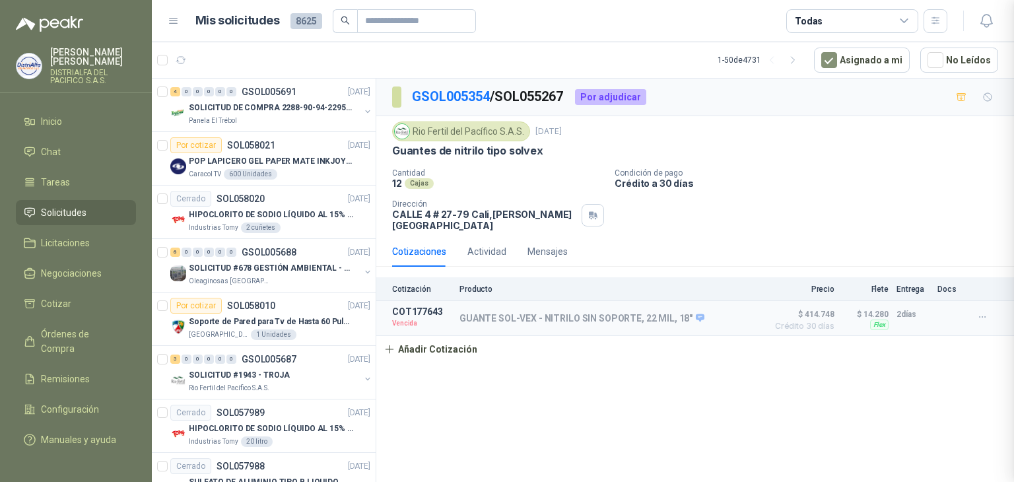
scroll to position [374, 0]
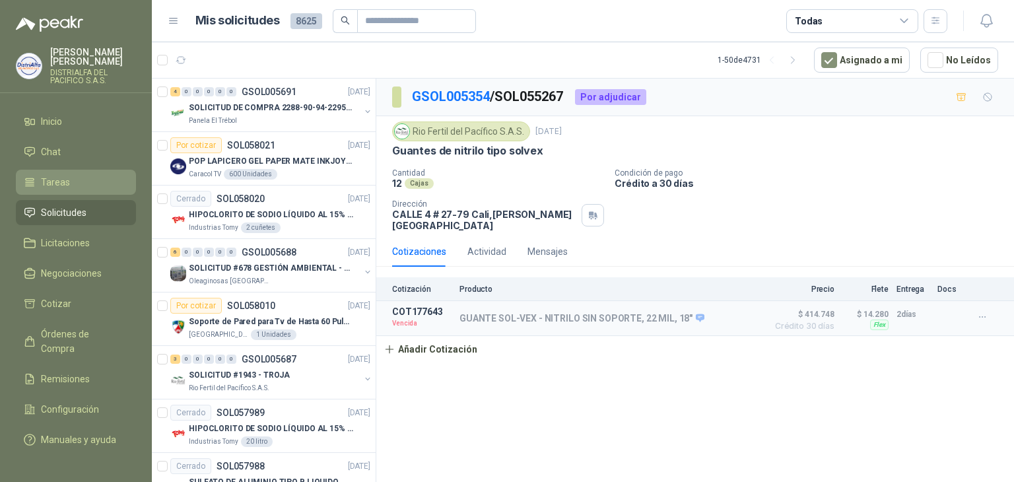
drag, startPoint x: 79, startPoint y: 188, endPoint x: 81, endPoint y: 180, distance: 7.5
click at [79, 188] on li "Tareas" at bounding box center [76, 182] width 104 height 15
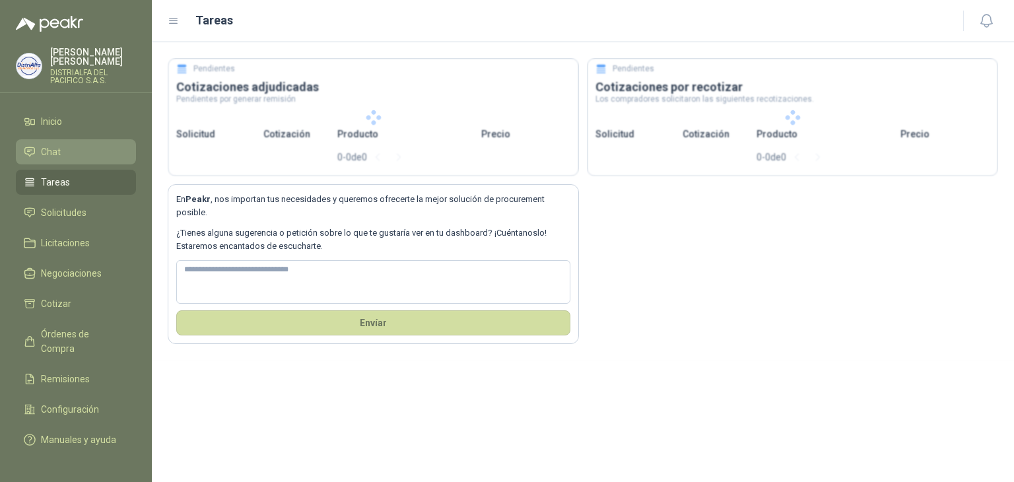
click at [83, 160] on link "Chat" at bounding box center [76, 151] width 120 height 25
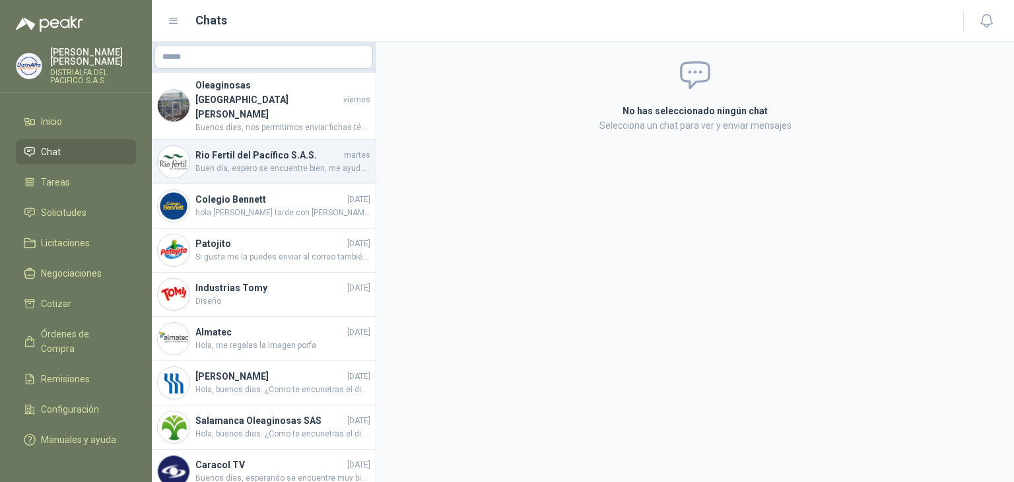
click at [265, 152] on div "Rio Fertil del Pacífico S.A.S. martes Buen día, espero se encuentre bien, me ay…" at bounding box center [264, 162] width 224 height 44
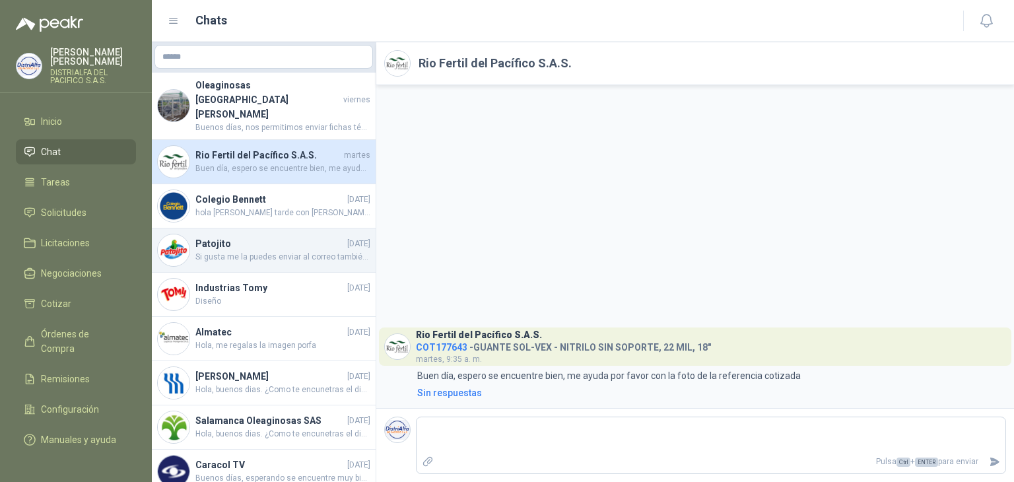
click at [280, 236] on h4 "Patojito" at bounding box center [269, 243] width 149 height 15
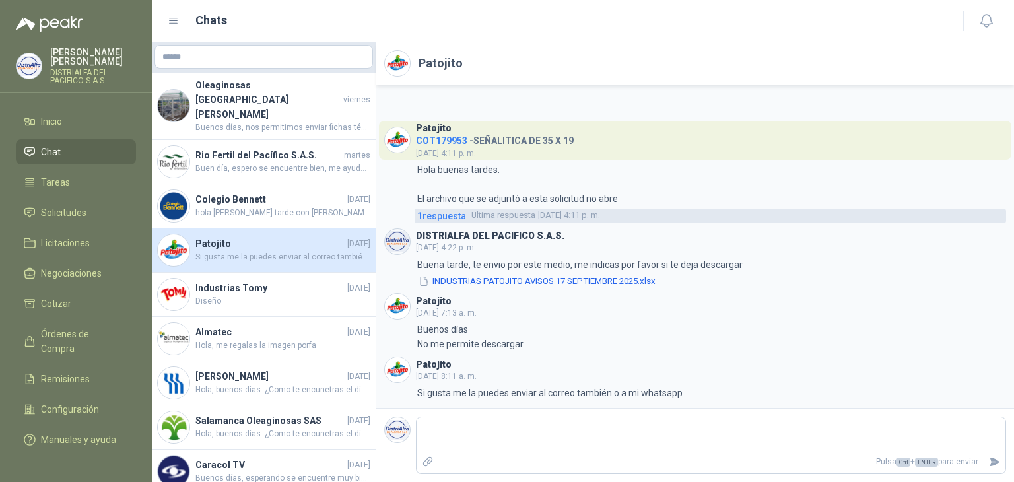
click at [521, 213] on span "Ultima respuesta" at bounding box center [503, 215] width 64 height 13
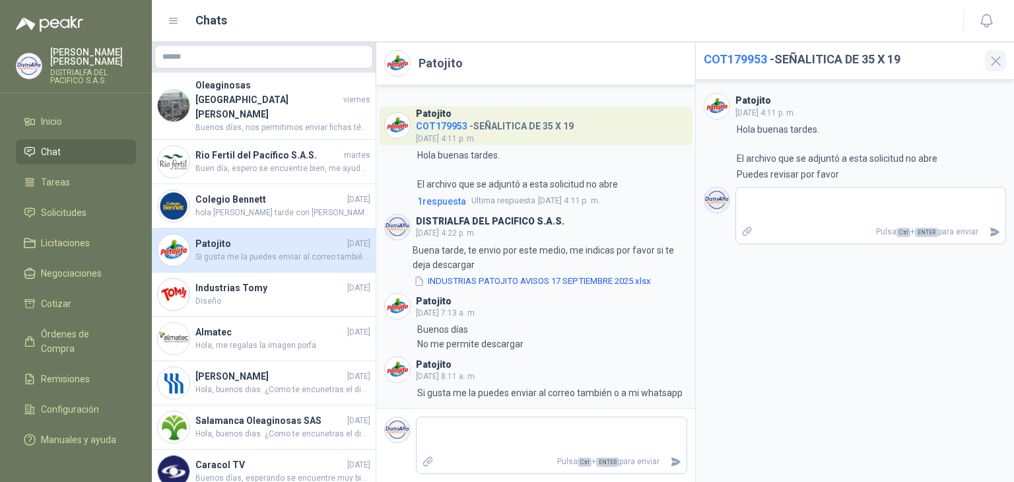
click at [998, 63] on icon "button" at bounding box center [996, 61] width 9 height 9
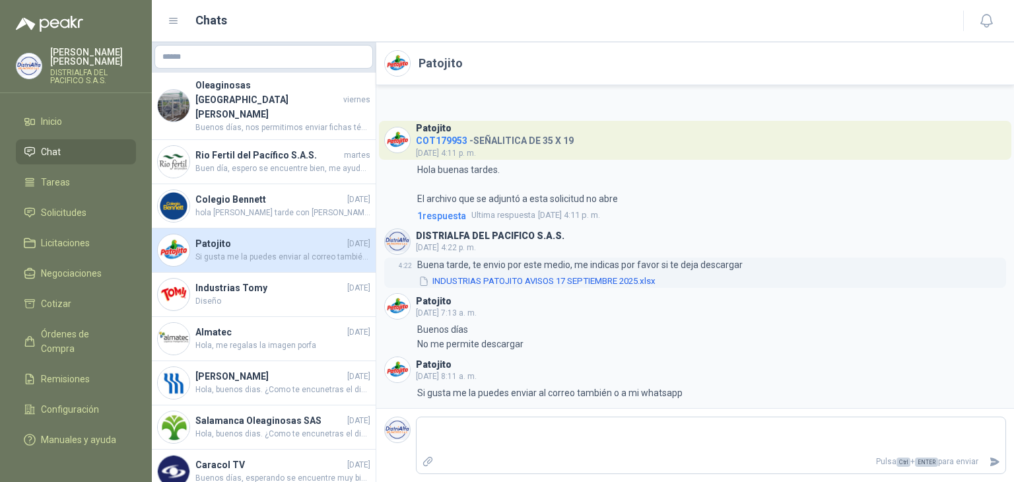
click at [548, 279] on button "INDUSTRIAS PATOJITO AVISOS 17 SEPTIEMBRE 2025.xlsx" at bounding box center [537, 282] width 240 height 14
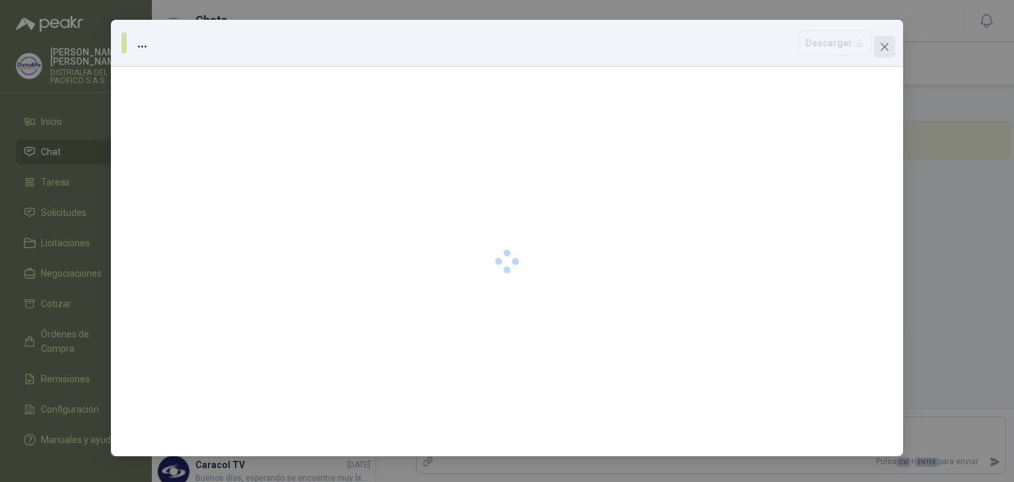
click at [884, 51] on icon "close" at bounding box center [884, 47] width 11 height 11
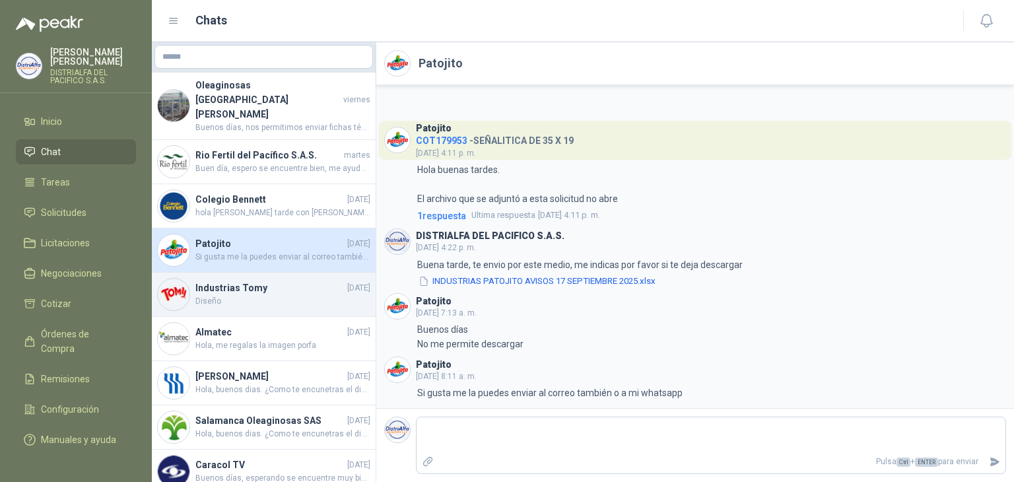
click at [235, 281] on h4 "Industrias Tomy" at bounding box center [269, 288] width 149 height 15
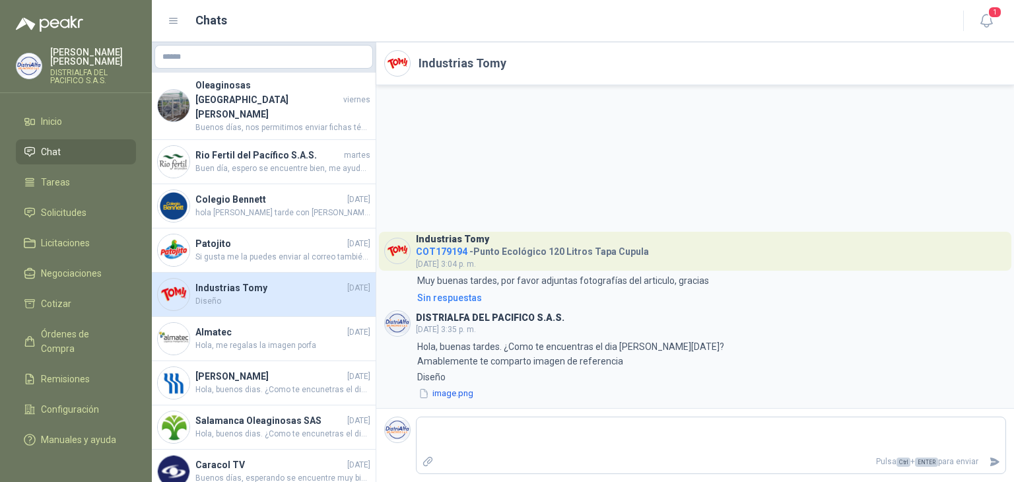
click at [973, 17] on div "1" at bounding box center [972, 21] width 51 height 20
click at [975, 17] on button "1" at bounding box center [987, 21] width 24 height 24
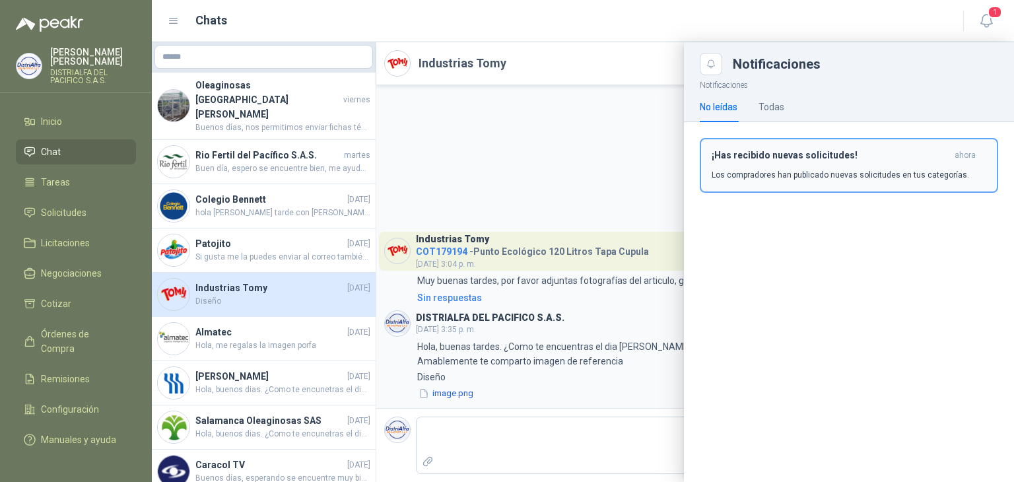
click at [850, 169] on p "Los compradores han publicado nuevas solicitudes en tus categorías." at bounding box center [840, 175] width 257 height 12
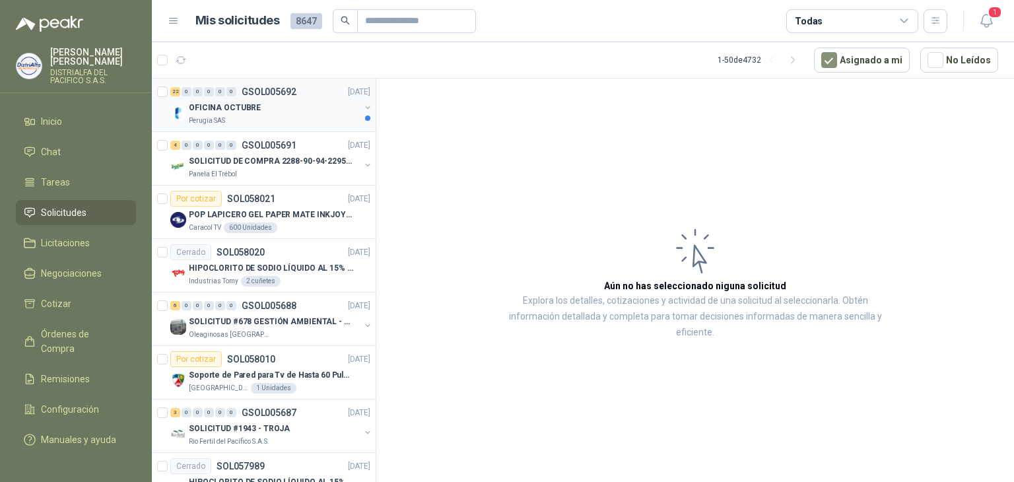
click at [273, 96] on p "GSOL005692" at bounding box center [269, 91] width 55 height 9
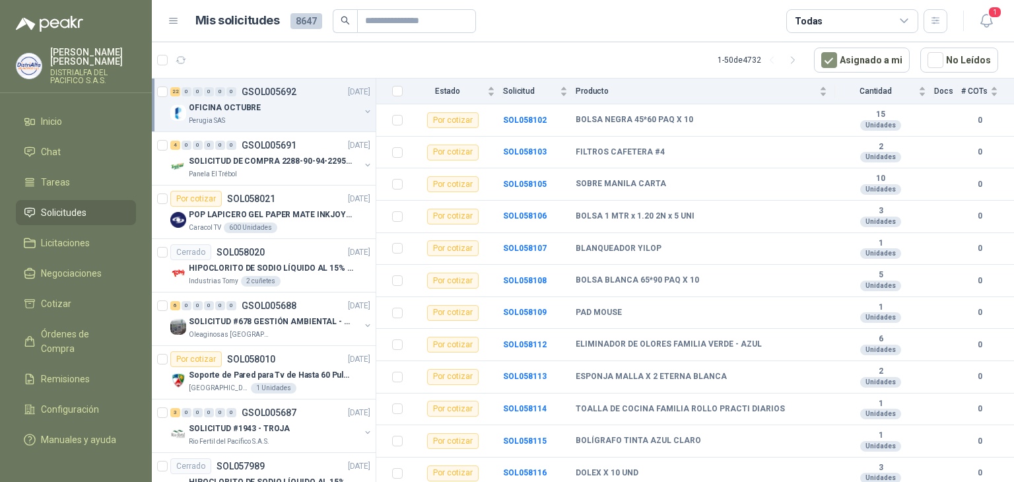
scroll to position [473, 0]
click at [258, 150] on div "4 0 0 0 0 0 GSOL005691 [DATE]" at bounding box center [271, 145] width 203 height 16
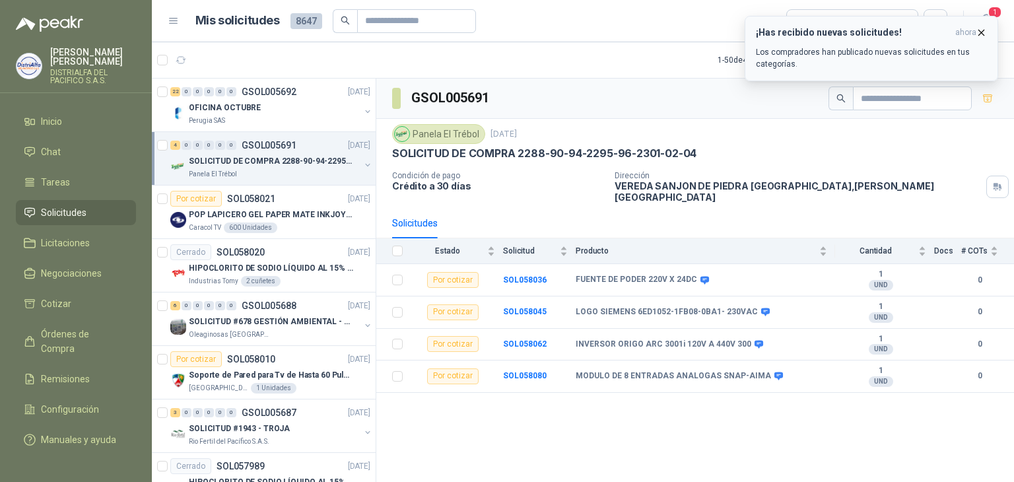
click at [827, 51] on p "Los compradores han publicado nuevas solicitudes en tus categorías." at bounding box center [871, 58] width 231 height 24
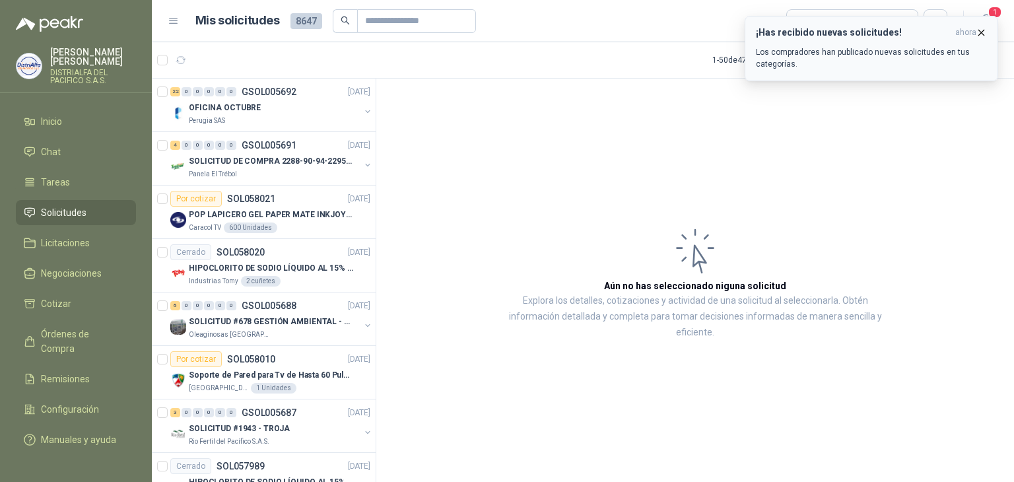
click at [901, 45] on div "¡Has recibido nuevas solicitudes! ahora Los compradores han publicado nuevas so…" at bounding box center [871, 48] width 231 height 43
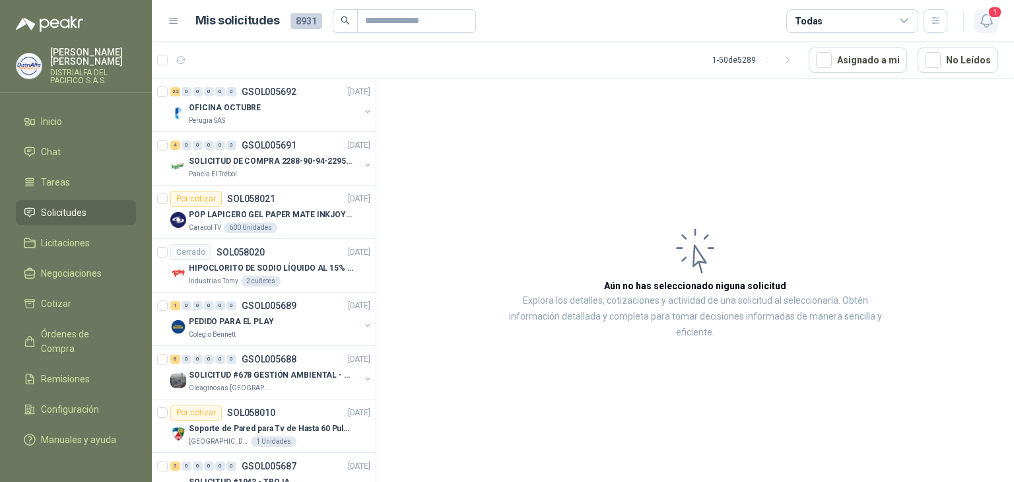
click at [987, 20] on icon "button" at bounding box center [986, 21] width 17 height 17
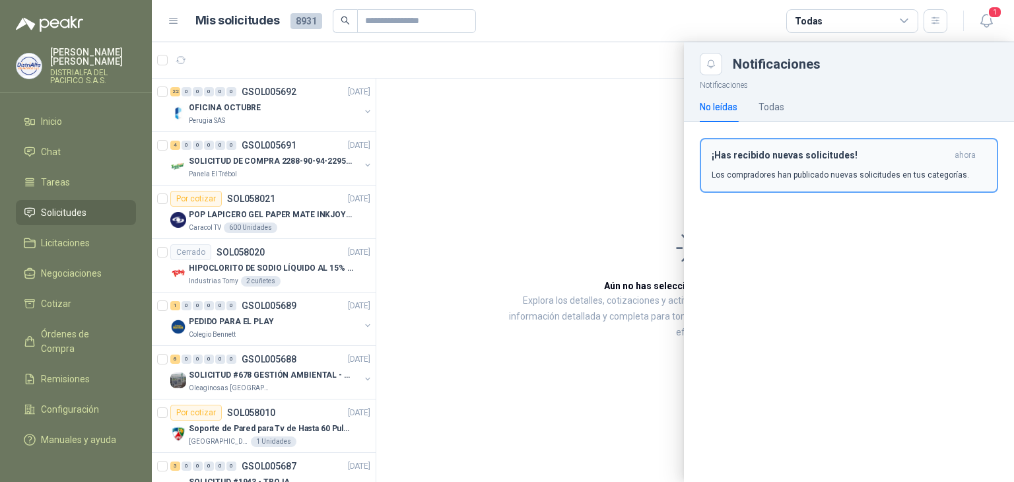
click at [835, 176] on p "Los compradores han publicado nuevas solicitudes en tus categorías." at bounding box center [840, 175] width 257 height 12
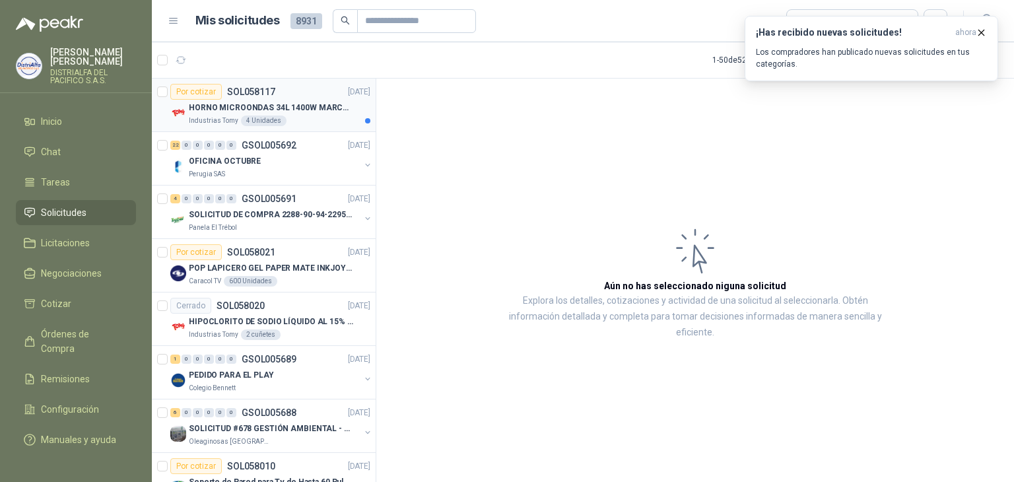
click at [314, 108] on p "HORNO MICROONDAS 34L 1400W MARCA TORNADO." at bounding box center [271, 108] width 164 height 13
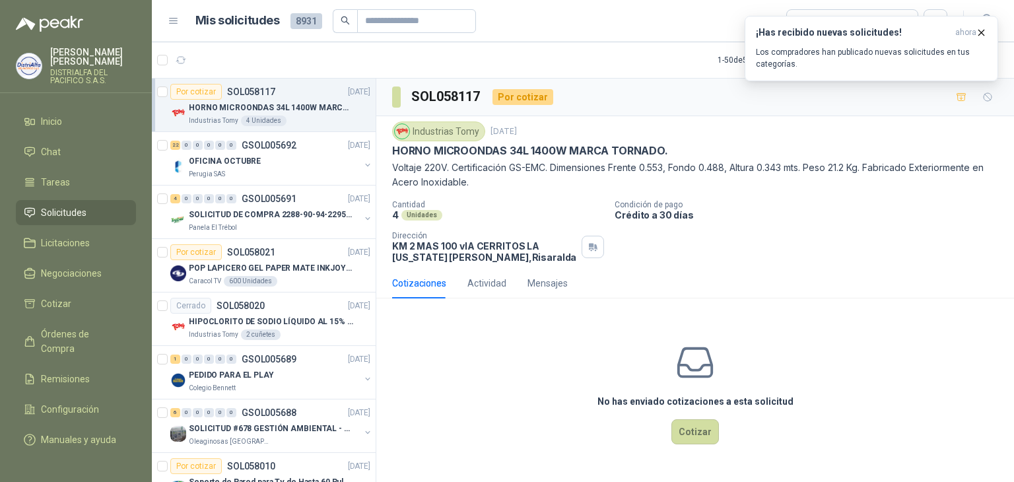
click at [642, 144] on p "HORNO MICROONDAS 34L 1400W MARCA TORNADO." at bounding box center [530, 151] width 276 height 14
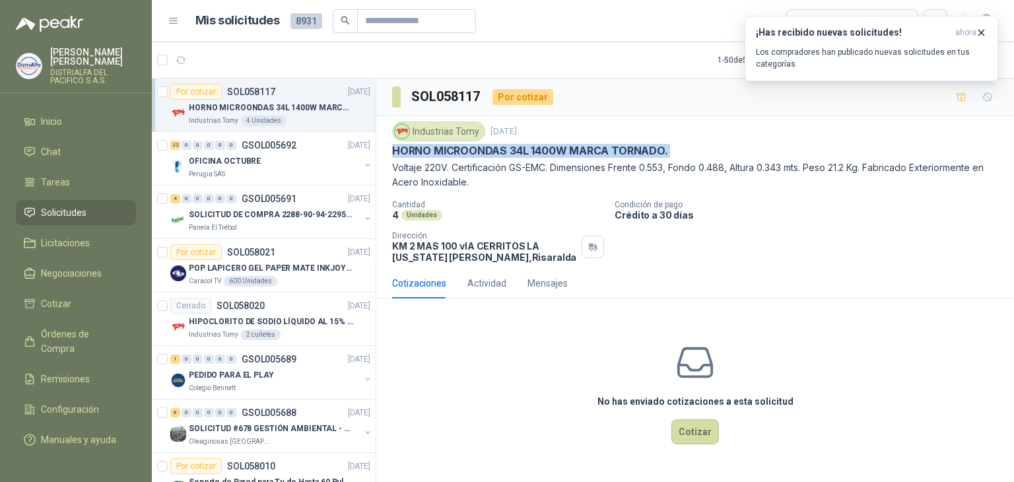
click at [642, 144] on p "HORNO MICROONDAS 34L 1400W MARCA TORNADO." at bounding box center [530, 151] width 276 height 14
copy p "HORNO MICROONDAS 34L 1400W MARCA TORNADO."
click at [829, 20] on button "¡Has recibido nuevas solicitudes! ahora Los compradores han publicado nuevas so…" at bounding box center [872, 48] width 254 height 65
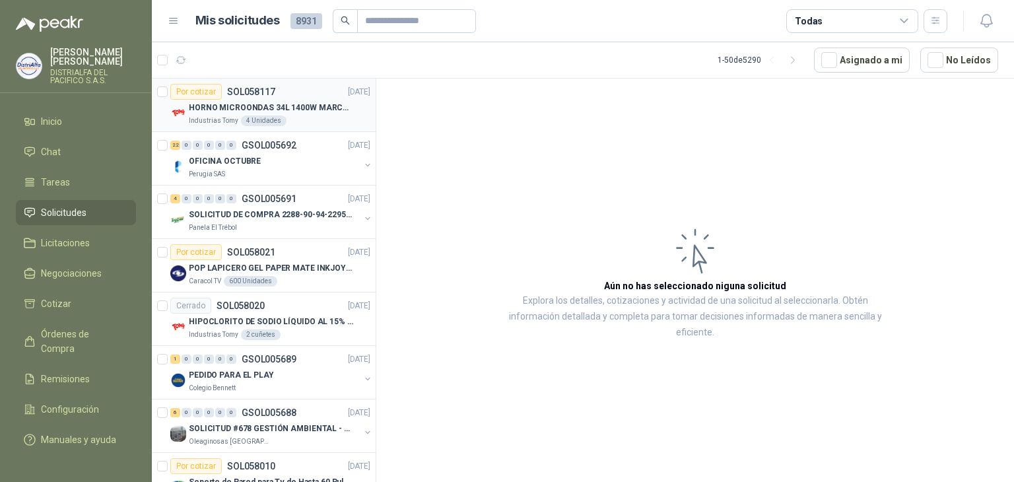
click at [250, 92] on p "SOL058117" at bounding box center [251, 91] width 48 height 9
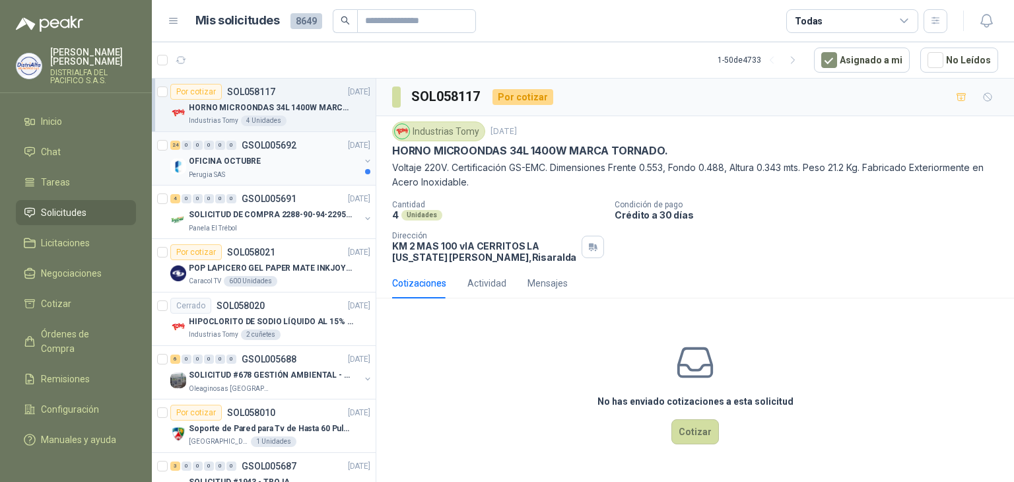
click at [328, 169] on div "Perugia SAS" at bounding box center [274, 174] width 171 height 11
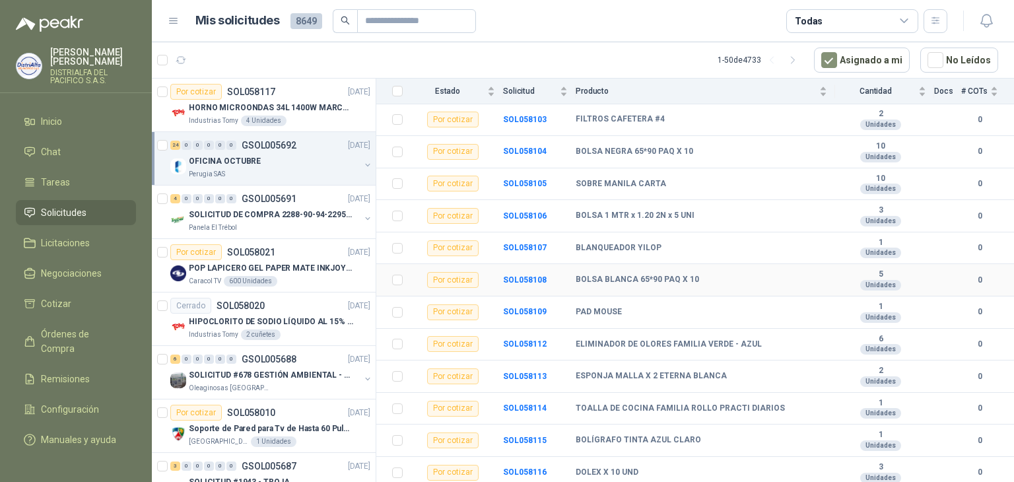
scroll to position [537, 0]
click at [302, 102] on p "HORNO MICROONDAS 34L 1400W MARCA TORNADO." at bounding box center [271, 108] width 164 height 13
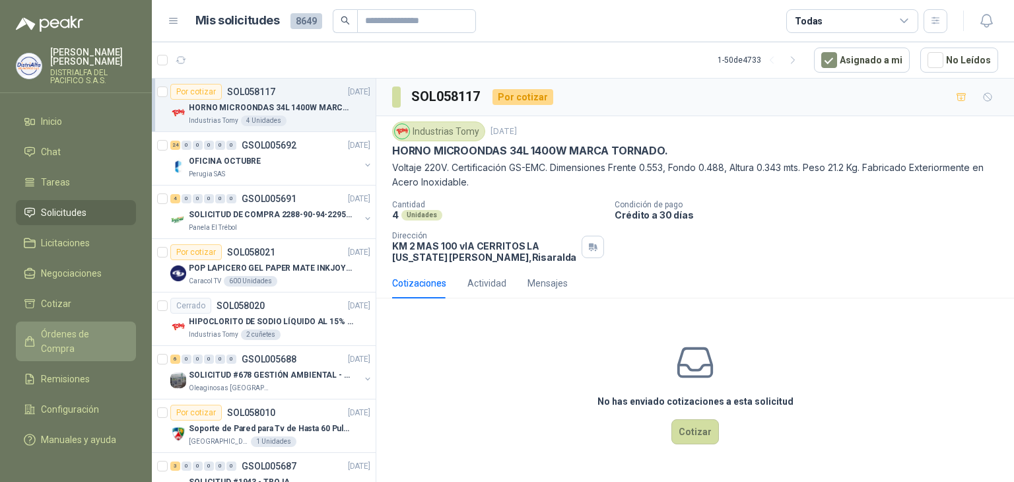
click at [110, 338] on span "Órdenes de Compra" at bounding box center [82, 341] width 83 height 29
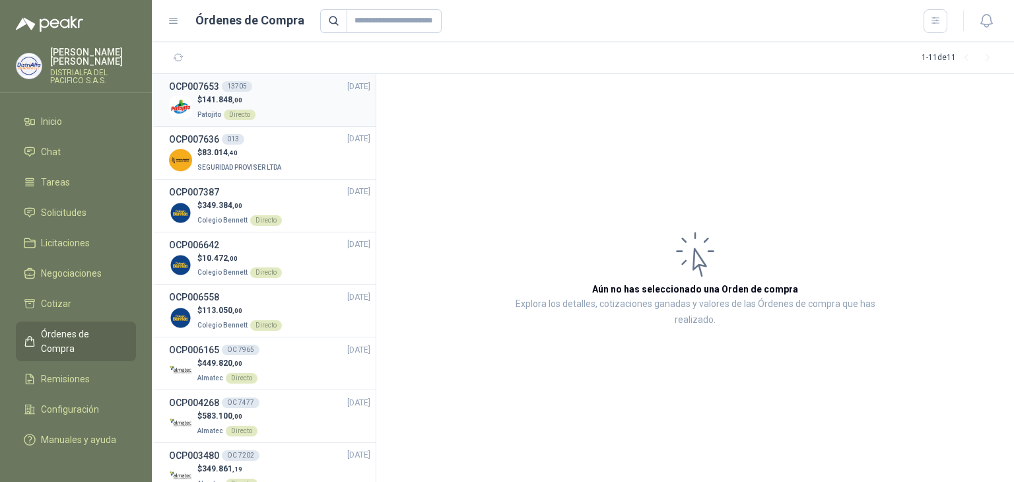
click at [317, 110] on div "$ 141.848 ,00 Patojito Directo" at bounding box center [269, 107] width 201 height 27
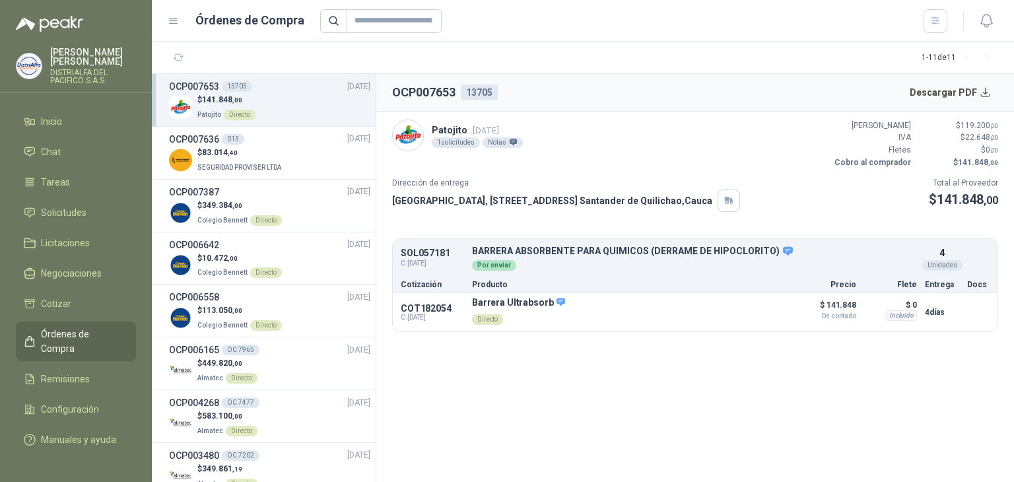
click at [55, 349] on ul "Inicio Chat Tareas Solicitudes Licitaciones Negociaciones Cotizar Órdenes de Co…" at bounding box center [76, 279] width 152 height 341
click at [59, 372] on span "Remisiones" at bounding box center [65, 379] width 49 height 15
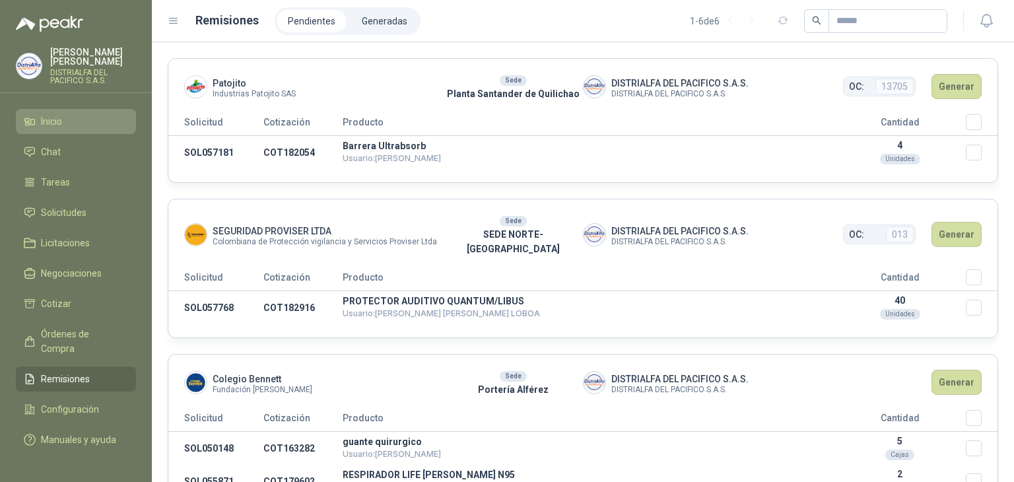
click at [69, 132] on link "Inicio" at bounding box center [76, 121] width 120 height 25
